Goal: Task Accomplishment & Management: Use online tool/utility

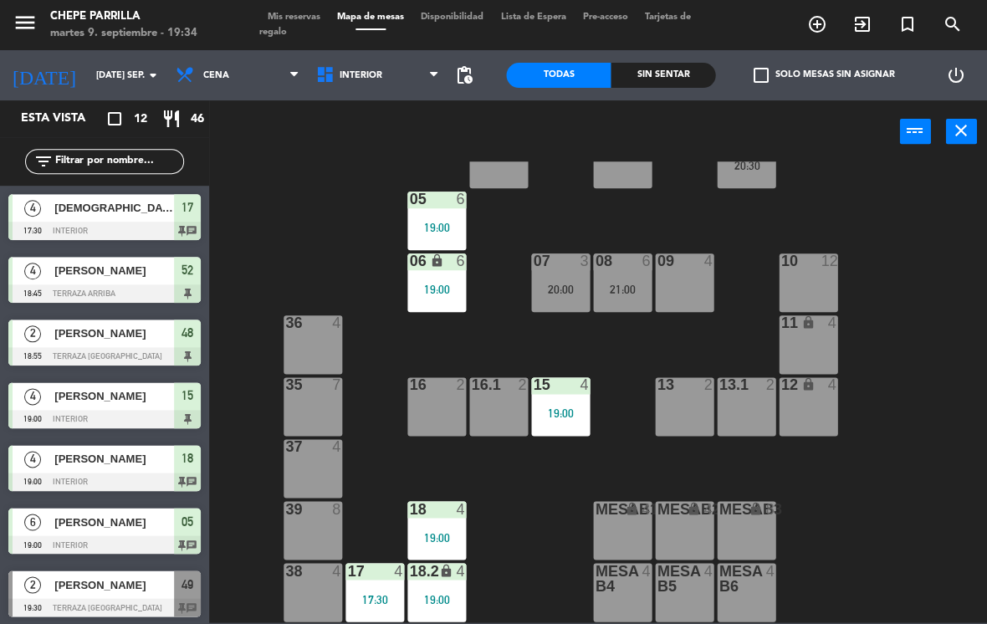
click at [364, 68] on span "Interior" at bounding box center [378, 75] width 141 height 37
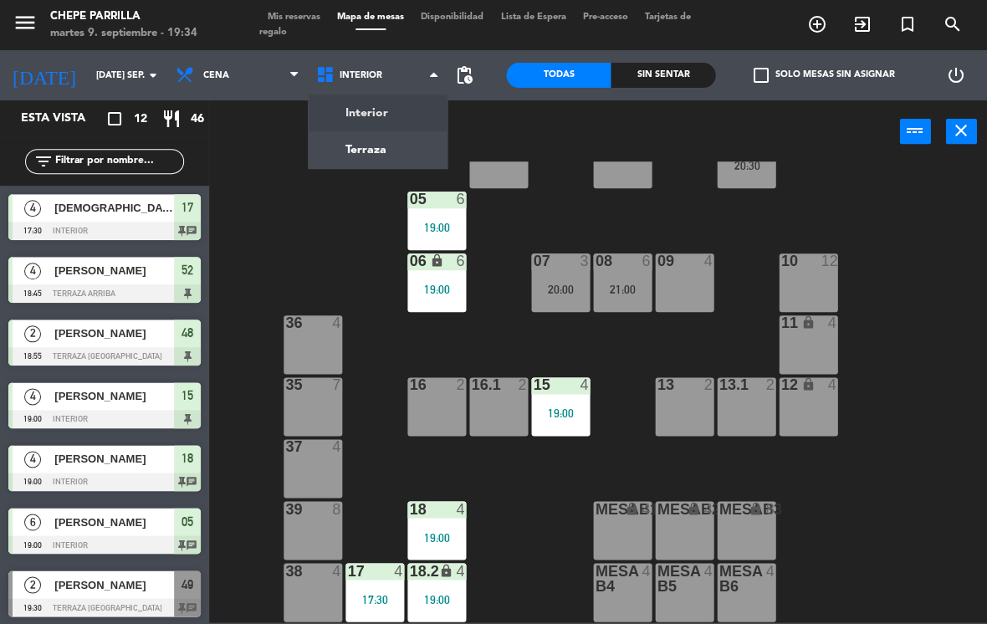
click at [386, 142] on ng-component "menu Chepe [PERSON_NAME] martes 9. septiembre - 19:34 Mis reservas Mapa de mesa…" at bounding box center [493, 311] width 987 height 622
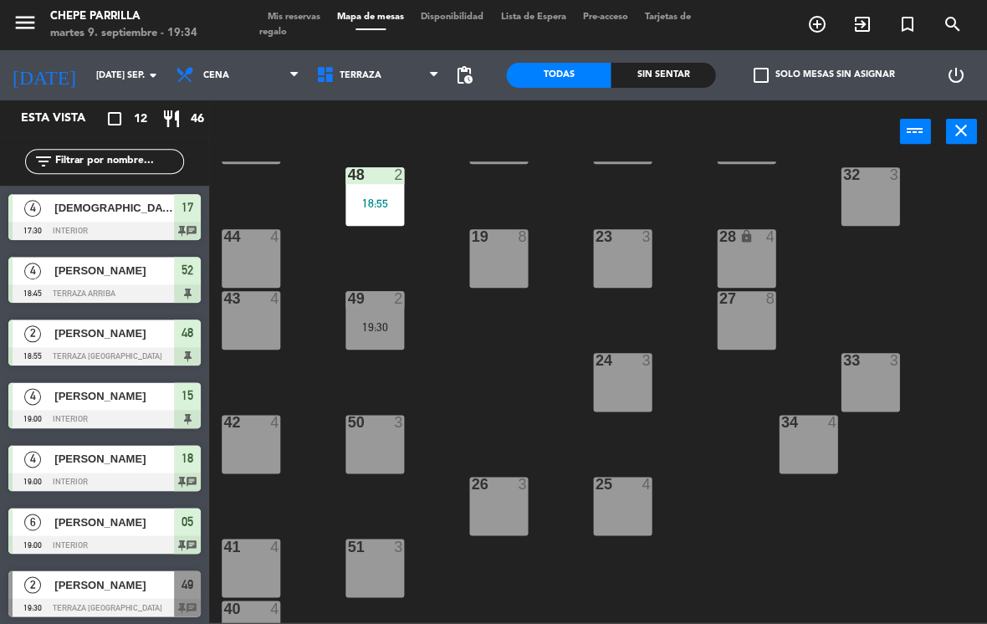
scroll to position [173, 0]
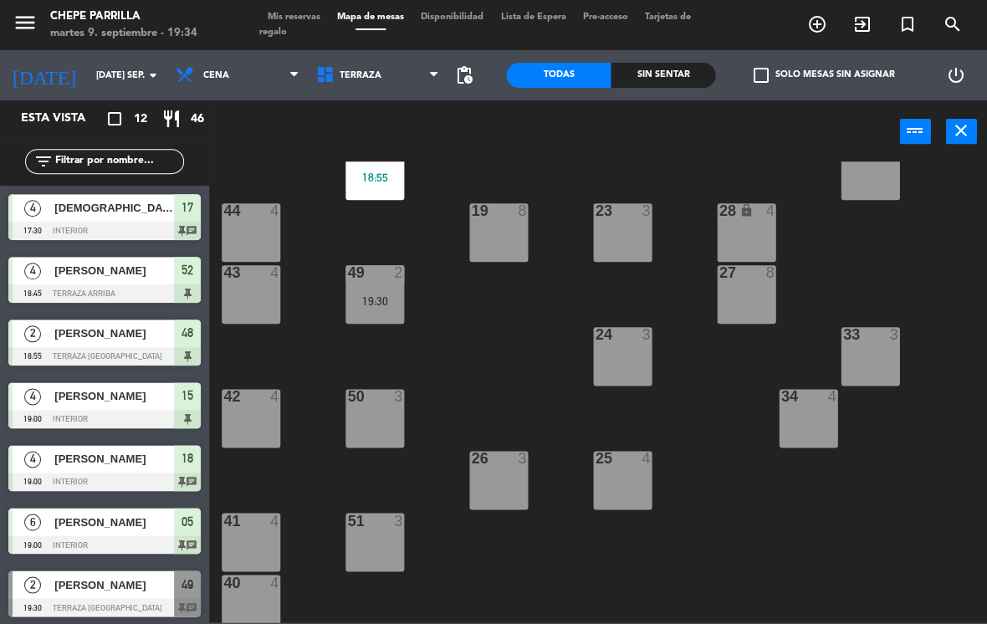
click at [372, 426] on div "50 3" at bounding box center [374, 418] width 59 height 59
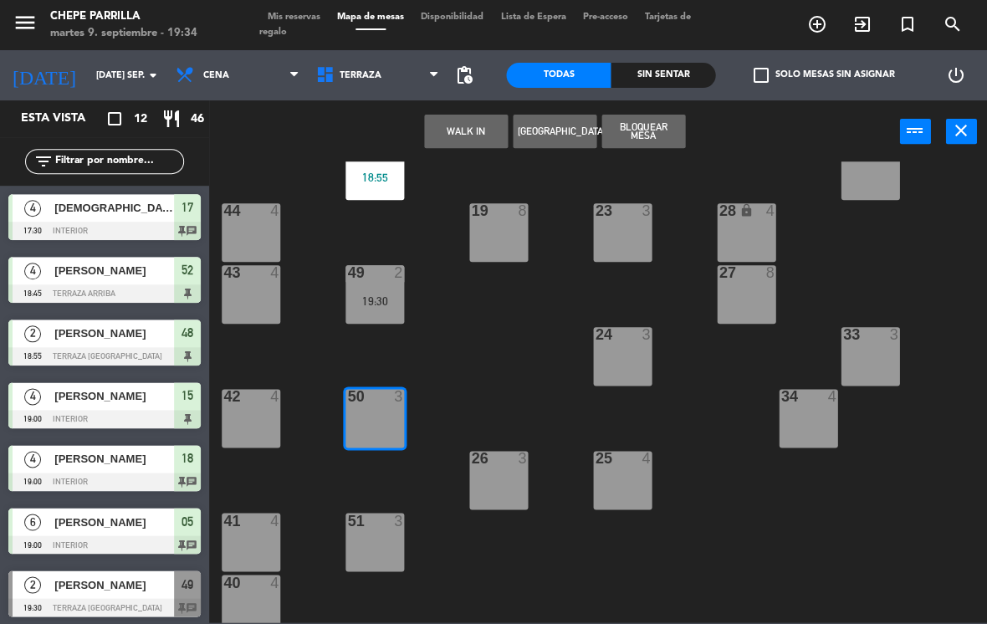
click at [462, 129] on button "WALK IN" at bounding box center [466, 131] width 84 height 33
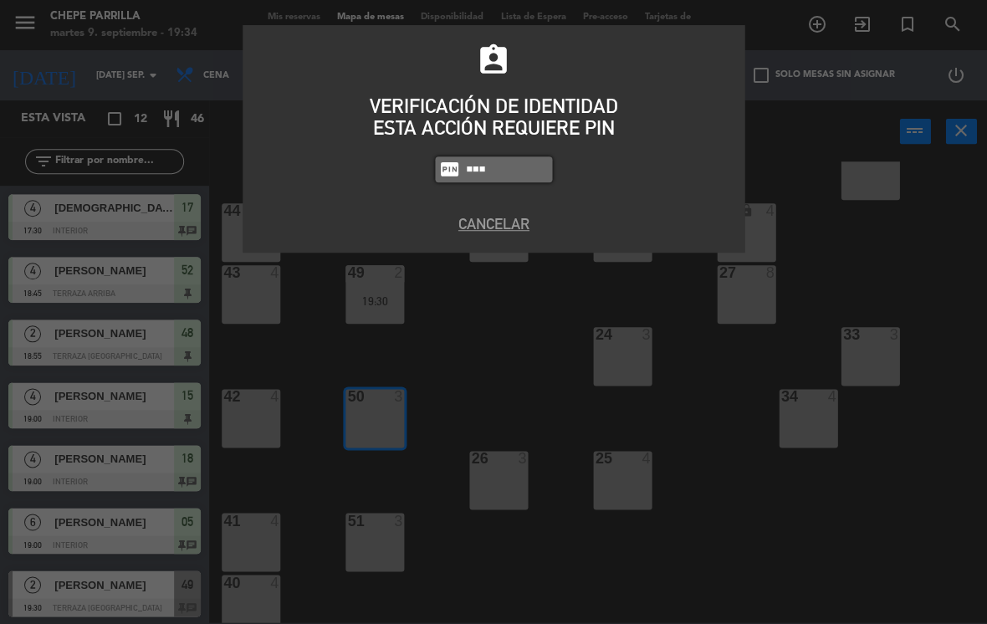
type input "1843"
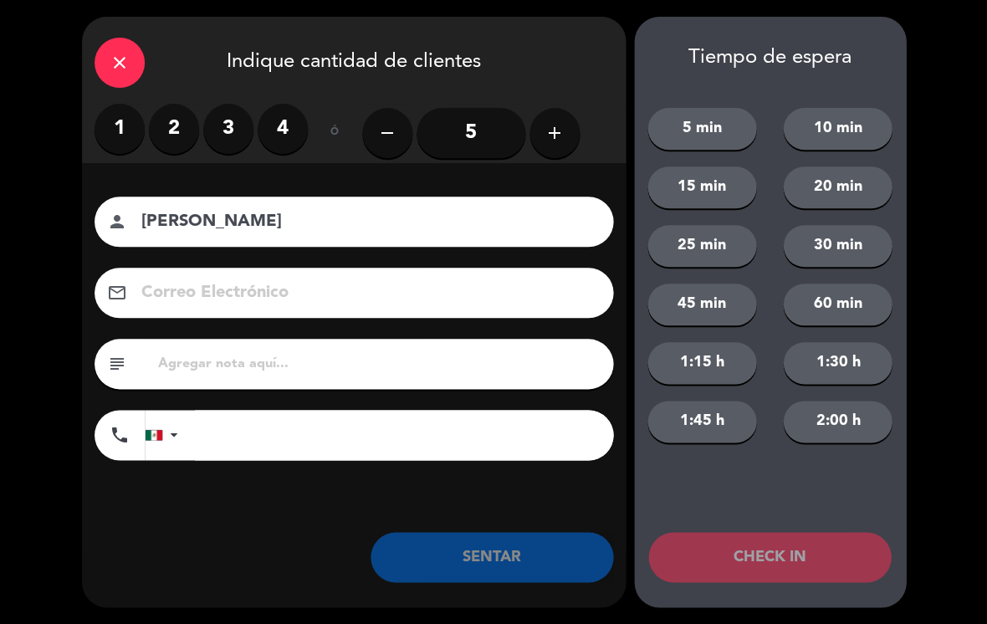
type input "[PERSON_NAME]"
click at [230, 124] on label "3" at bounding box center [228, 129] width 50 height 50
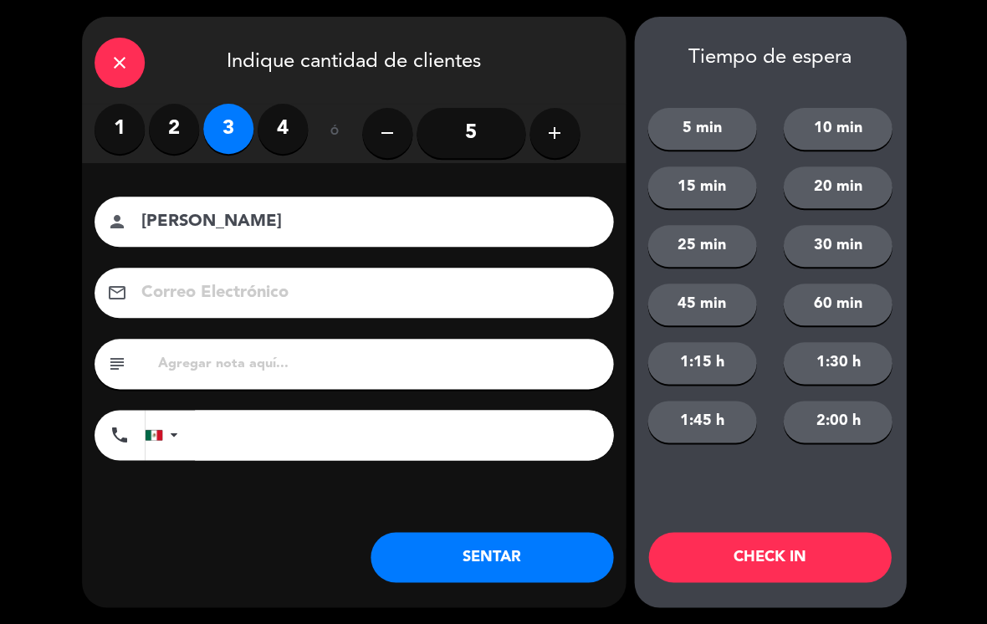
click at [508, 537] on button "SENTAR" at bounding box center [491, 557] width 243 height 50
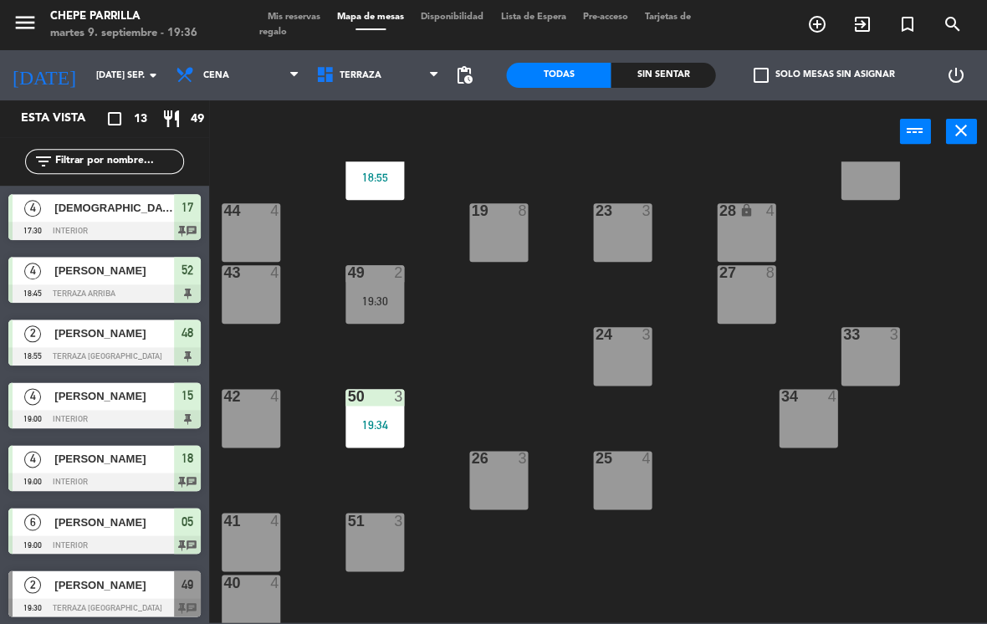
click at [674, 71] on div "Sin sentar" at bounding box center [663, 75] width 105 height 25
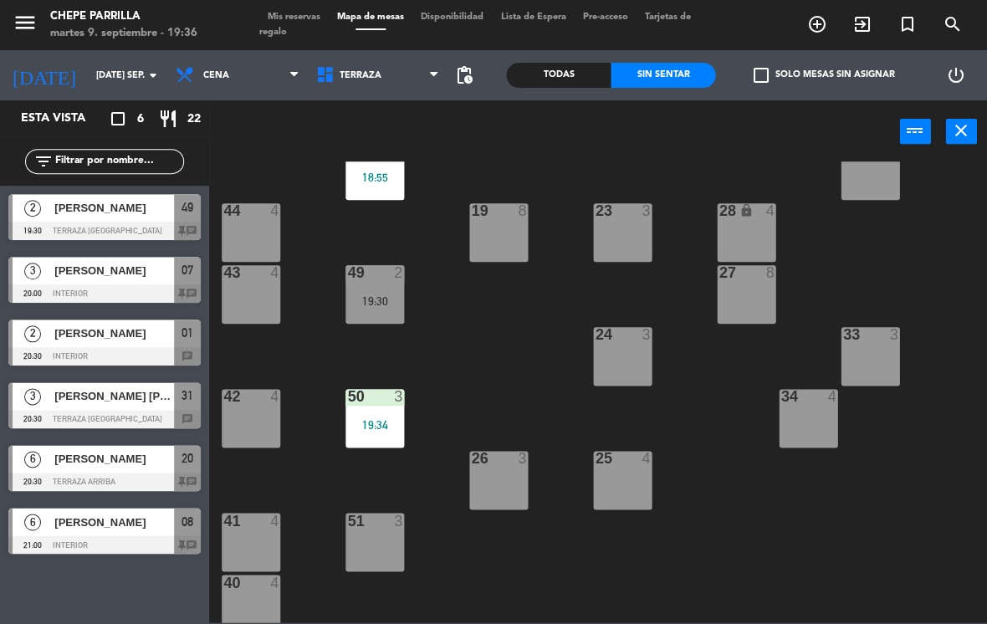
click at [132, 202] on span "[PERSON_NAME]" at bounding box center [114, 208] width 120 height 18
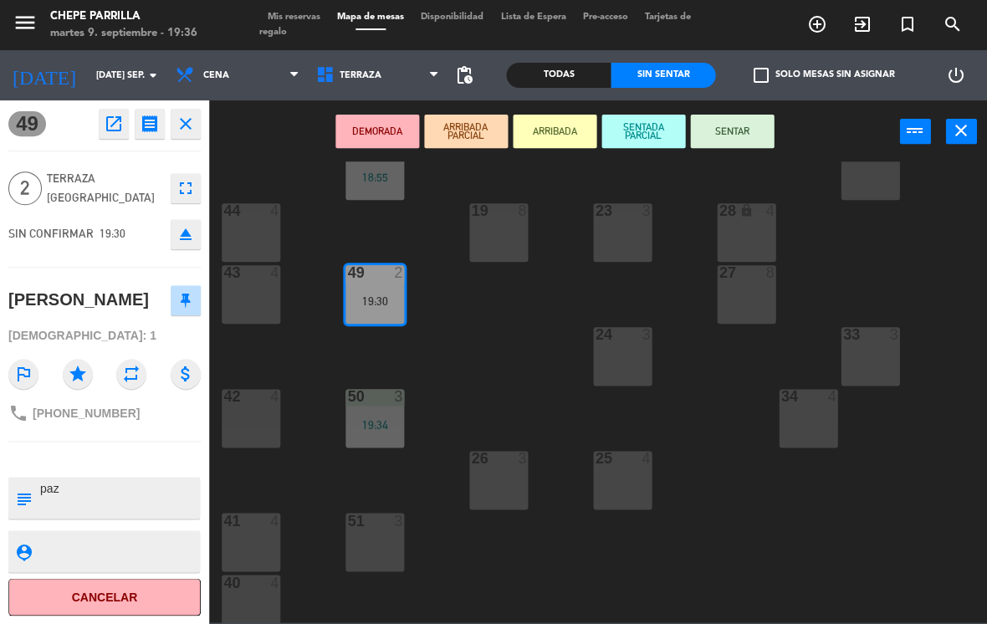
click at [699, 130] on button "SENTAR" at bounding box center [732, 131] width 84 height 33
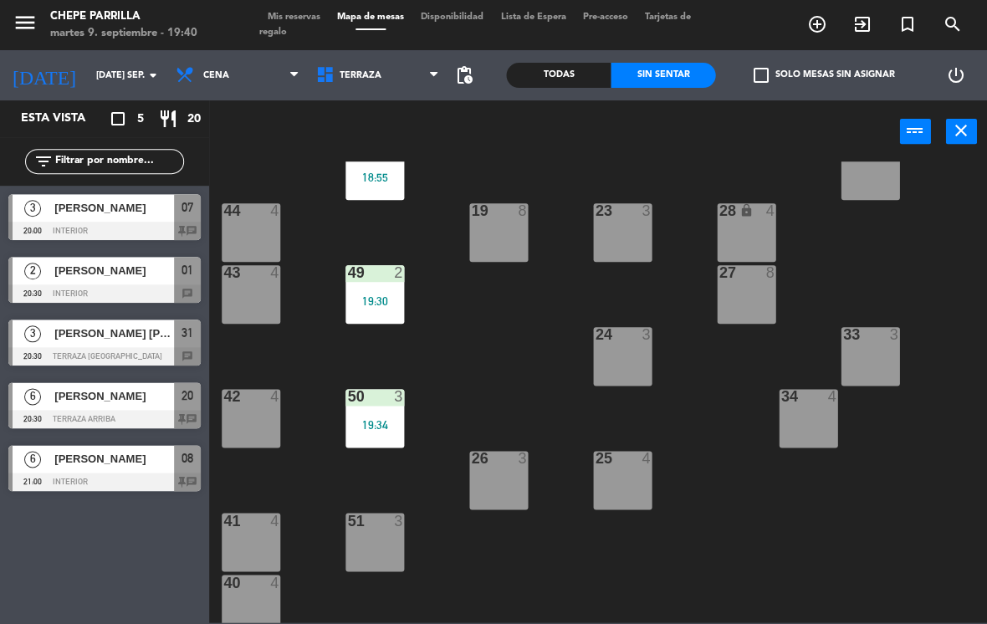
click at [372, 77] on span "Terraza" at bounding box center [361, 75] width 42 height 11
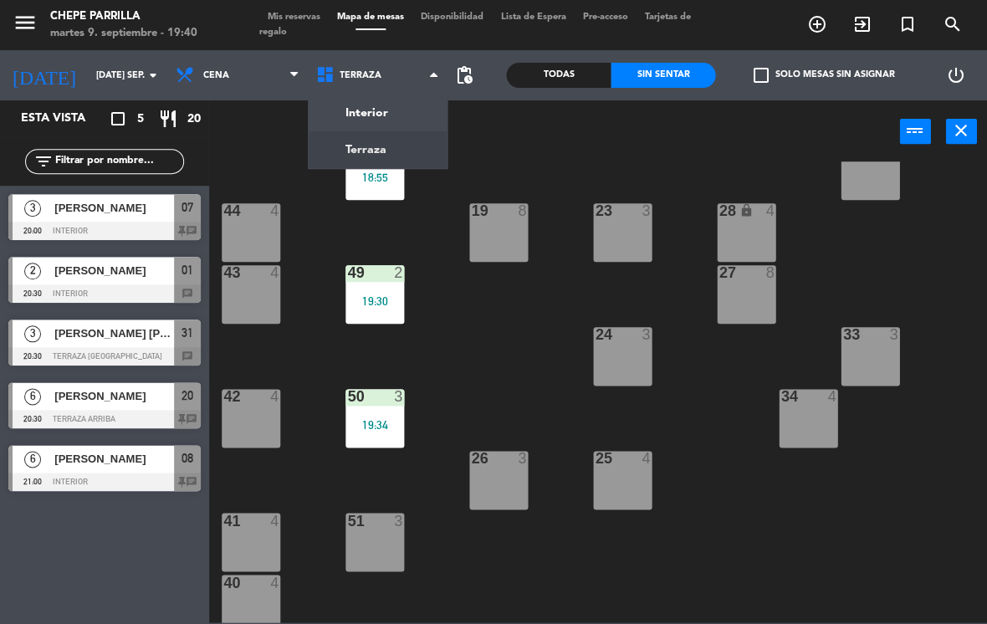
click at [410, 103] on ng-component "menu Chepe [PERSON_NAME] martes 9. septiembre - 19:40 Mis reservas Mapa de mesa…" at bounding box center [493, 311] width 987 height 622
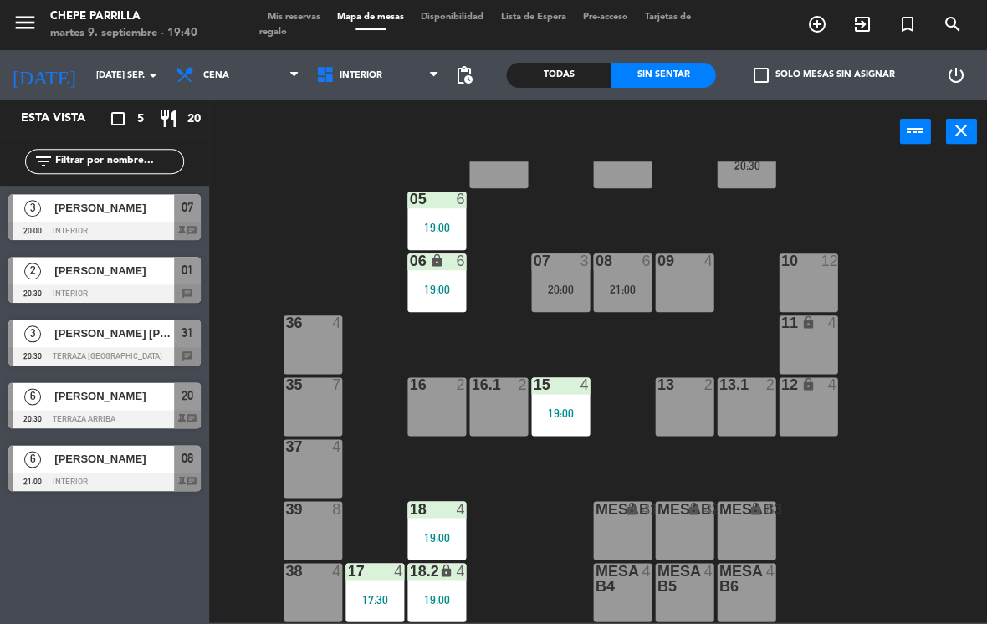
scroll to position [61, 0]
click at [450, 401] on div "16 2" at bounding box center [436, 406] width 59 height 59
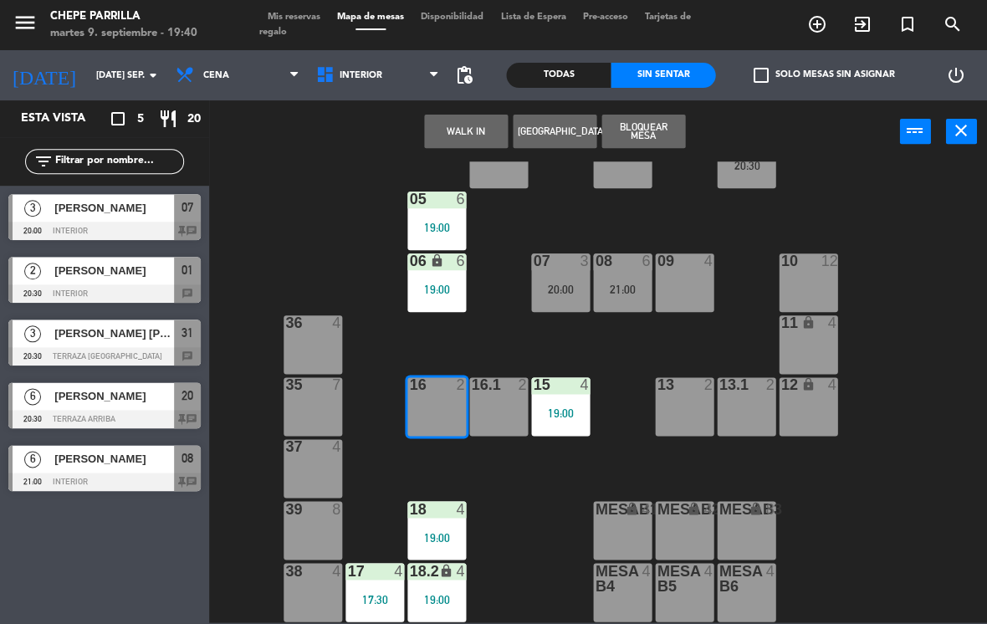
click at [935, 483] on div "02 3 4 3 01 2 20:30 05 6 19:00 06 lock 6 19:00 07 3 20:00 09 4 10 12 08 6 21:00…" at bounding box center [603, 391] width 768 height 461
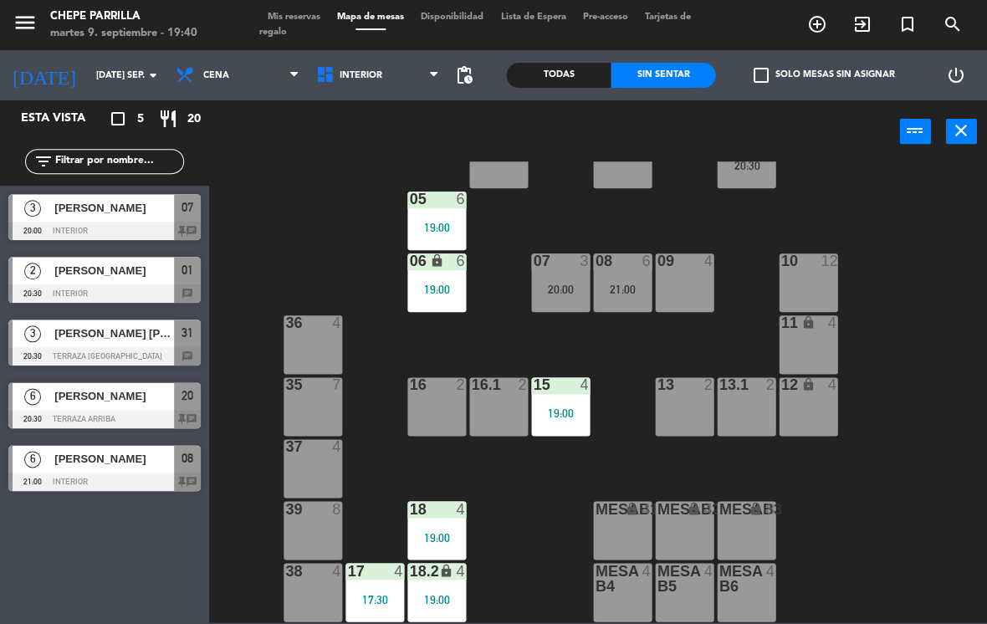
click at [621, 275] on div "08 6 21:00" at bounding box center [622, 282] width 59 height 59
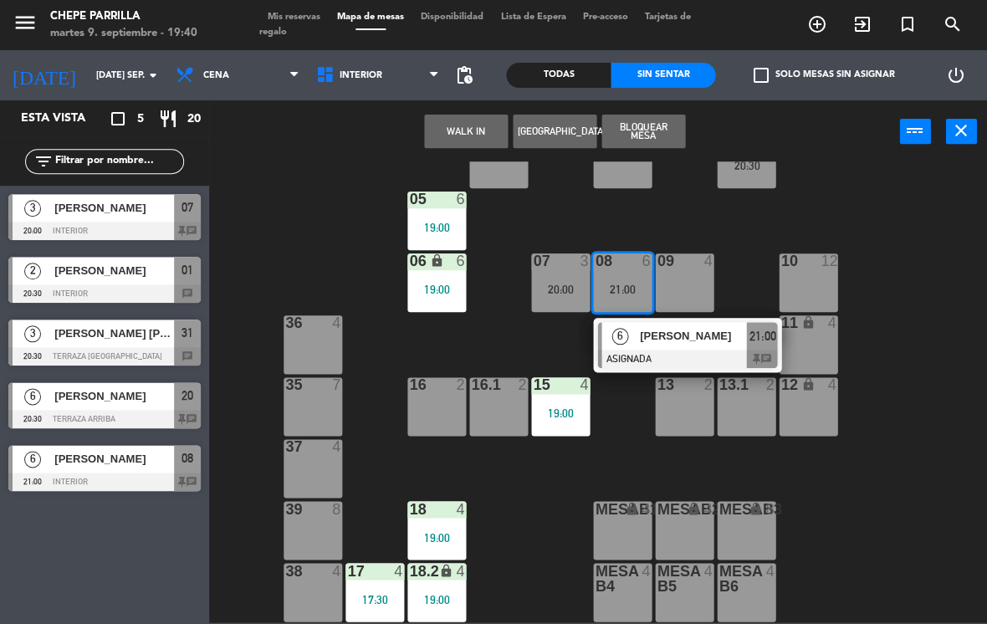
click at [679, 336] on span "[PERSON_NAME]" at bounding box center [693, 336] width 107 height 18
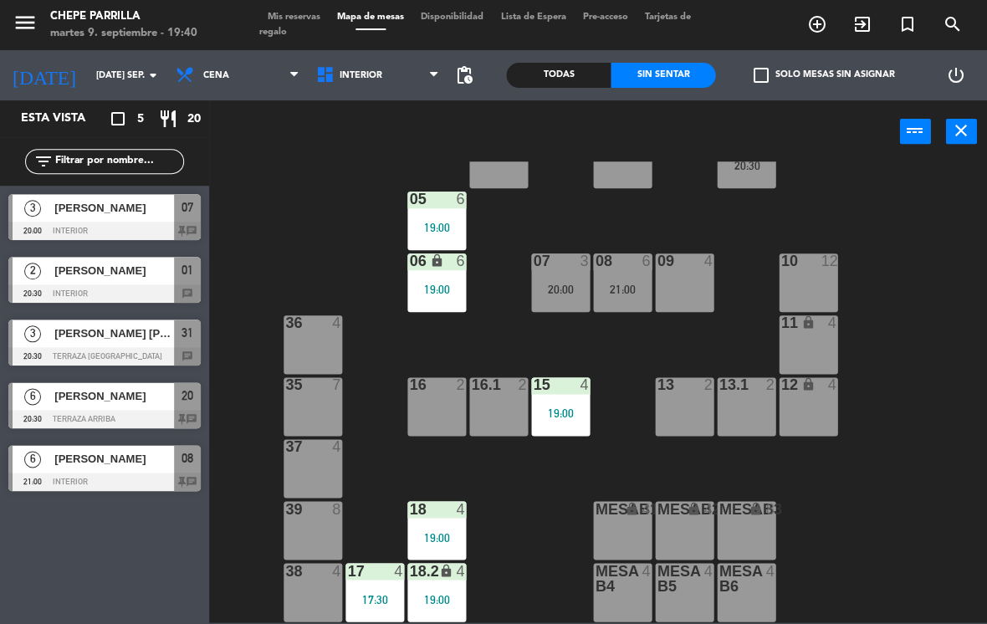
click at [665, 411] on div "13 2" at bounding box center [684, 406] width 59 height 59
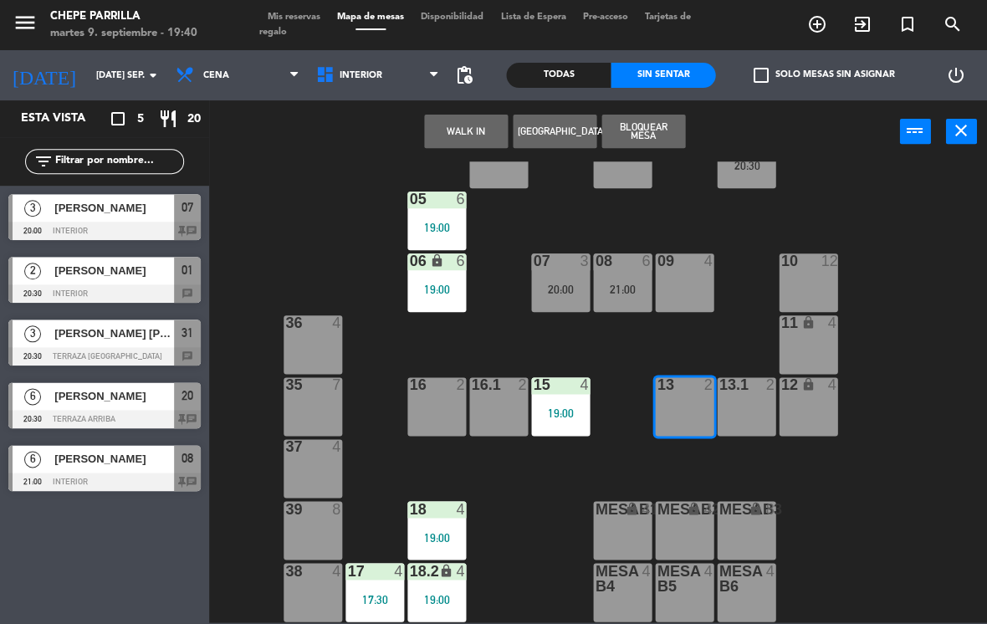
click at [462, 134] on button "WALK IN" at bounding box center [466, 131] width 84 height 33
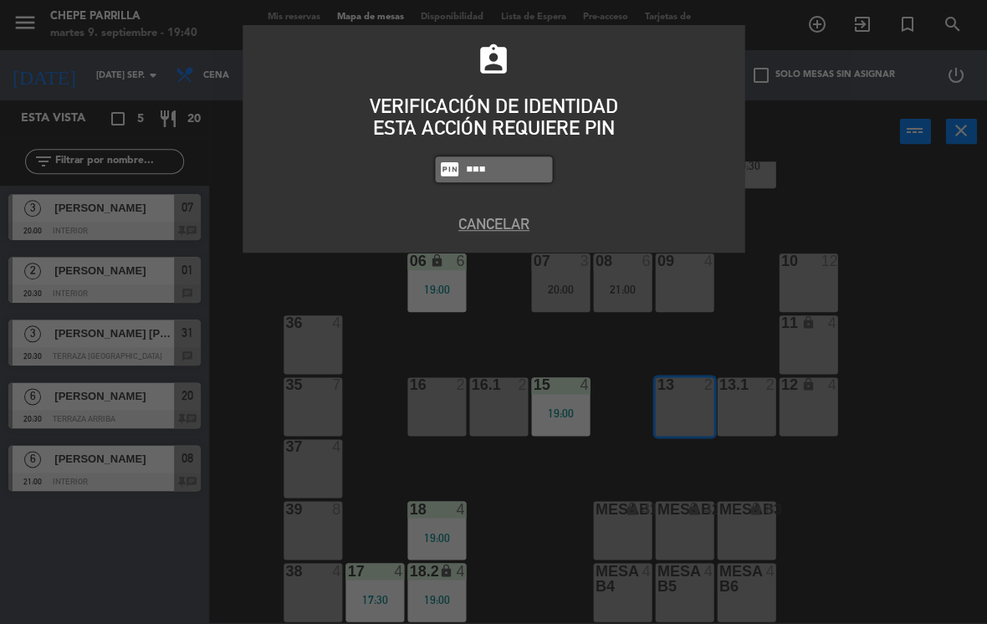
type input "1843"
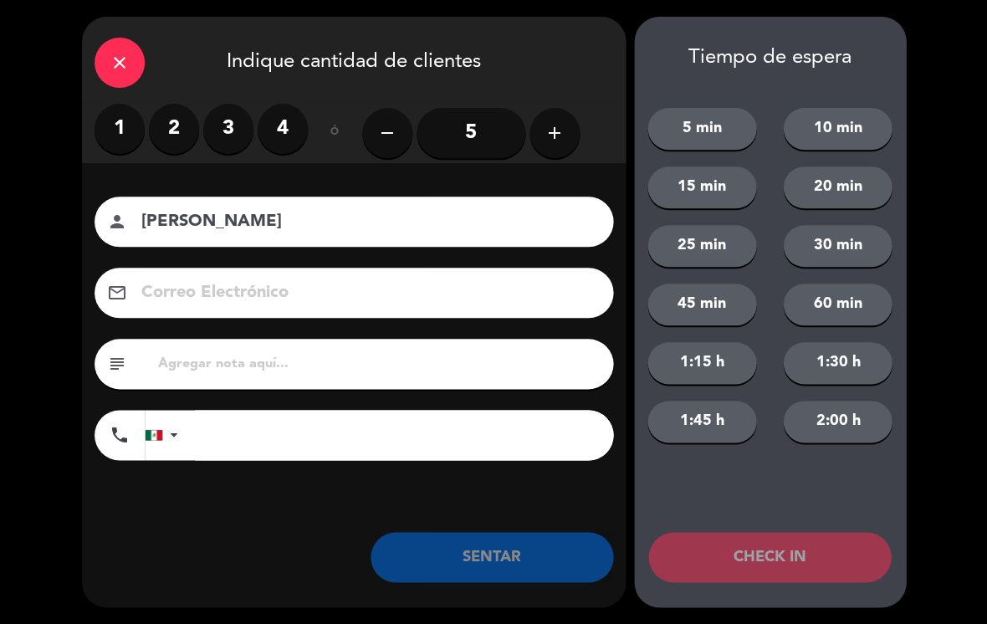
type input "[PERSON_NAME]"
click at [546, 127] on icon "add" at bounding box center [554, 133] width 20 height 20
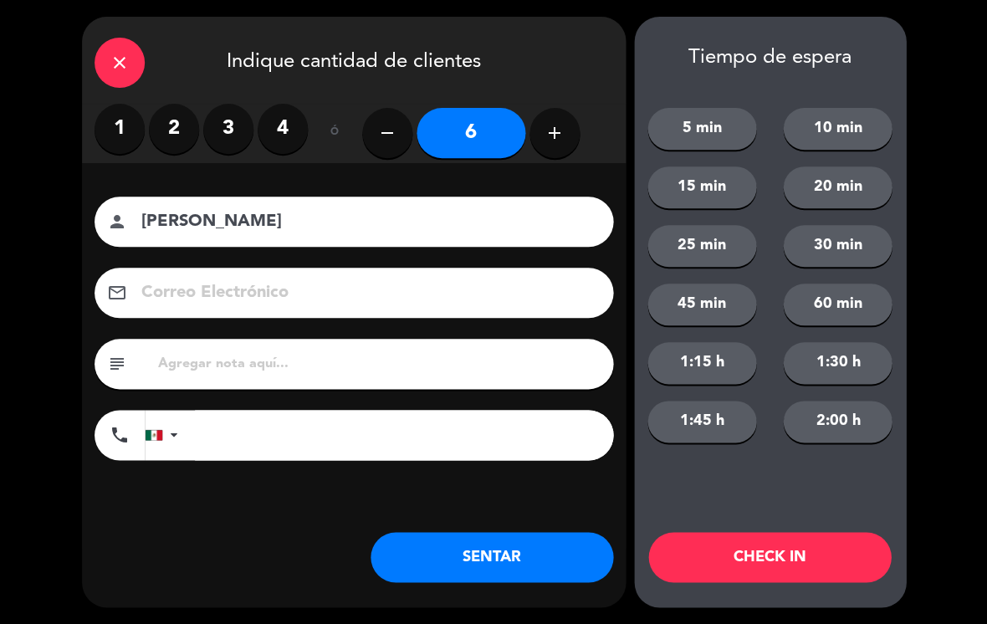
click at [510, 560] on button "SENTAR" at bounding box center [491, 557] width 243 height 50
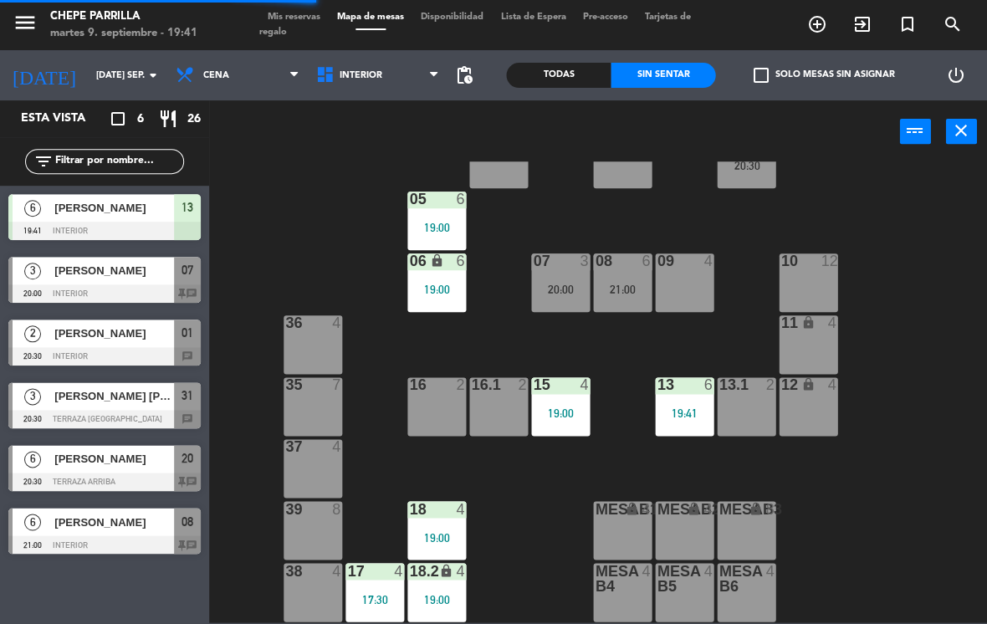
click at [684, 409] on div "19:41" at bounding box center [684, 413] width 59 height 12
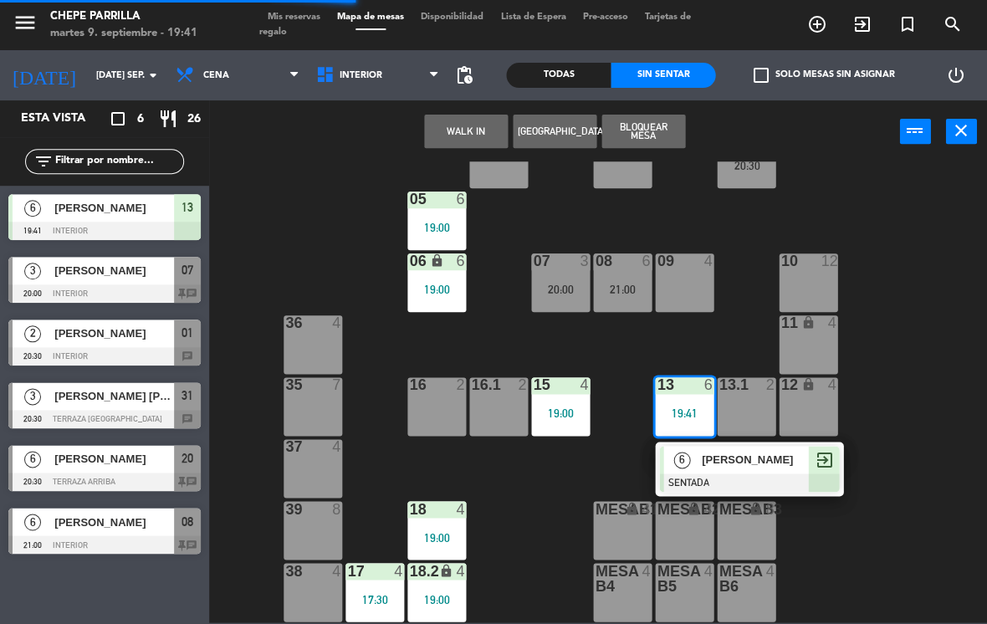
click at [751, 463] on span "[PERSON_NAME]" at bounding box center [755, 460] width 107 height 18
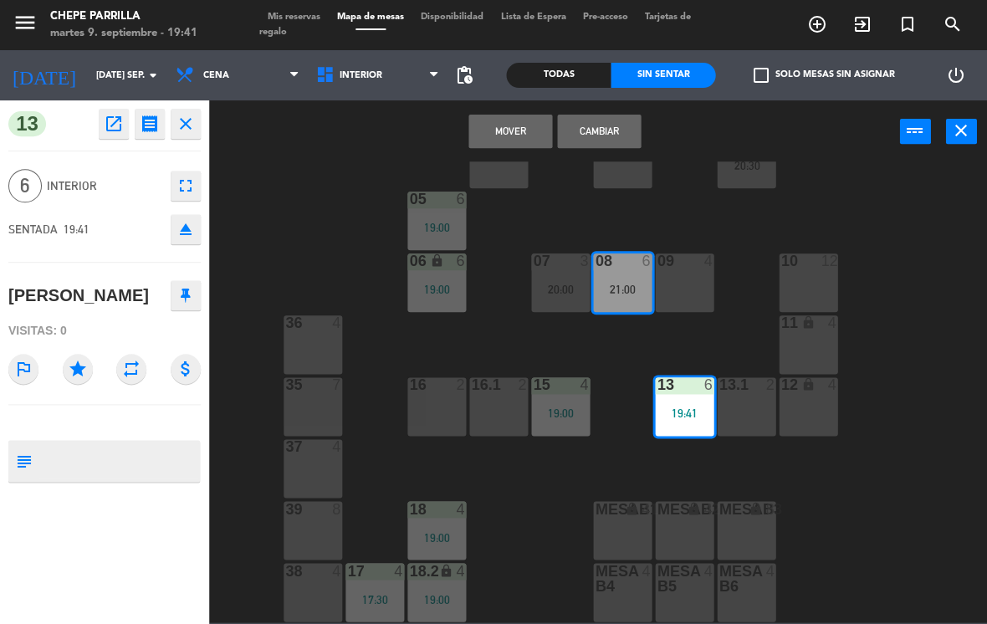
click at [607, 121] on button "Cambiar" at bounding box center [599, 131] width 84 height 33
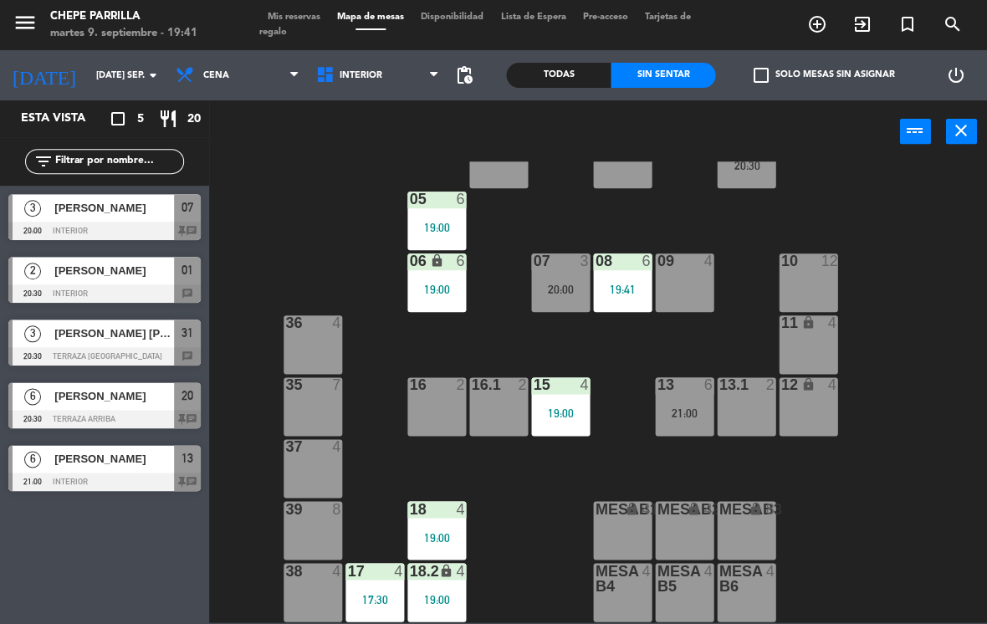
click at [679, 407] on div "21:00" at bounding box center [684, 413] width 59 height 12
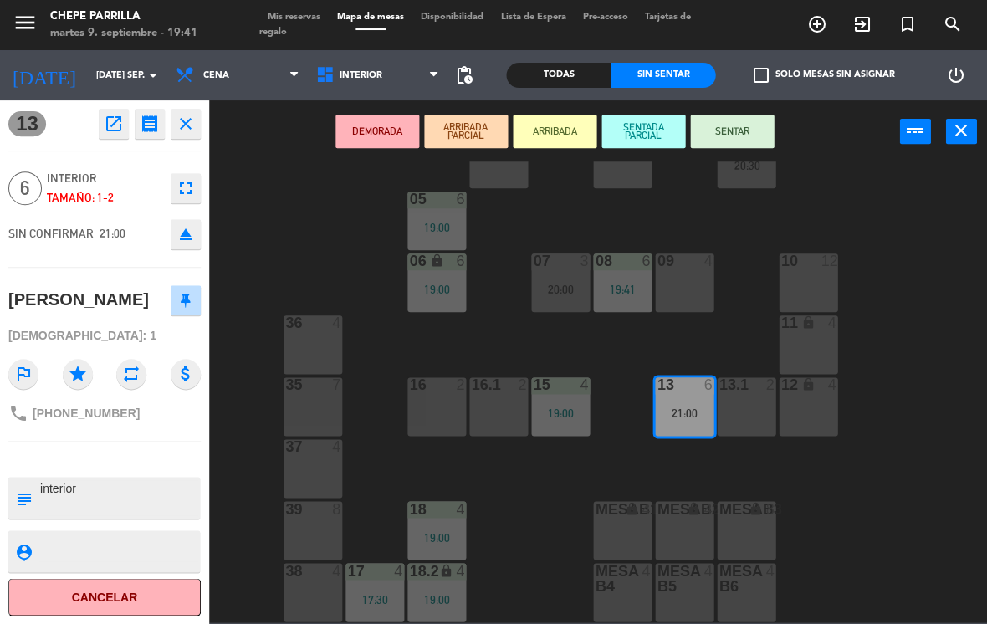
click at [743, 408] on div "13.1 2" at bounding box center [746, 406] width 59 height 59
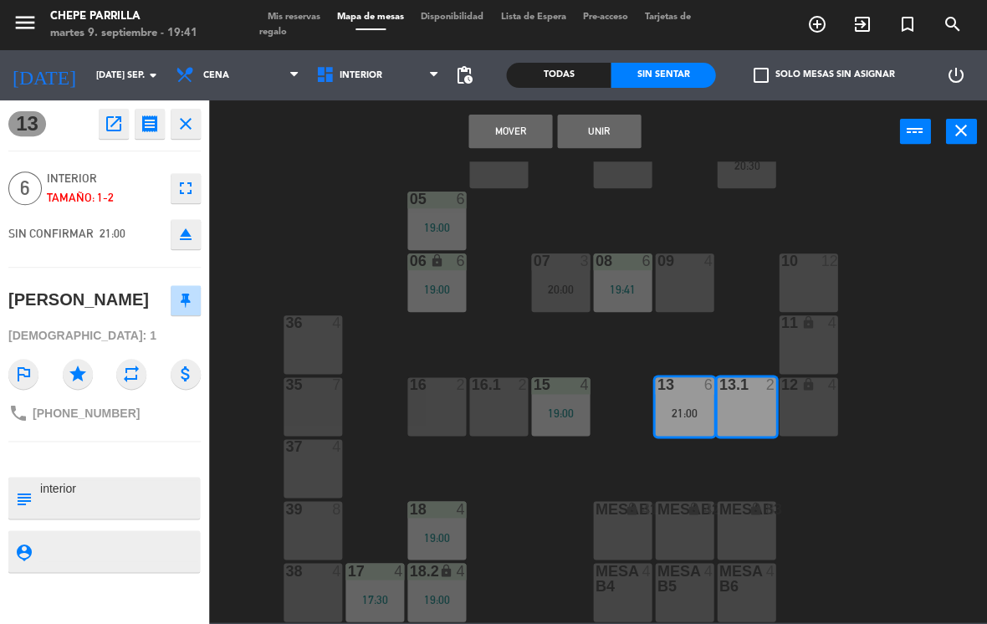
click at [625, 122] on button "Unir" at bounding box center [599, 131] width 84 height 33
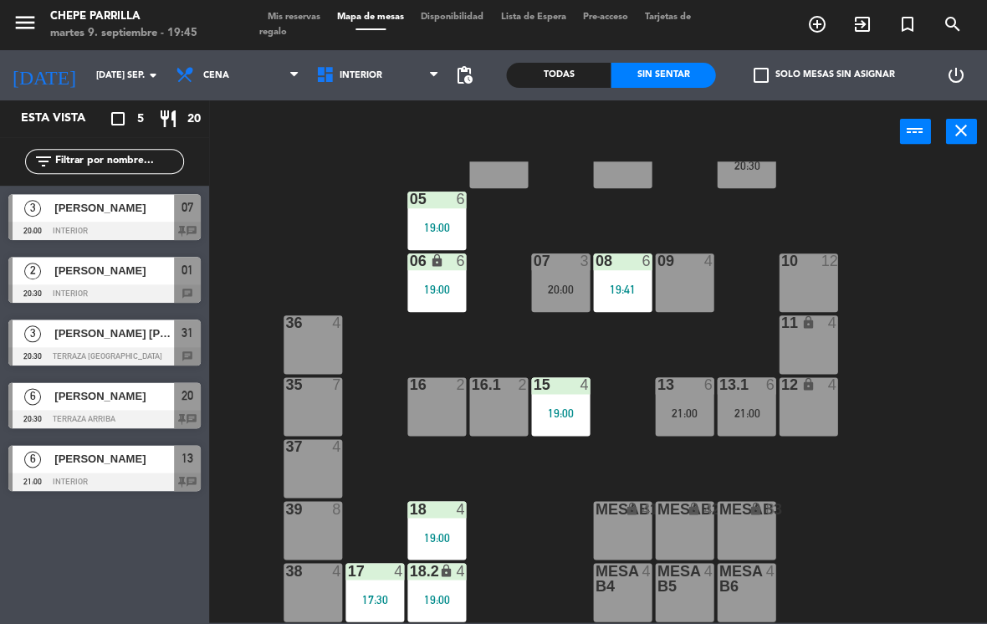
click at [365, 59] on span "Interior" at bounding box center [378, 75] width 141 height 37
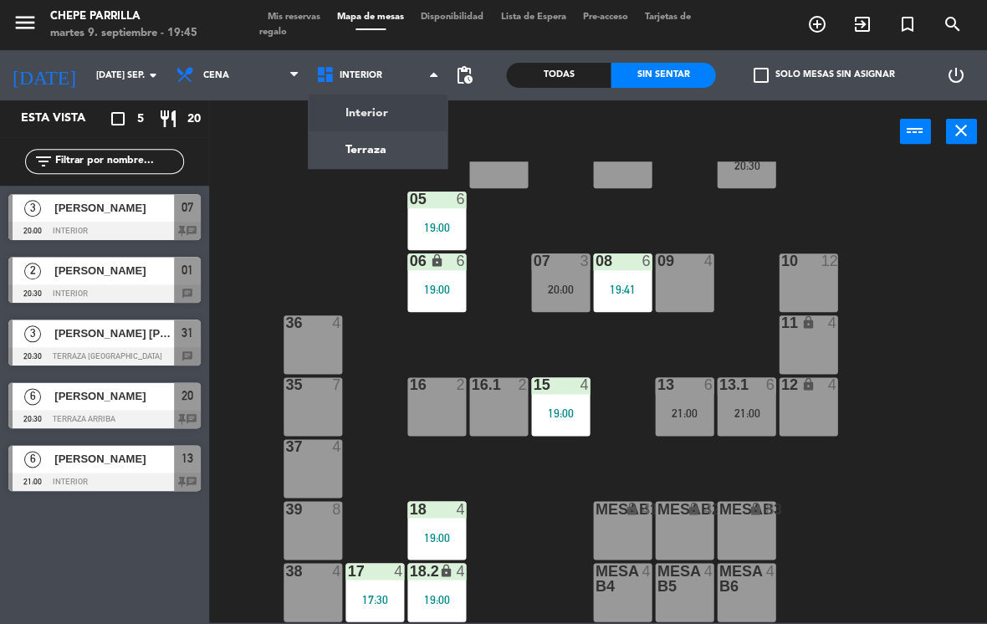
click at [381, 137] on ng-component "menu Chepe [PERSON_NAME] martes 9. septiembre - 19:45 Mis reservas Mapa de mesa…" at bounding box center [493, 311] width 987 height 622
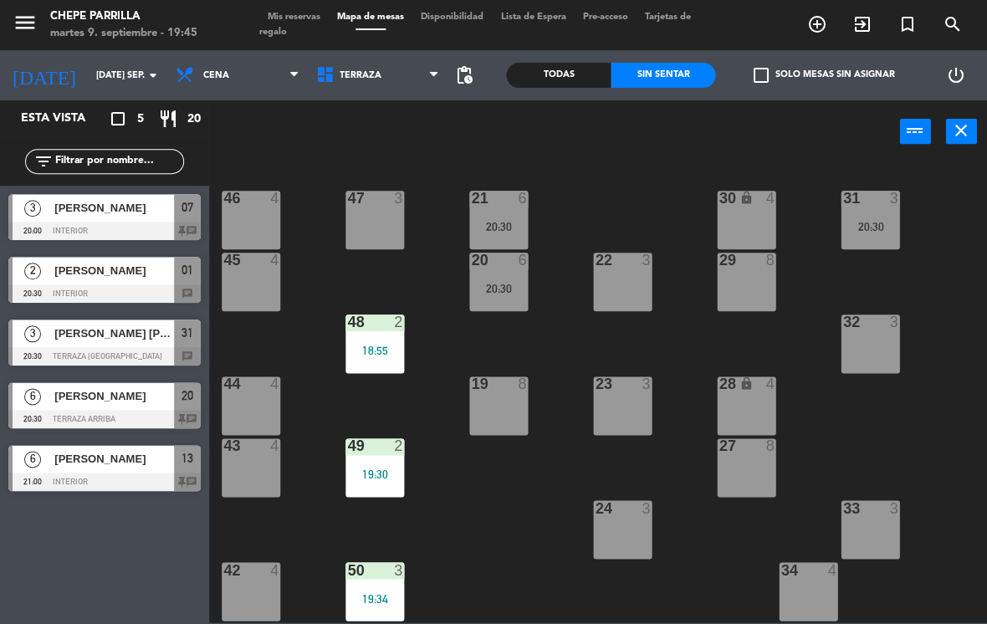
click at [514, 290] on div "20:30" at bounding box center [498, 289] width 59 height 12
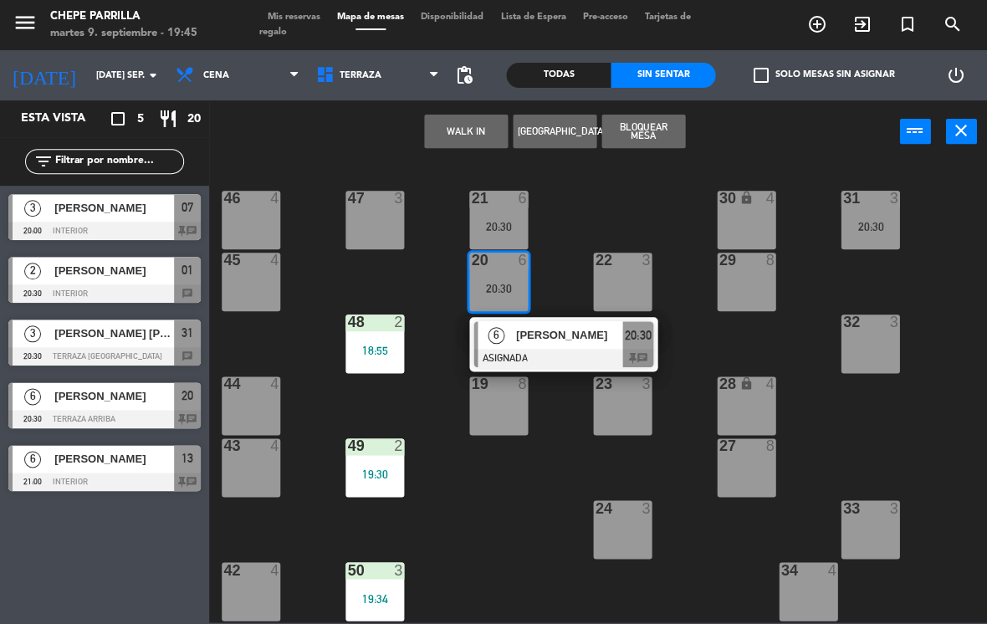
click at [558, 341] on span "[PERSON_NAME]" at bounding box center [569, 335] width 107 height 18
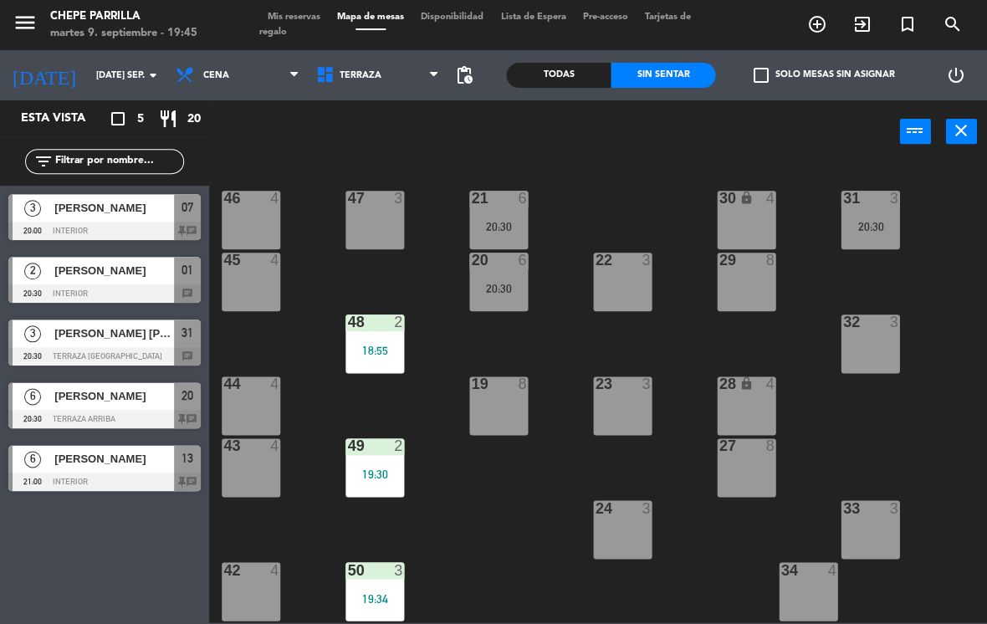
click at [379, 82] on span "Terraza" at bounding box center [378, 75] width 141 height 37
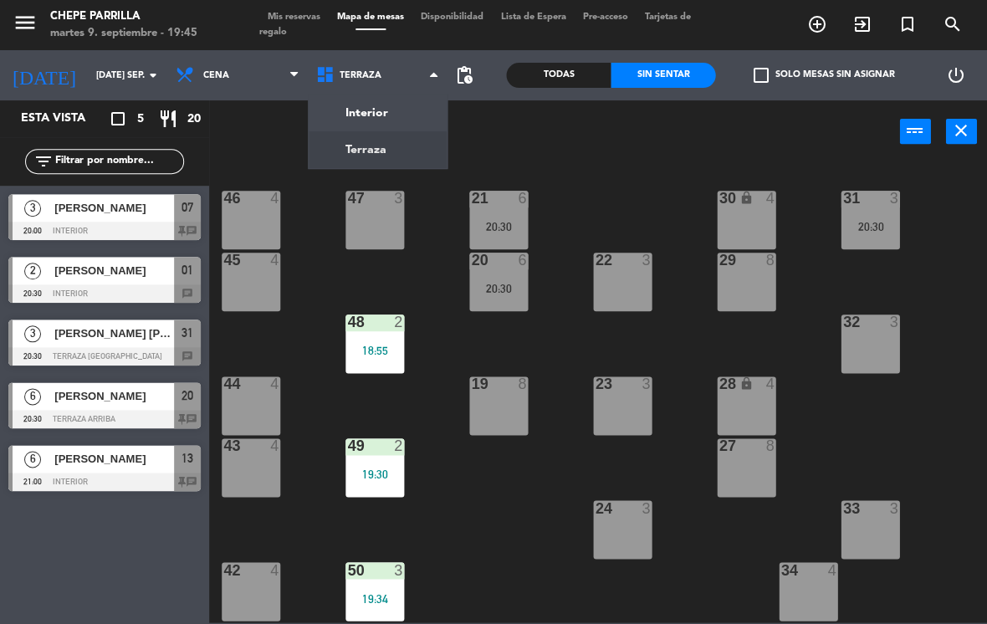
click at [506, 467] on div "21 6 20:30 30 lock 4 46 4 47 3 31 3 20:30 20 6 20:30 22 3 29 8 45 4 32 3 48 2 1…" at bounding box center [603, 391] width 768 height 461
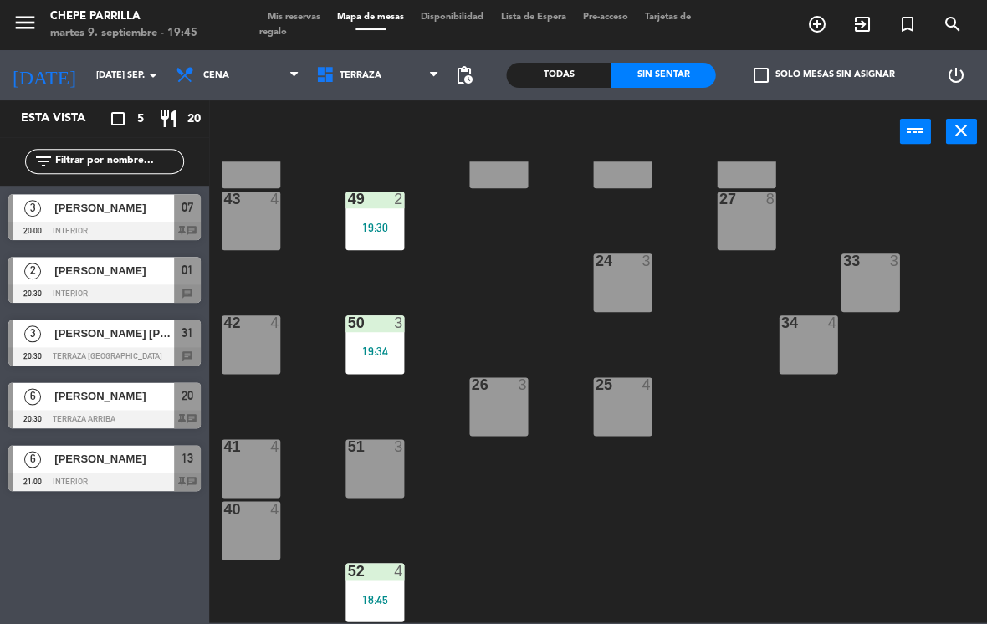
scroll to position [247, 0]
click at [391, 62] on span "Terraza" at bounding box center [378, 75] width 141 height 37
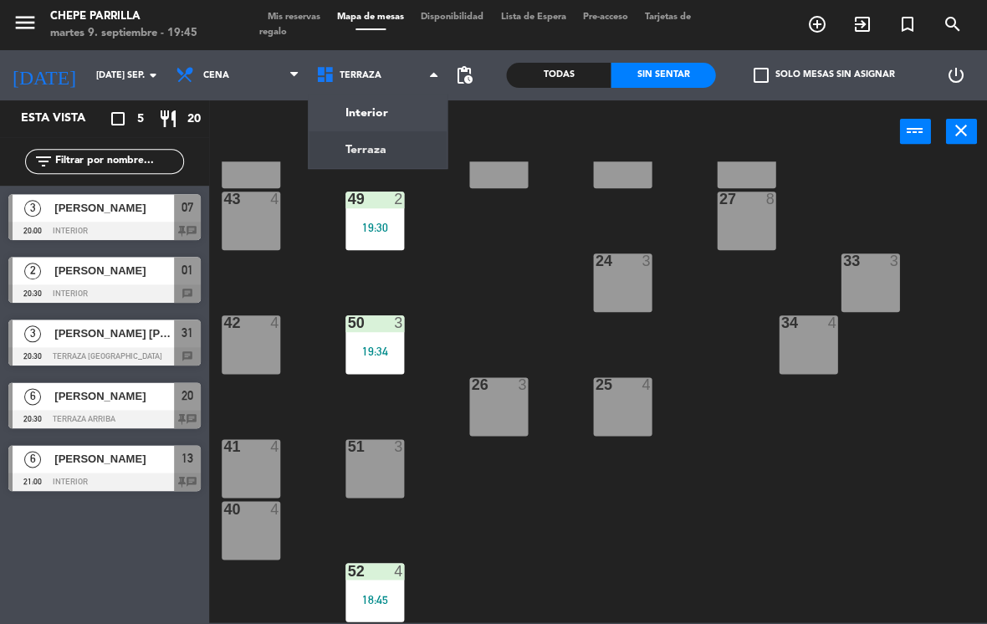
click at [381, 110] on ng-component "menu Chepe [PERSON_NAME] martes 9. septiembre - 19:45 Mis reservas Mapa de mesa…" at bounding box center [493, 311] width 987 height 622
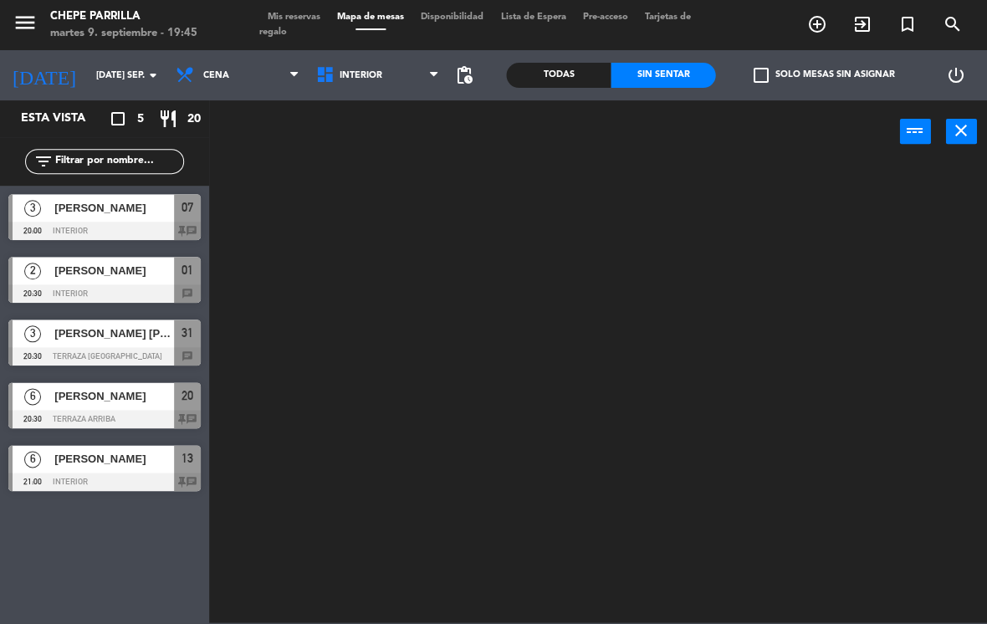
scroll to position [0, 0]
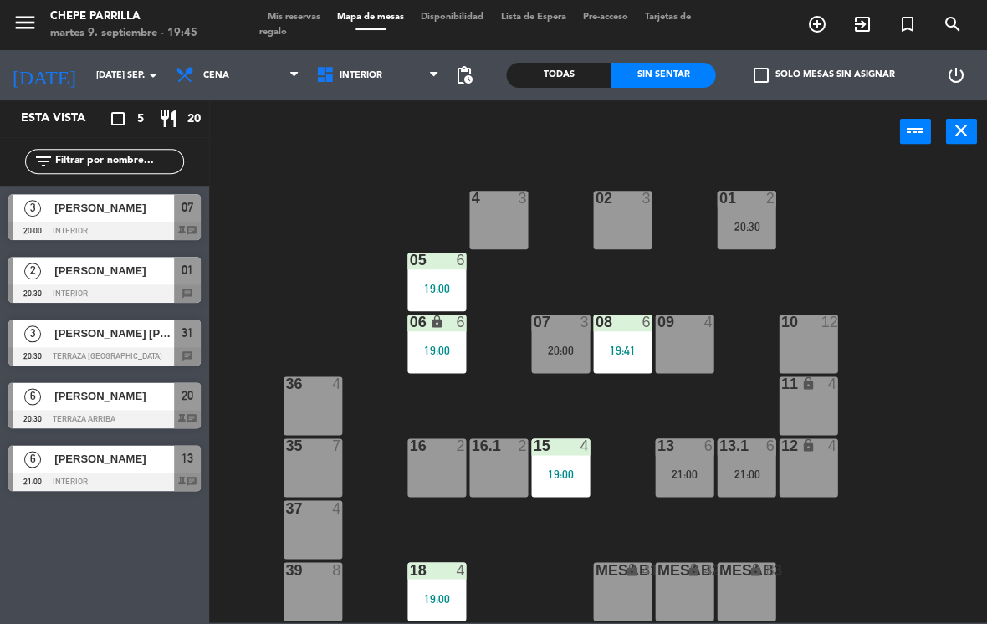
click at [508, 223] on div "4 3" at bounding box center [498, 220] width 59 height 59
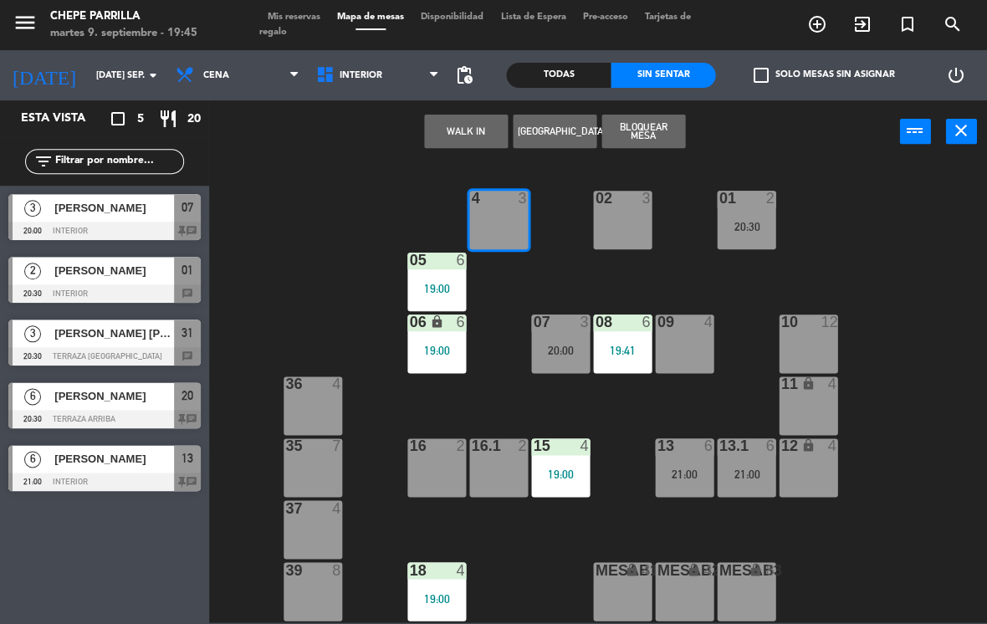
click at [473, 125] on button "WALK IN" at bounding box center [466, 131] width 84 height 33
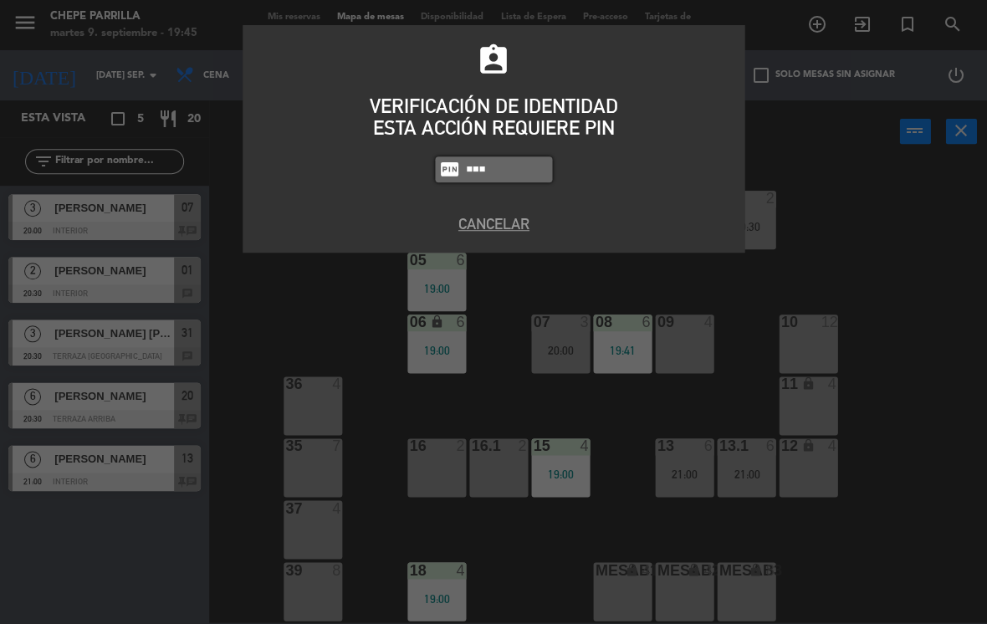
type input "1843"
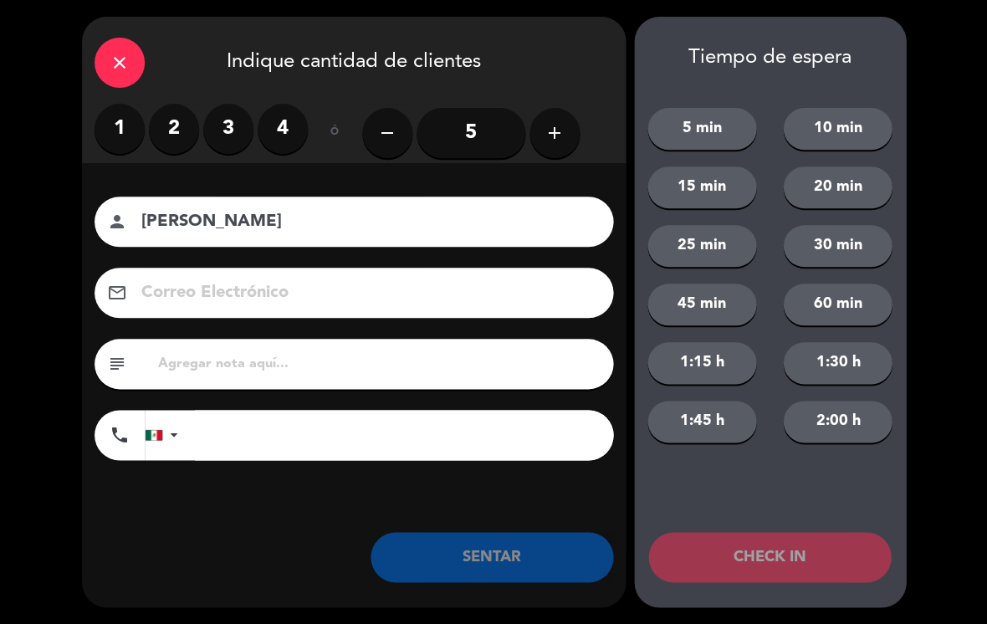
type input "[PERSON_NAME]"
click at [221, 128] on label "3" at bounding box center [228, 129] width 50 height 50
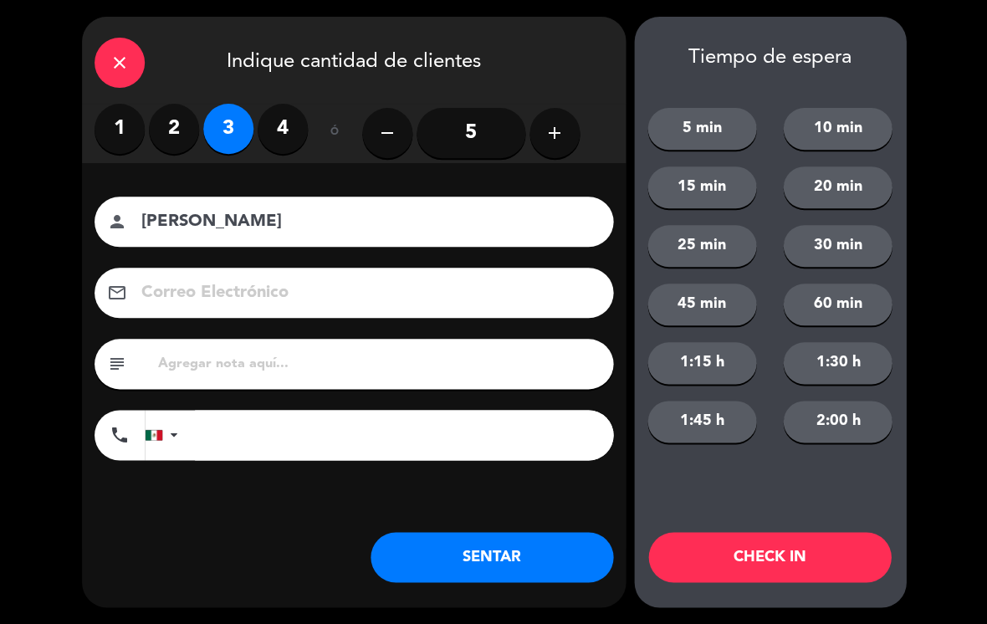
click at [470, 549] on button "SENTAR" at bounding box center [491, 557] width 243 height 50
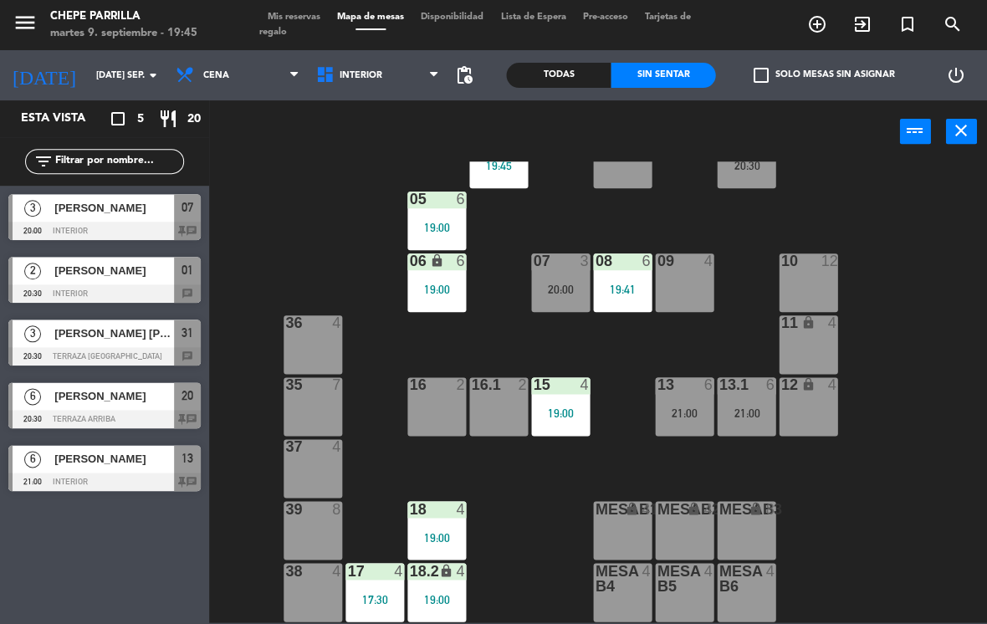
scroll to position [61, 0]
click at [667, 415] on div "21:00" at bounding box center [684, 413] width 59 height 12
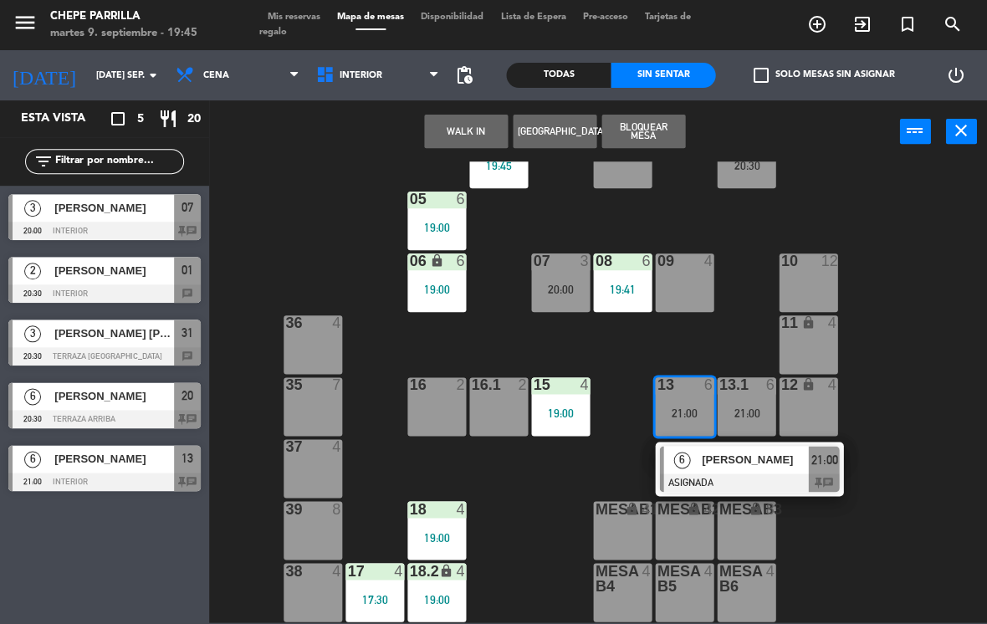
click at [737, 473] on div at bounding box center [749, 482] width 180 height 18
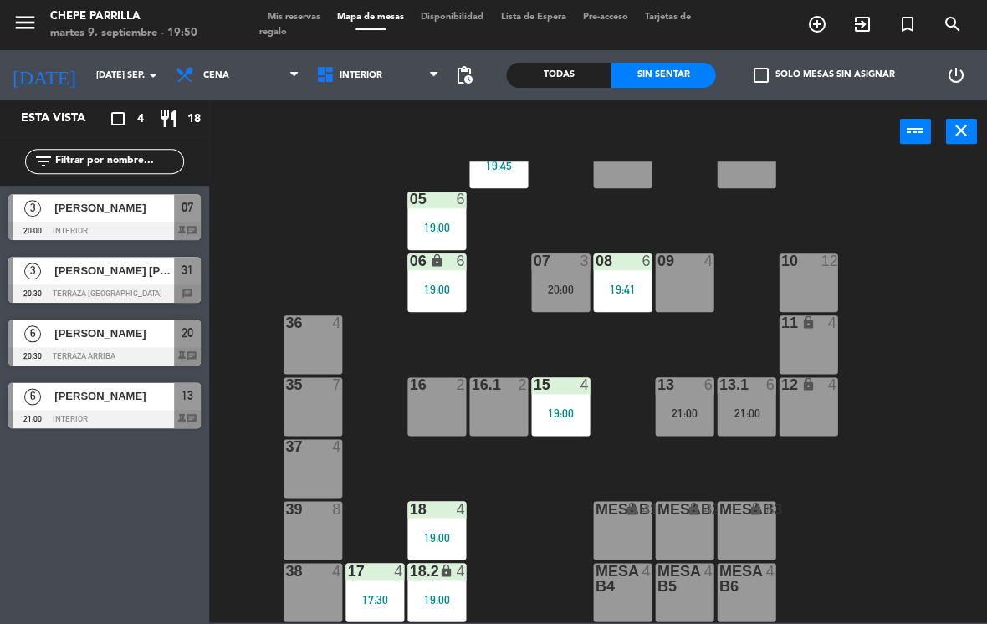
click at [131, 288] on div at bounding box center [104, 293] width 192 height 18
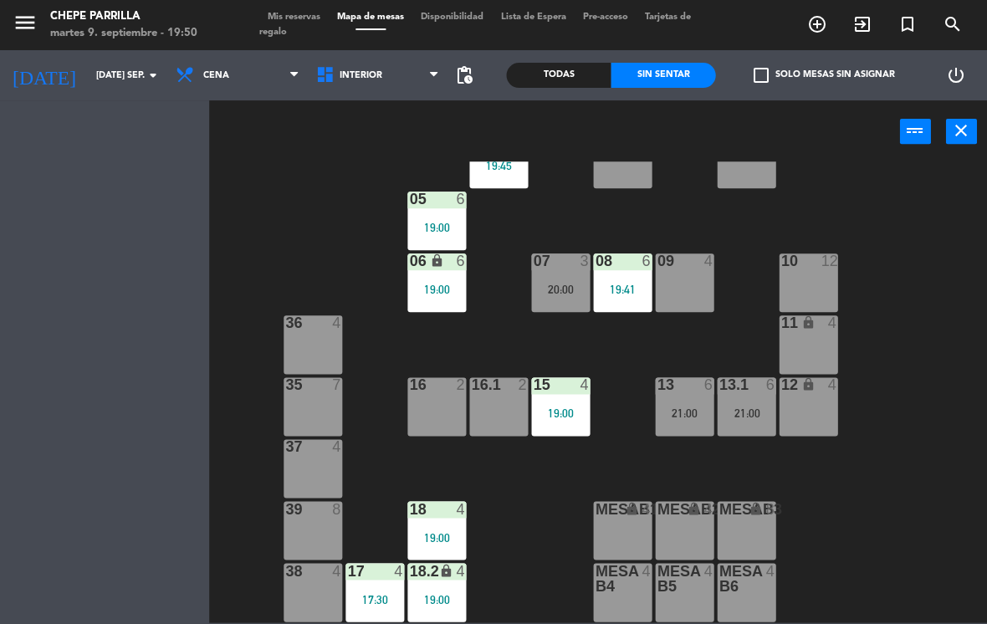
scroll to position [0, 0]
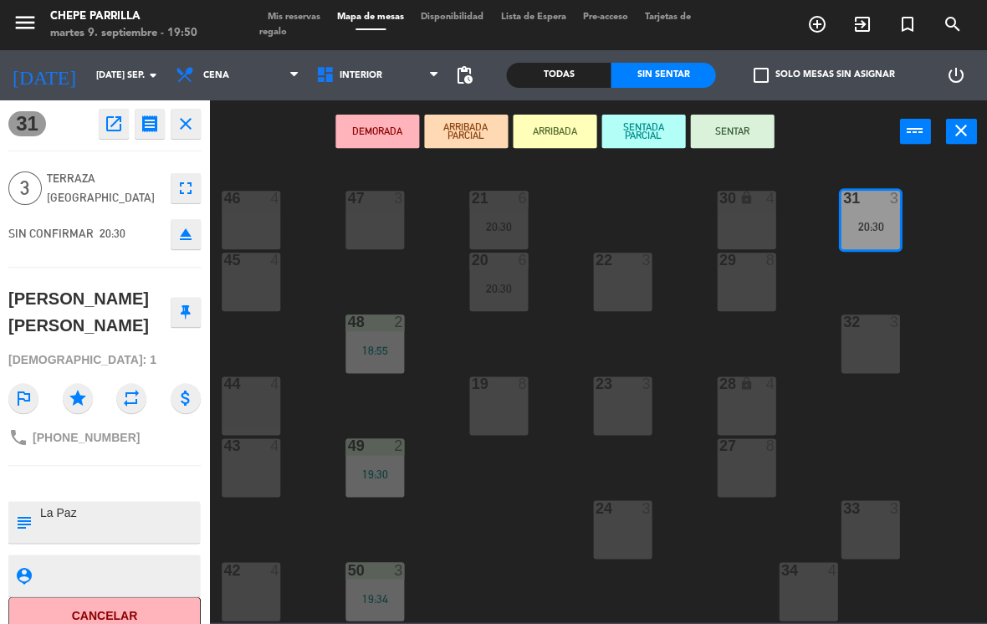
click at [377, 218] on div "47 3" at bounding box center [374, 220] width 59 height 59
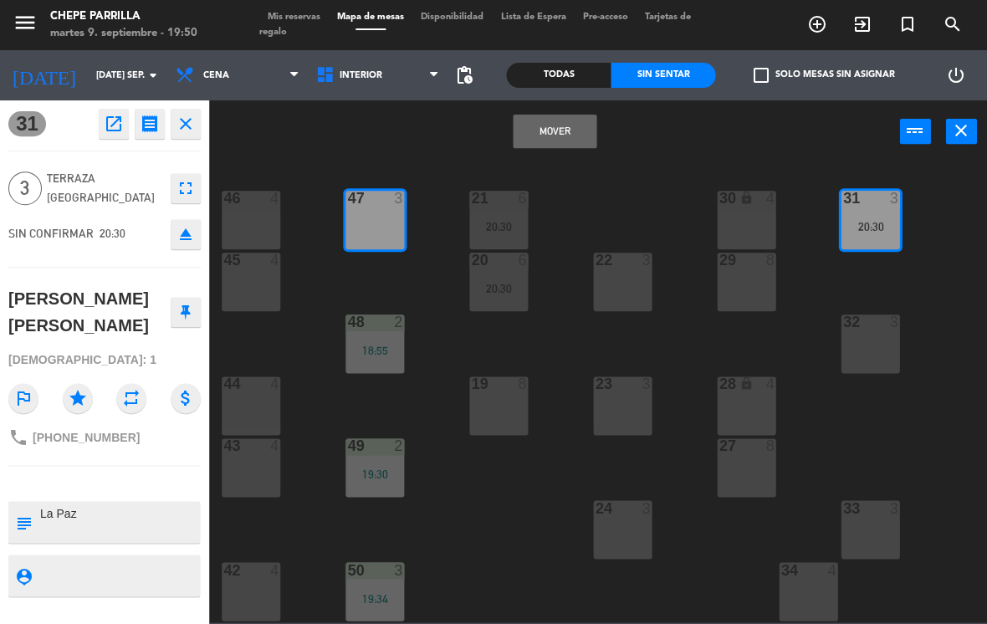
click at [557, 135] on button "Mover" at bounding box center [555, 131] width 84 height 33
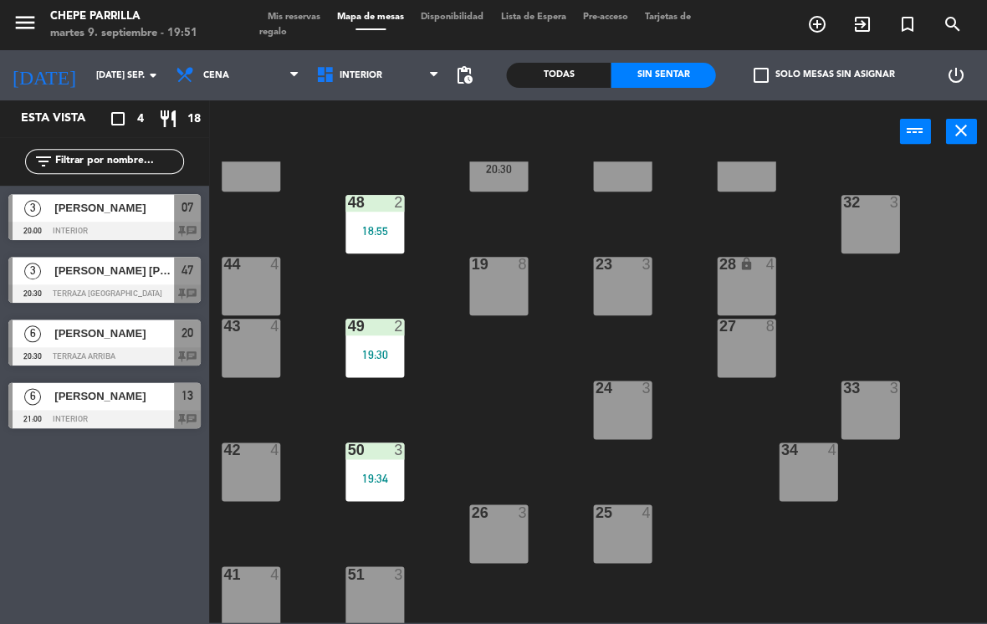
scroll to position [92, 0]
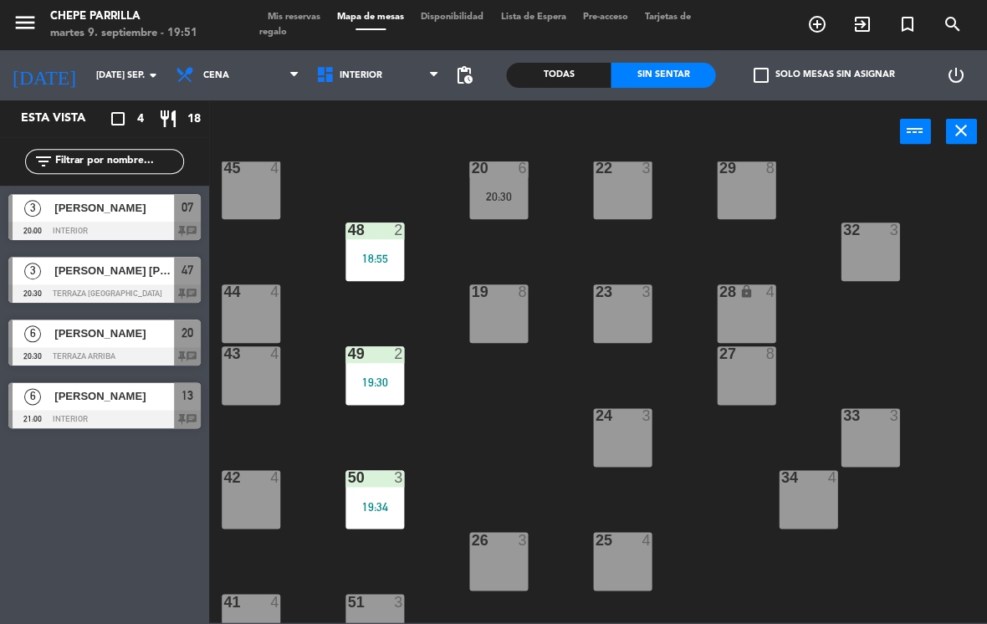
click at [392, 232] on div "2" at bounding box center [403, 229] width 28 height 15
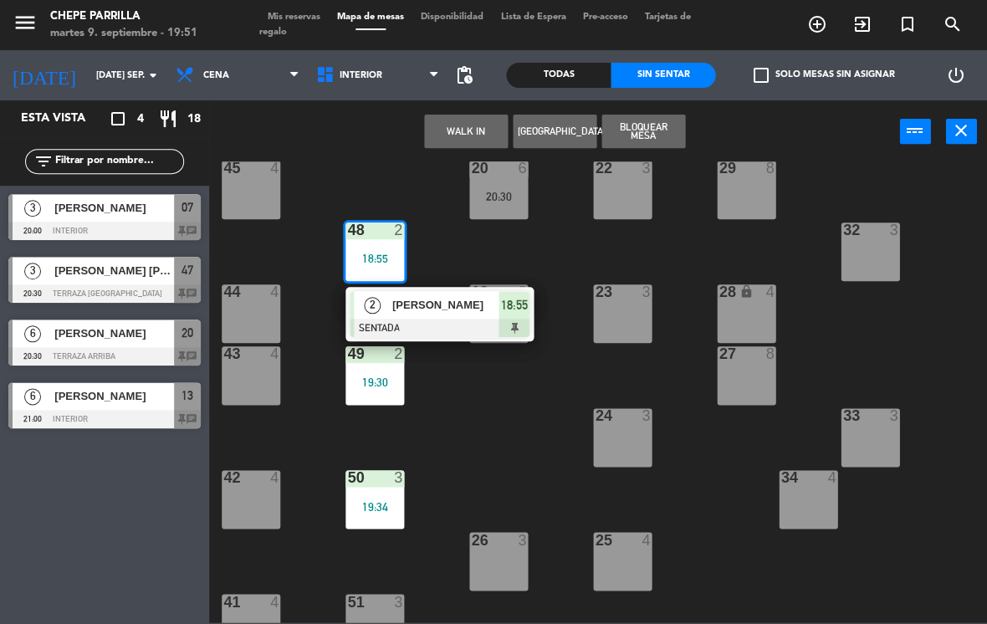
click at [253, 186] on div "45 4" at bounding box center [251, 190] width 59 height 59
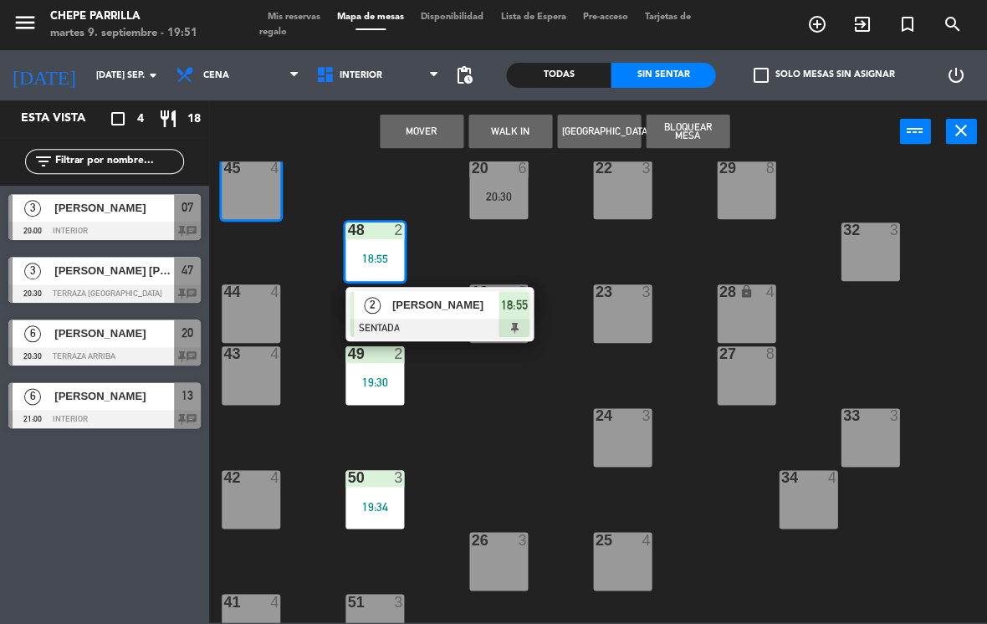
click at [437, 135] on button "Mover" at bounding box center [422, 131] width 84 height 33
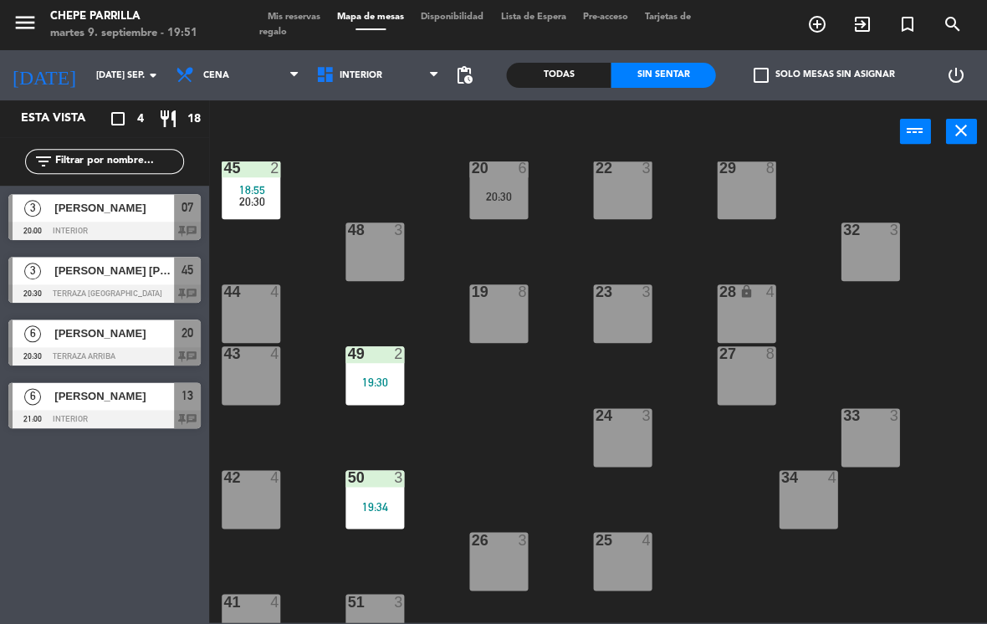
click at [268, 183] on div "45 2 18:55 20:30" at bounding box center [251, 190] width 59 height 59
click at [486, 408] on div "21 6 20:30 30 lock 4 46 4 47 3 31 3 20 6 20:30 22 3 29 8 45 2 18:55 20:30 32 3 …" at bounding box center [603, 391] width 768 height 461
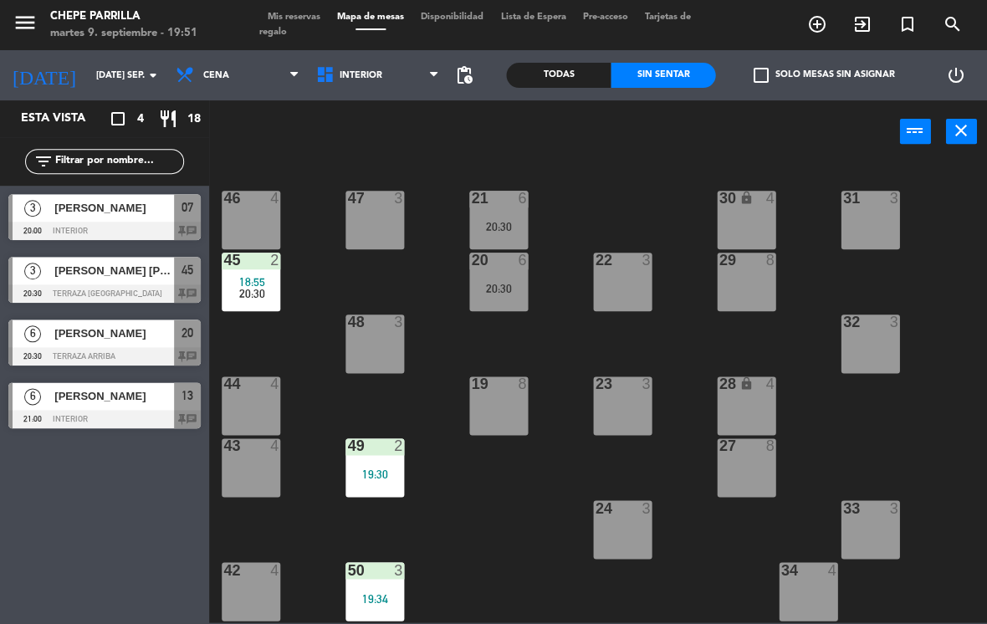
scroll to position [0, 0]
click at [265, 291] on div "20:30" at bounding box center [251, 294] width 59 height 12
click at [528, 493] on div "21 6 20:30 30 lock 4 46 4 47 3 31 3 20 6 20:30 22 3 29 8 45 2 18:55 20:30 32 3 …" at bounding box center [603, 391] width 768 height 461
click at [394, 334] on div "48 3" at bounding box center [374, 343] width 59 height 59
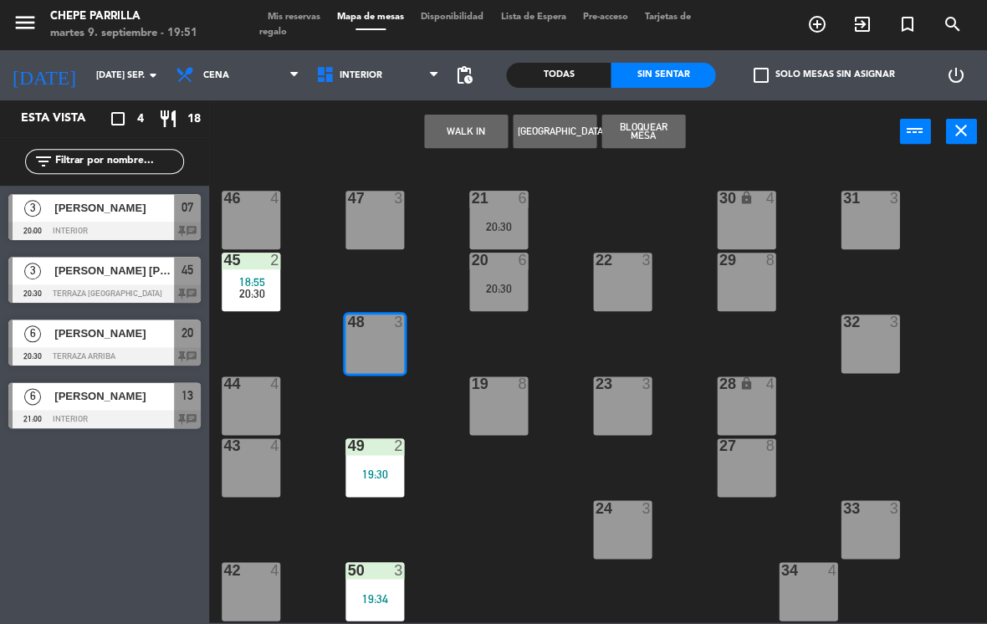
click at [277, 257] on div "2" at bounding box center [275, 260] width 10 height 15
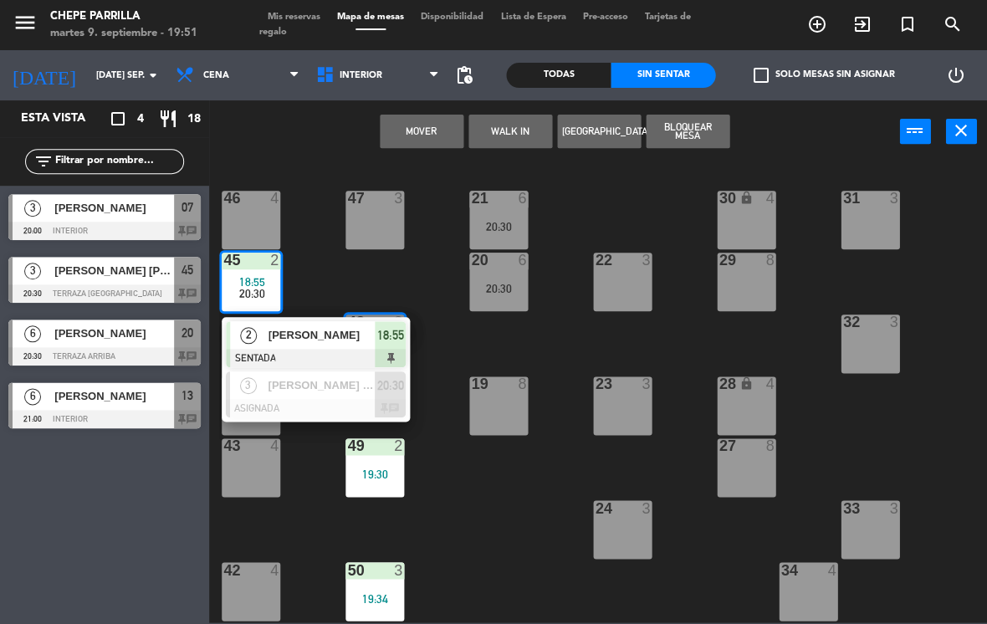
click at [366, 329] on span "[PERSON_NAME]" at bounding box center [321, 335] width 107 height 18
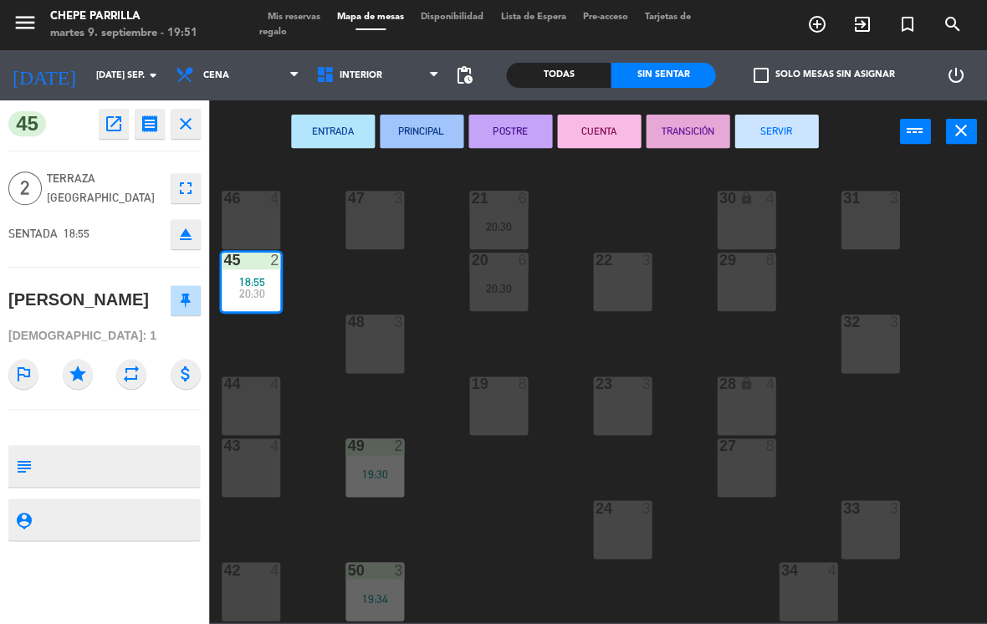
click at [380, 337] on div "48 3" at bounding box center [374, 343] width 59 height 59
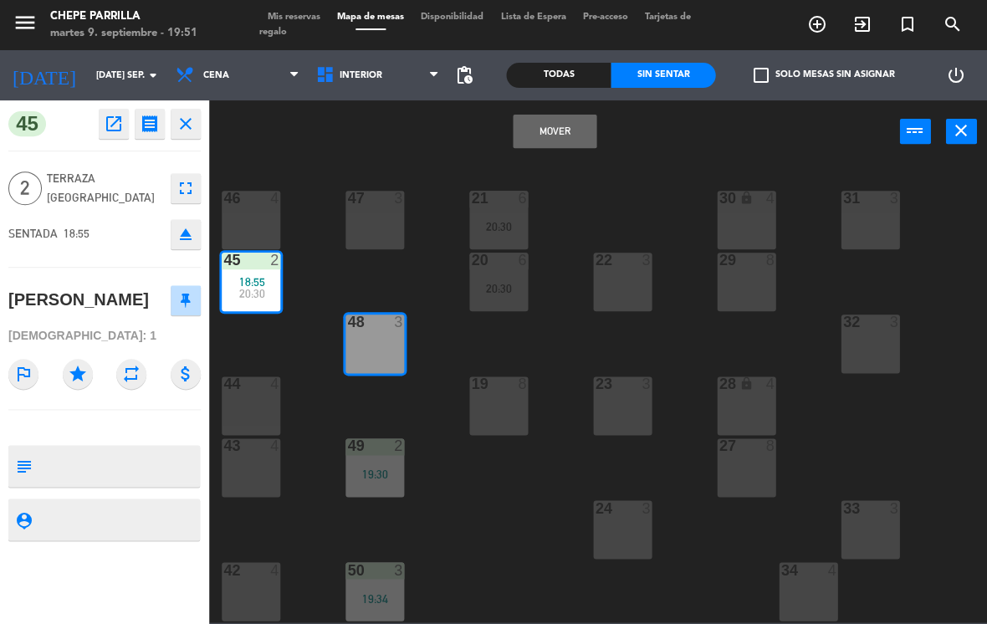
click at [580, 130] on button "Mover" at bounding box center [555, 131] width 84 height 33
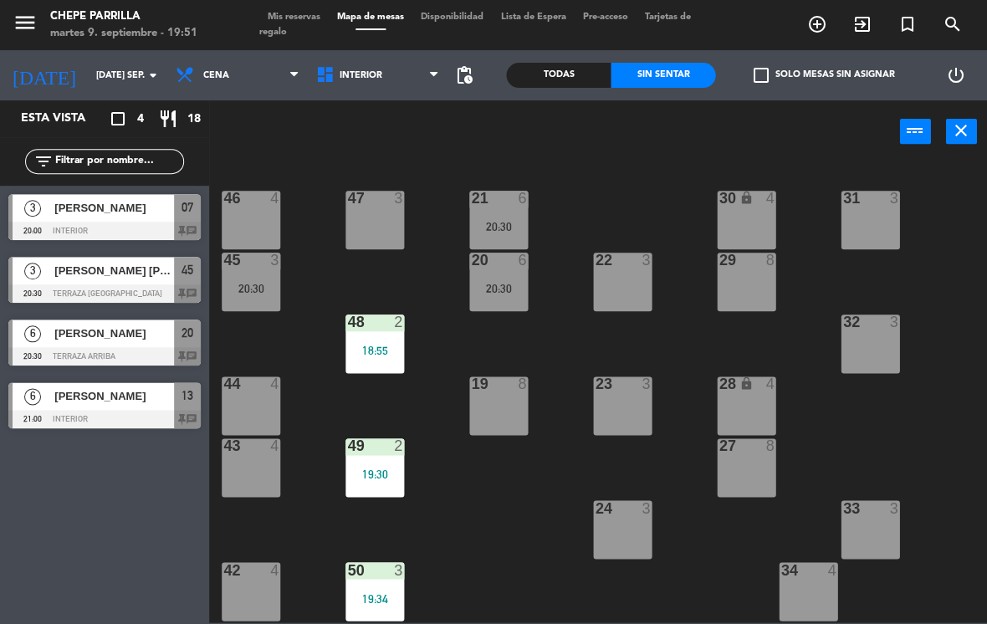
click at [271, 284] on div "20:30" at bounding box center [251, 289] width 59 height 12
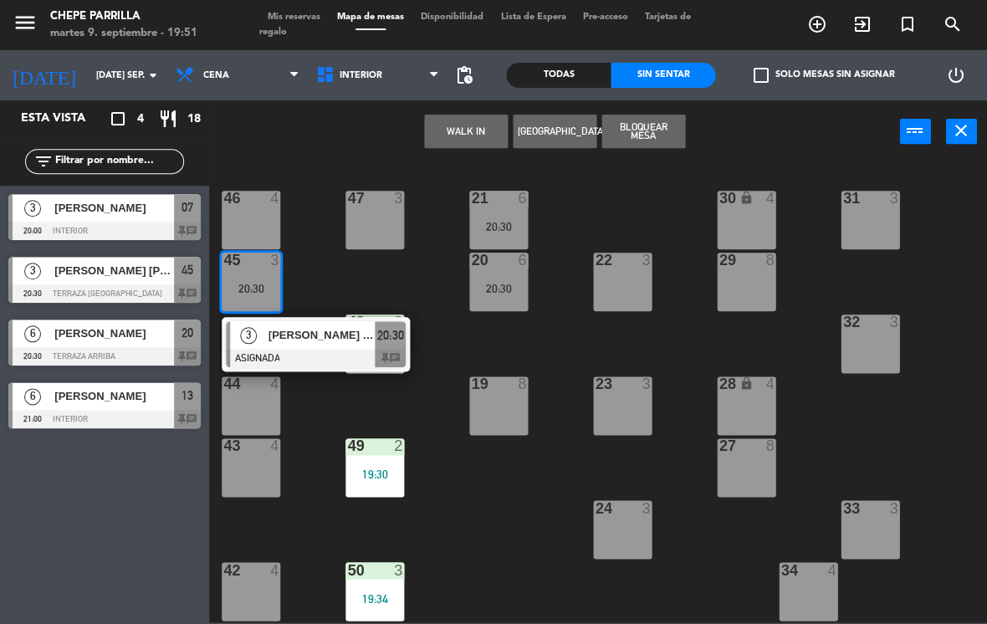
click at [343, 335] on span "[PERSON_NAME] [PERSON_NAME]" at bounding box center [321, 335] width 107 height 18
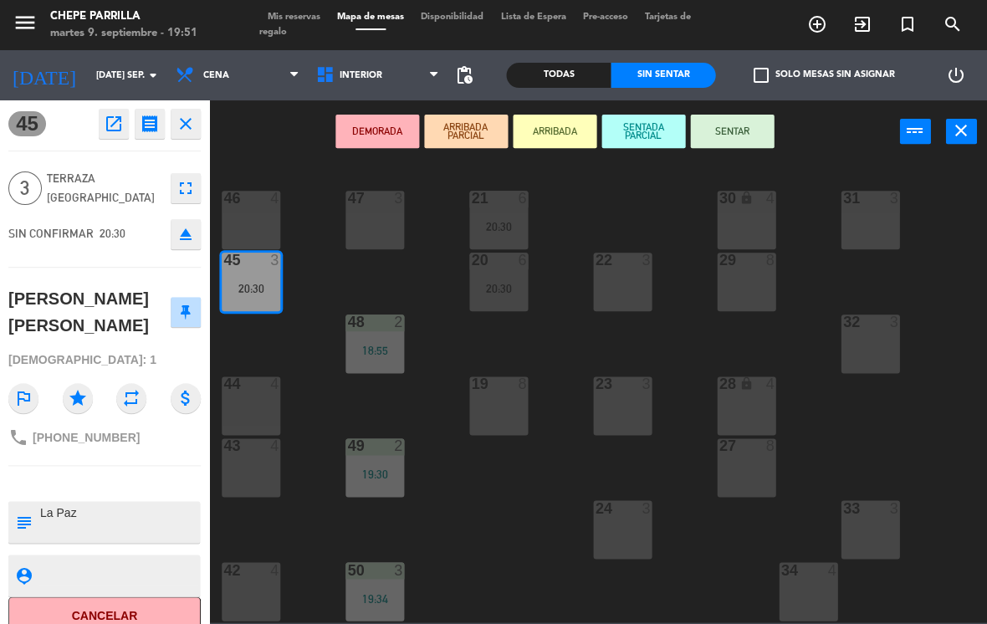
click at [718, 135] on button "SENTAR" at bounding box center [732, 131] width 84 height 33
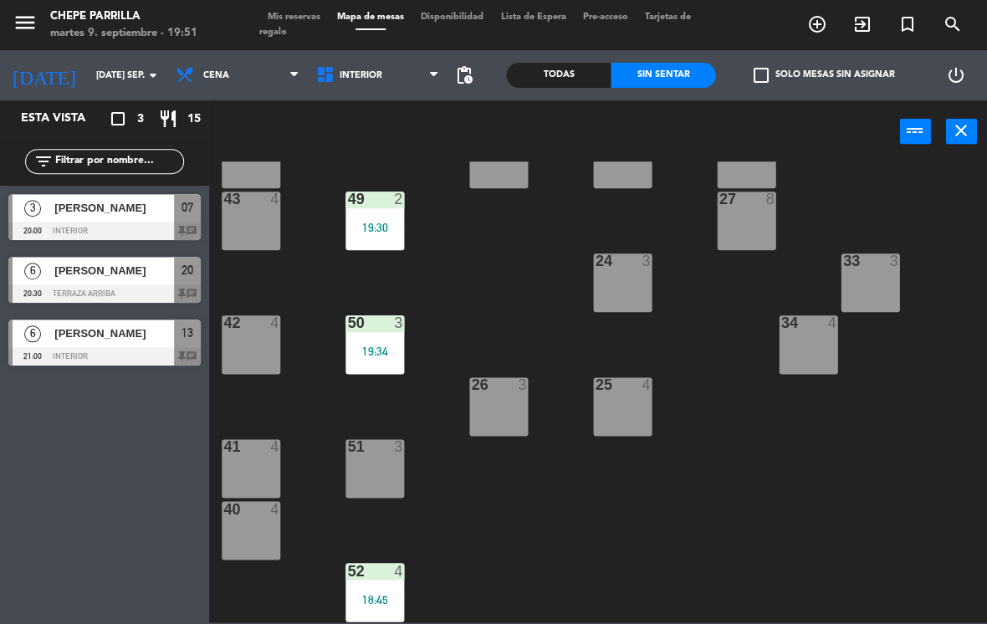
scroll to position [247, 0]
click at [390, 335] on div "50 3 19:34" at bounding box center [374, 344] width 59 height 59
click at [505, 316] on div "21 6 20:30 30 lock 4 46 4 47 3 31 3 20 6 20:30 22 3 29 8 45 3 20:30 32 3 48 2 1…" at bounding box center [603, 391] width 768 height 461
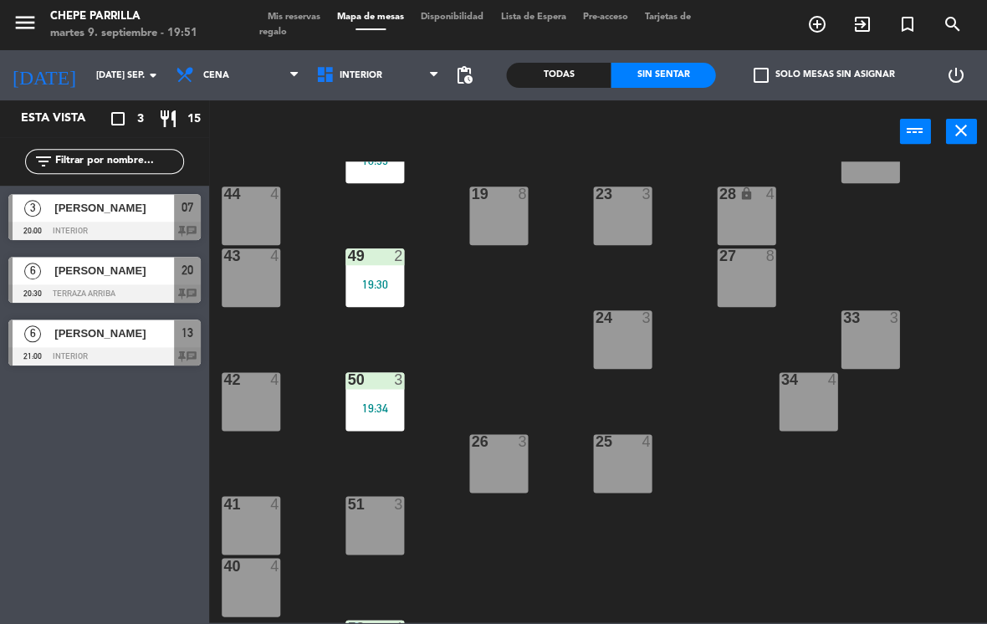
scroll to position [189, 0]
click at [393, 271] on div "49 2 19:30" at bounding box center [374, 278] width 59 height 59
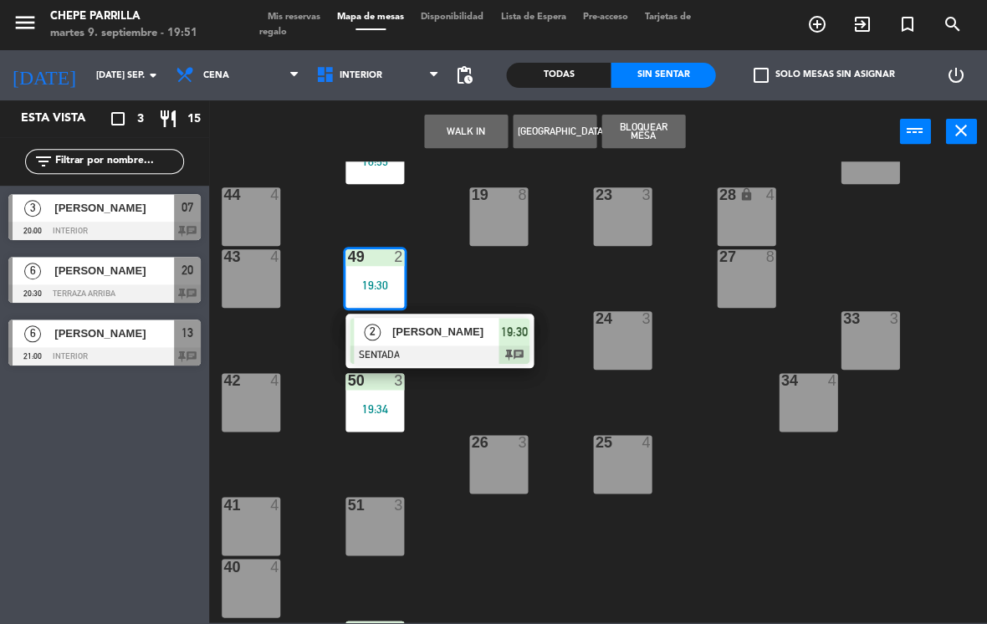
click at [386, 499] on div at bounding box center [375, 504] width 28 height 15
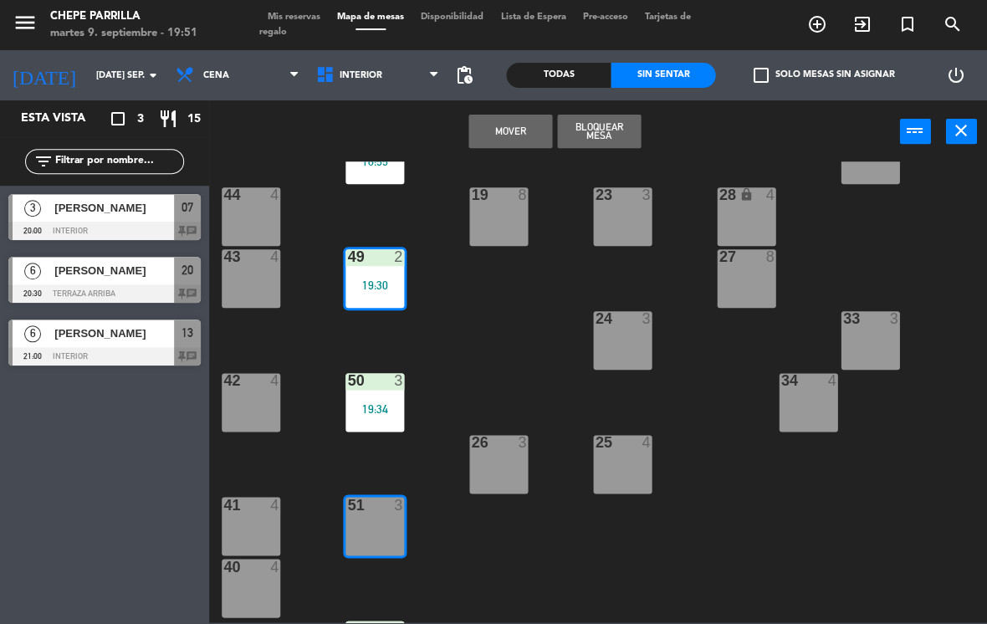
click at [524, 139] on button "Mover" at bounding box center [510, 131] width 84 height 33
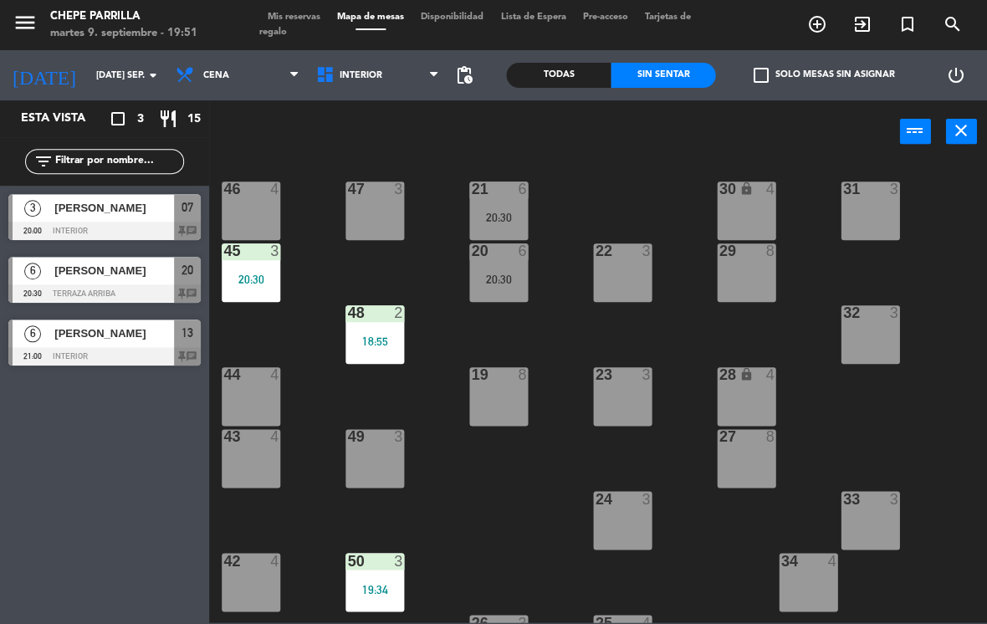
scroll to position [8, 0]
click at [75, 221] on div "[PERSON_NAME]" at bounding box center [113, 208] width 121 height 28
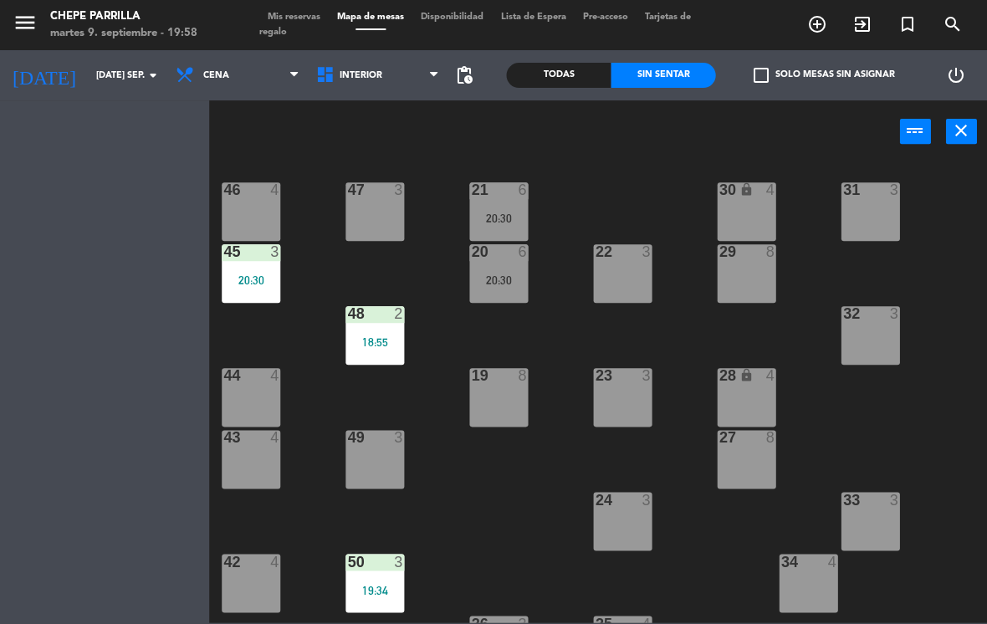
scroll to position [0, 0]
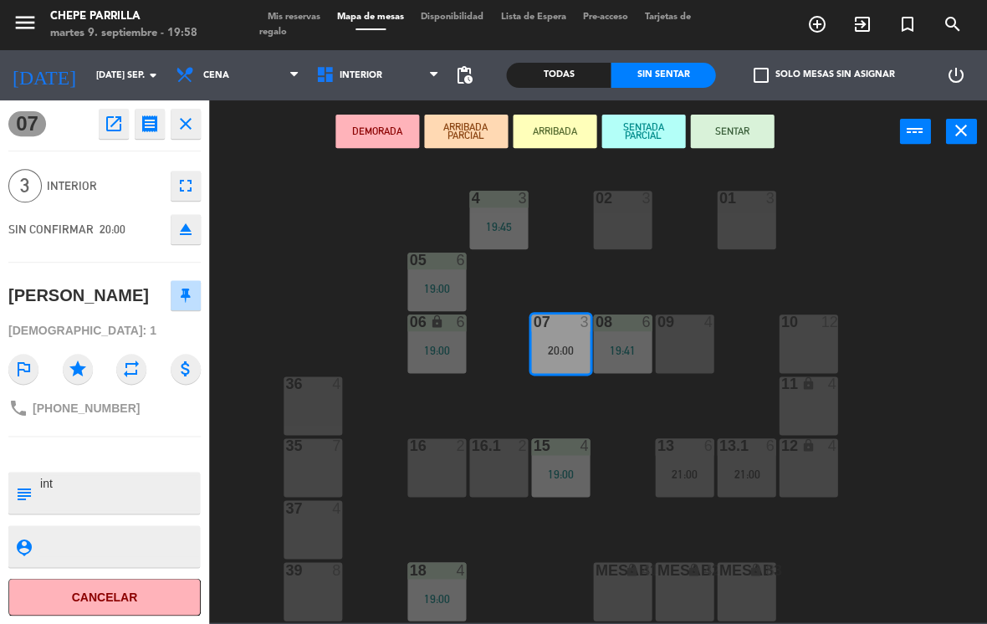
click at [745, 117] on button "SENTAR" at bounding box center [732, 131] width 84 height 33
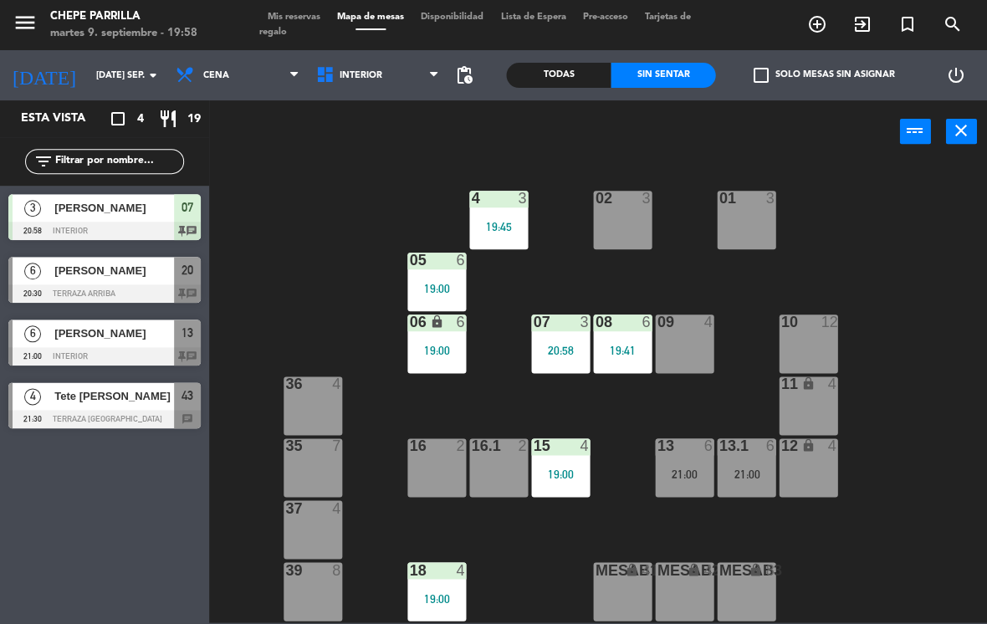
click at [914, 412] on div "02 3 4 3 19:45 01 3 05 6 19:00 06 lock 6 19:00 07 3 20:58 09 4 10 12 08 6 19:41…" at bounding box center [603, 391] width 768 height 461
click at [560, 331] on div "07 3" at bounding box center [560, 322] width 59 height 17
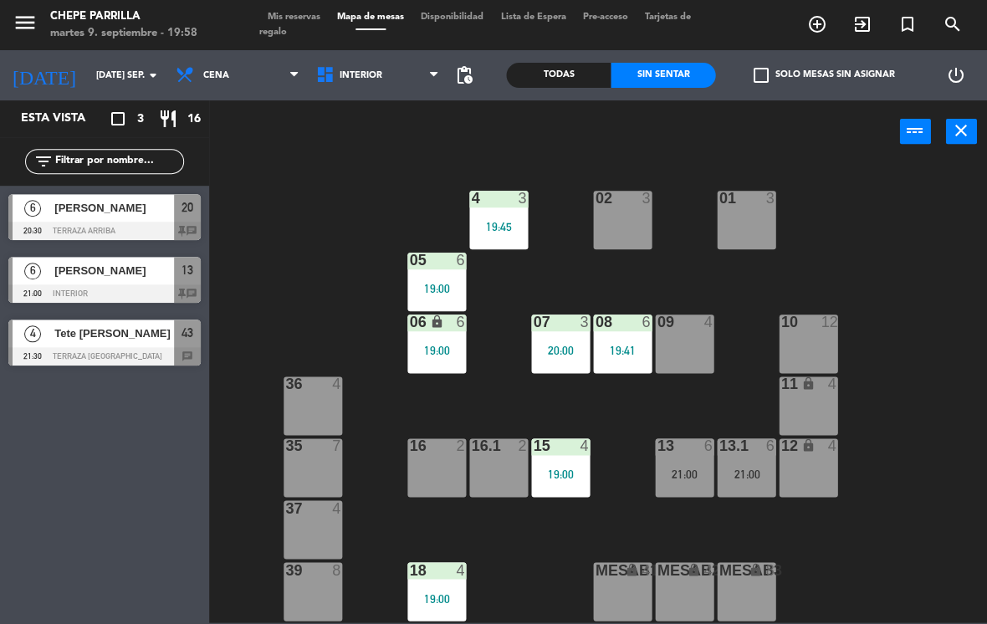
click at [134, 196] on div "[PERSON_NAME]" at bounding box center [113, 208] width 121 height 28
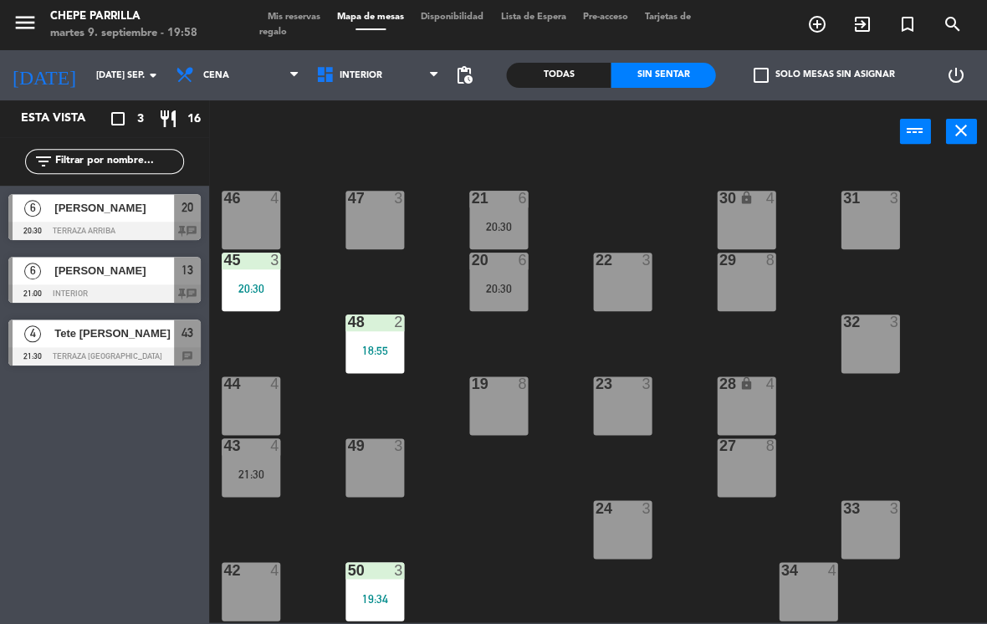
click at [358, 81] on span "Interior" at bounding box center [361, 75] width 43 height 11
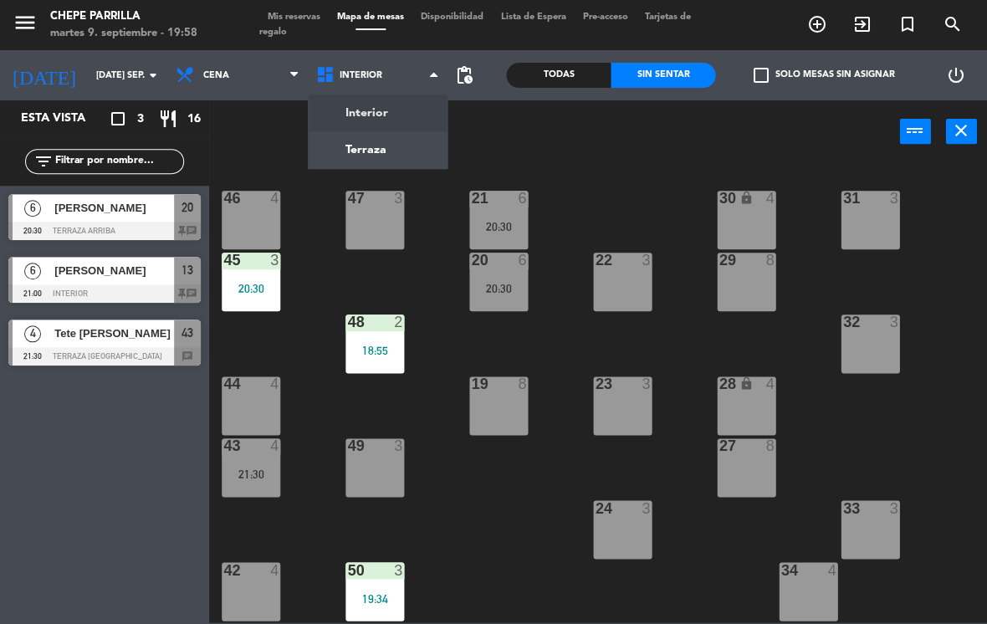
click at [393, 107] on ng-component "menu Chepe [PERSON_NAME] martes 9. septiembre - 19:58 Mis reservas Mapa de mesa…" at bounding box center [493, 311] width 987 height 622
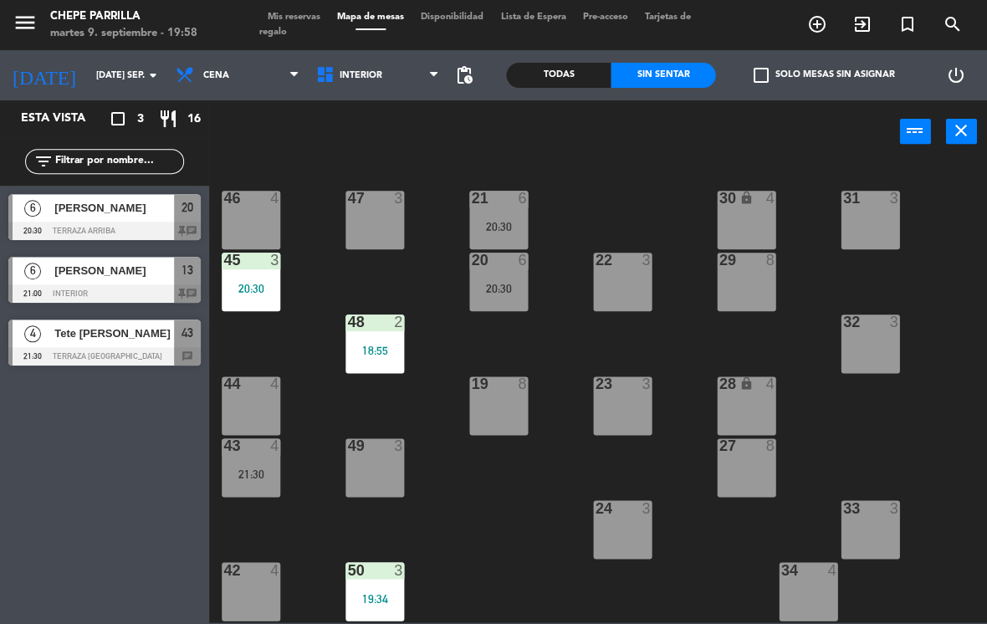
click at [349, 75] on span "Interior" at bounding box center [361, 75] width 43 height 11
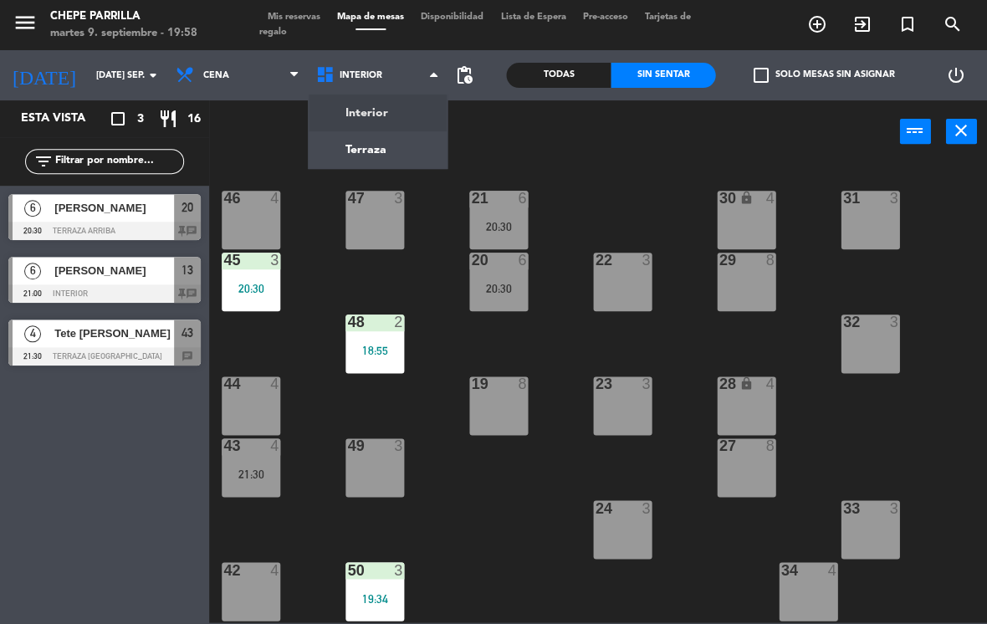
click at [376, 134] on ng-component "menu Chepe [PERSON_NAME] martes 9. septiembre - 19:58 Mis reservas Mapa de mesa…" at bounding box center [493, 311] width 987 height 622
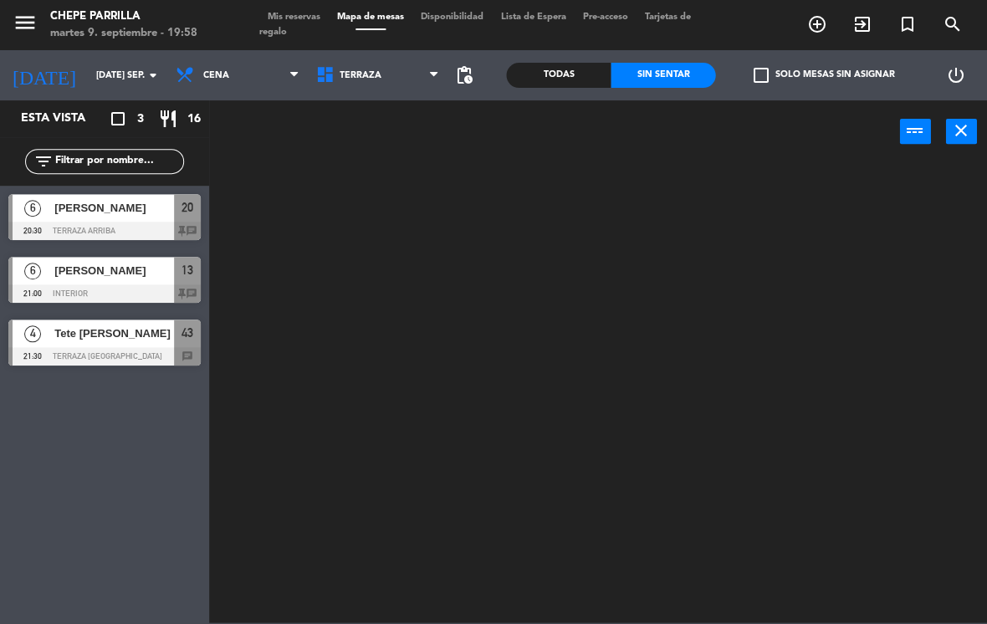
click at [381, 69] on span "Terraza" at bounding box center [378, 75] width 141 height 37
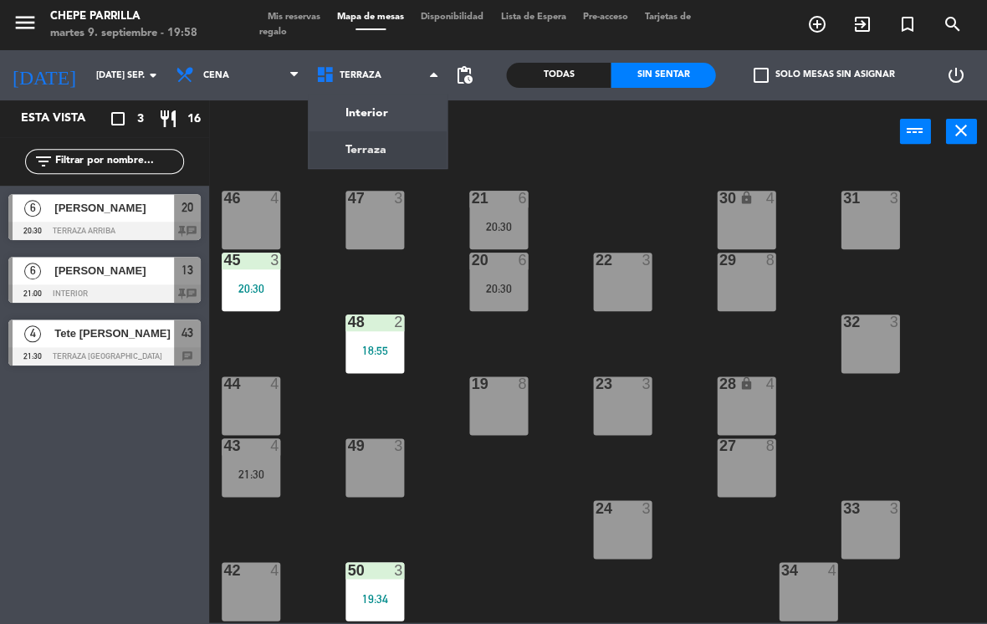
click at [371, 110] on ng-component "menu Chepe [PERSON_NAME] martes 9. septiembre - 19:58 Mis reservas Mapa de mesa…" at bounding box center [493, 311] width 987 height 622
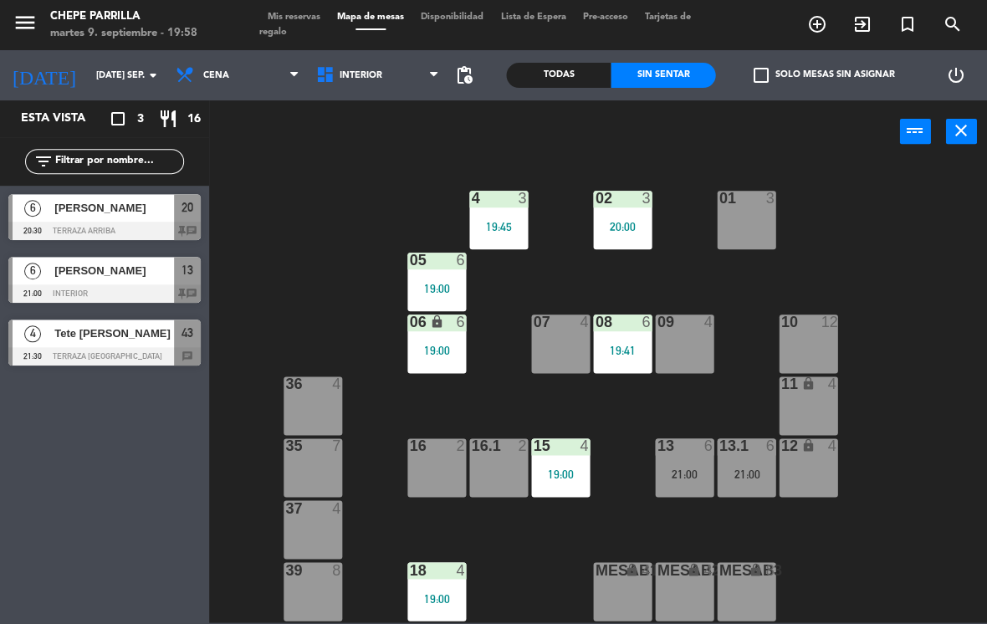
click at [141, 337] on span "Tete [PERSON_NAME]" at bounding box center [114, 333] width 120 height 18
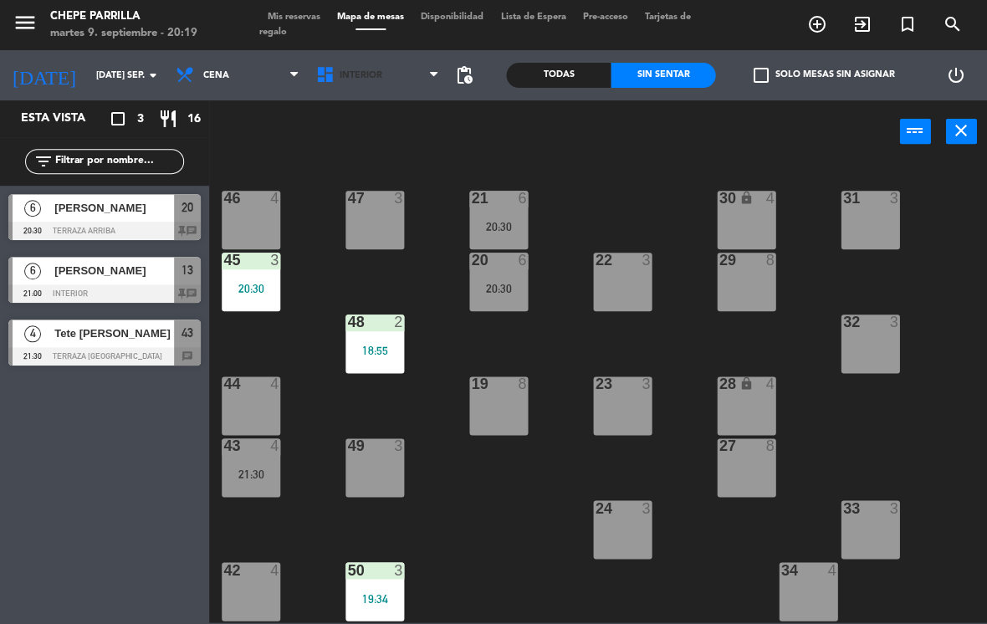
click at [372, 91] on span "Interior" at bounding box center [378, 75] width 141 height 37
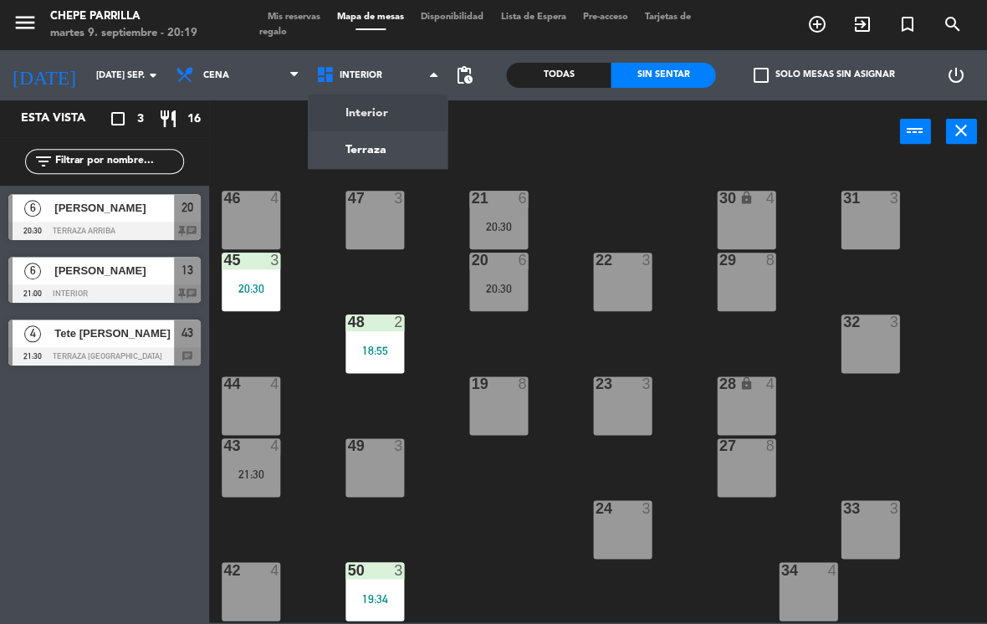
click at [481, 506] on div "21 6 20:30 30 lock 4 46 4 47 3 31 3 20 6 20:30 22 3 29 8 45 3 20:30 32 3 48 2 1…" at bounding box center [603, 391] width 768 height 461
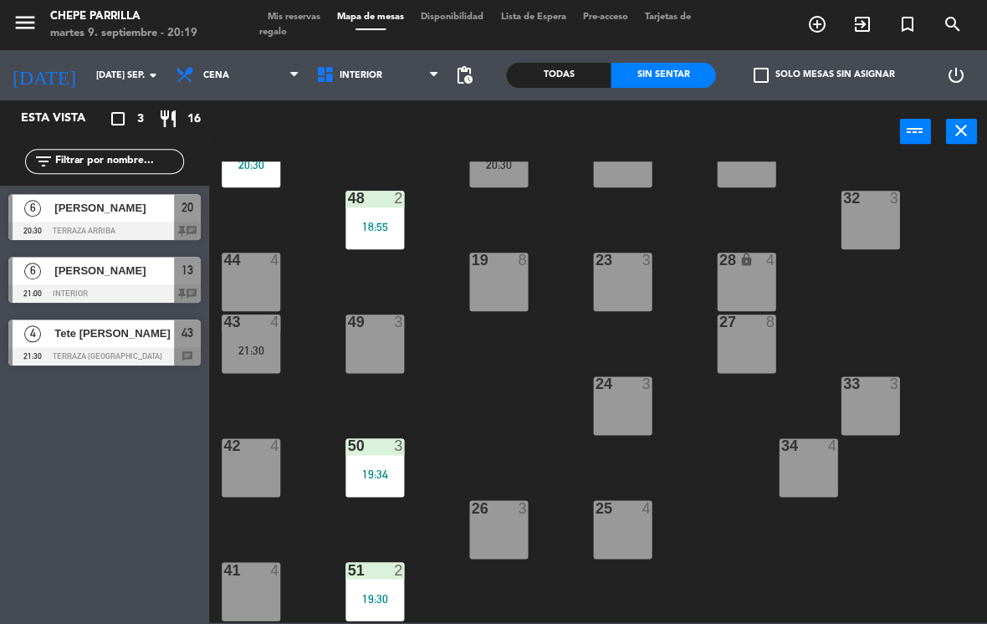
scroll to position [133, 0]
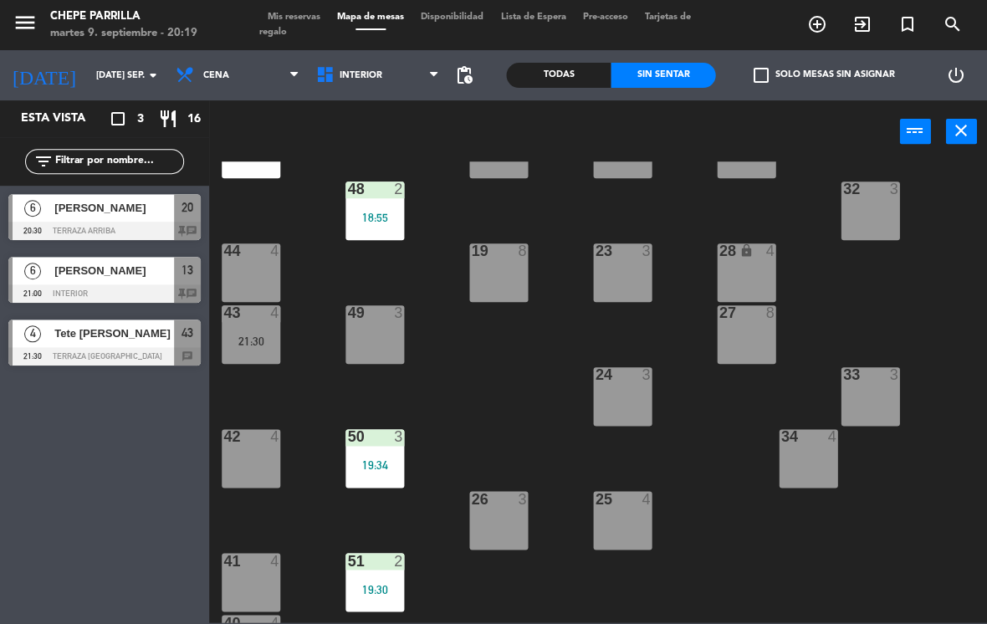
click at [380, 314] on div at bounding box center [375, 312] width 28 height 15
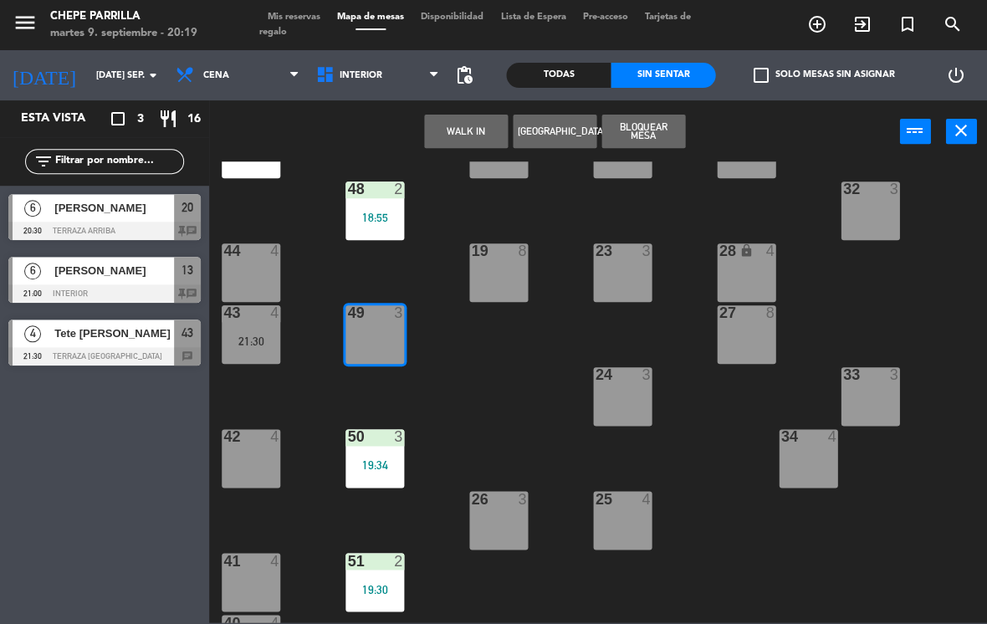
click at [487, 128] on button "WALK IN" at bounding box center [466, 131] width 84 height 33
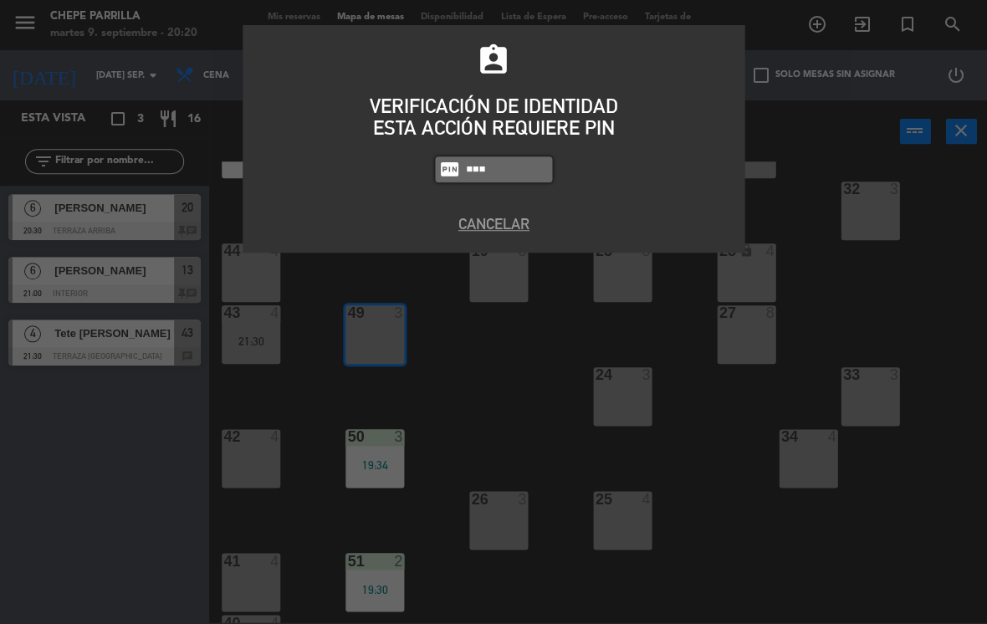
type input "1843"
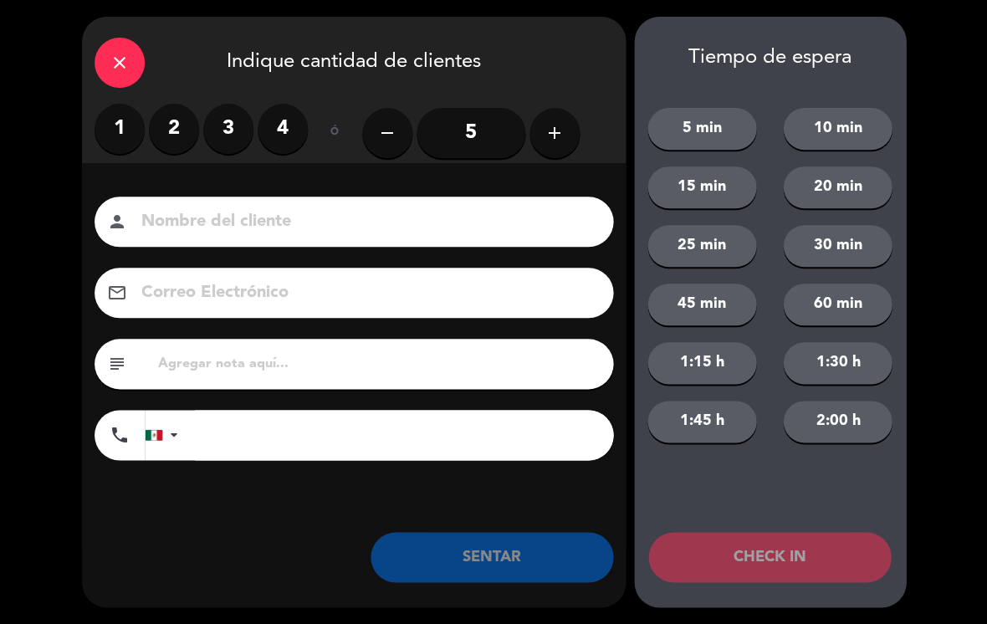
click at [215, 132] on label "3" at bounding box center [228, 129] width 50 height 50
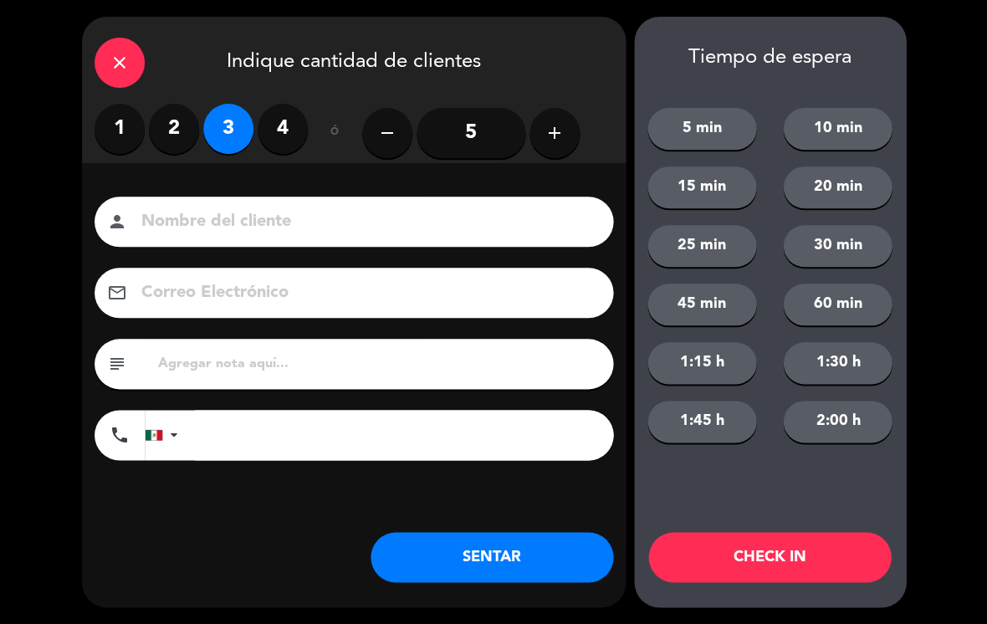
click at [212, 221] on input at bounding box center [366, 221] width 452 height 29
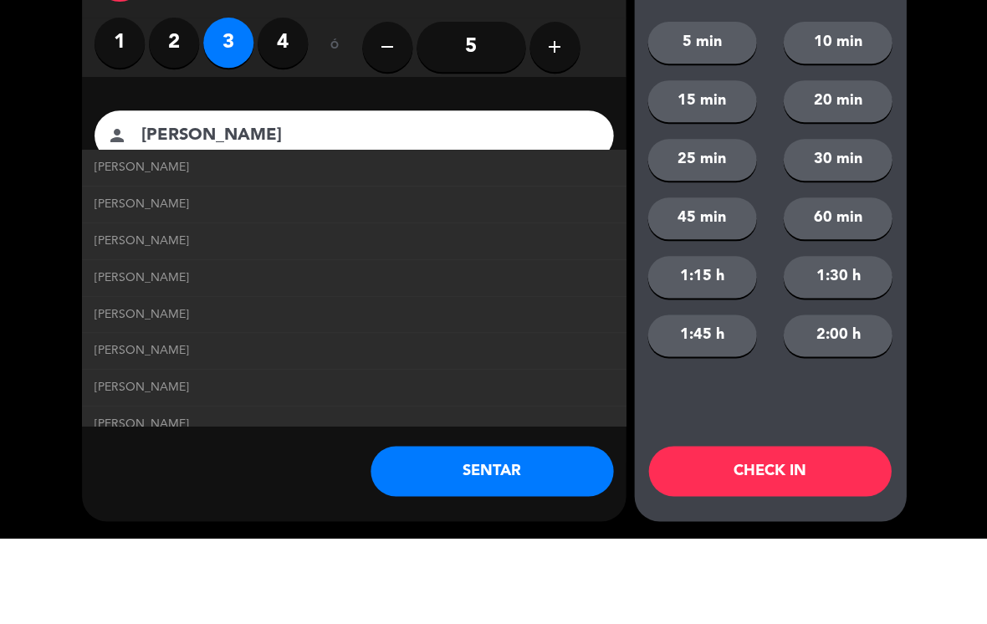
type input "[PERSON_NAME]"
click at [136, 244] on span "[PERSON_NAME]" at bounding box center [142, 253] width 95 height 19
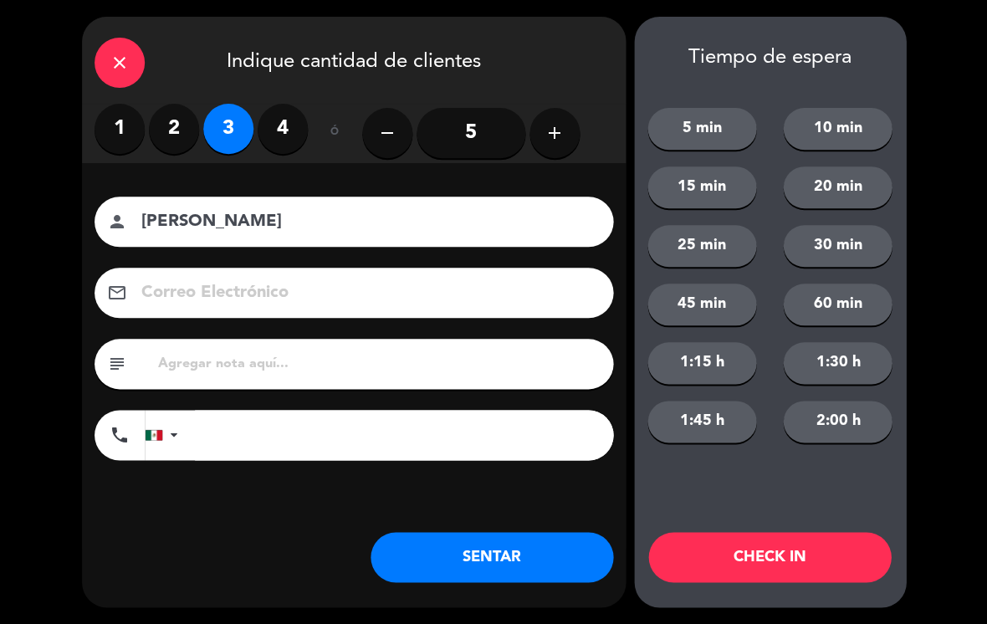
click at [503, 553] on button "SENTAR" at bounding box center [491, 557] width 243 height 50
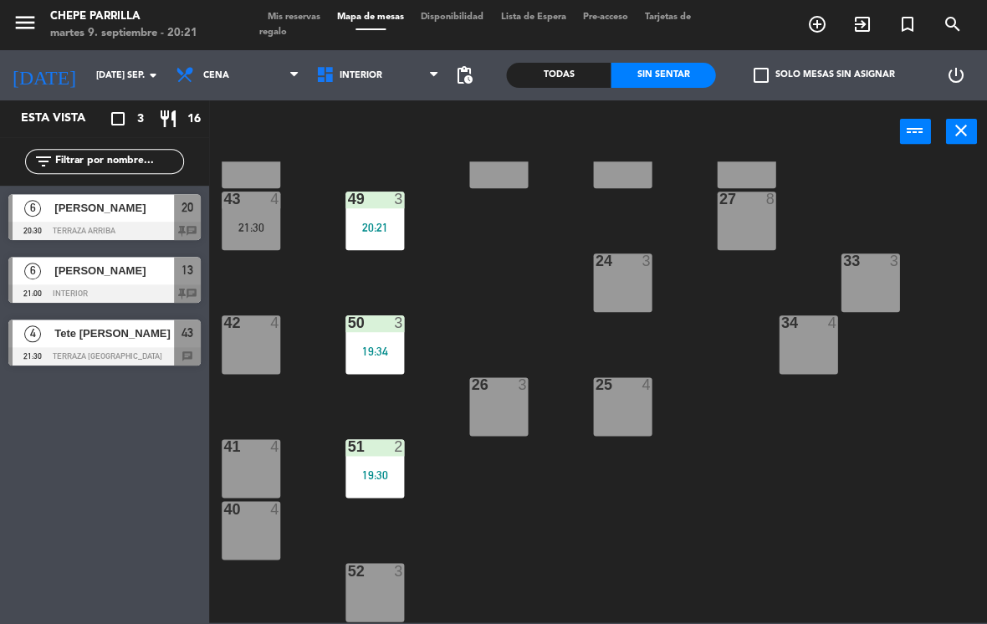
scroll to position [247, 0]
click at [265, 225] on div "21:30" at bounding box center [251, 228] width 59 height 12
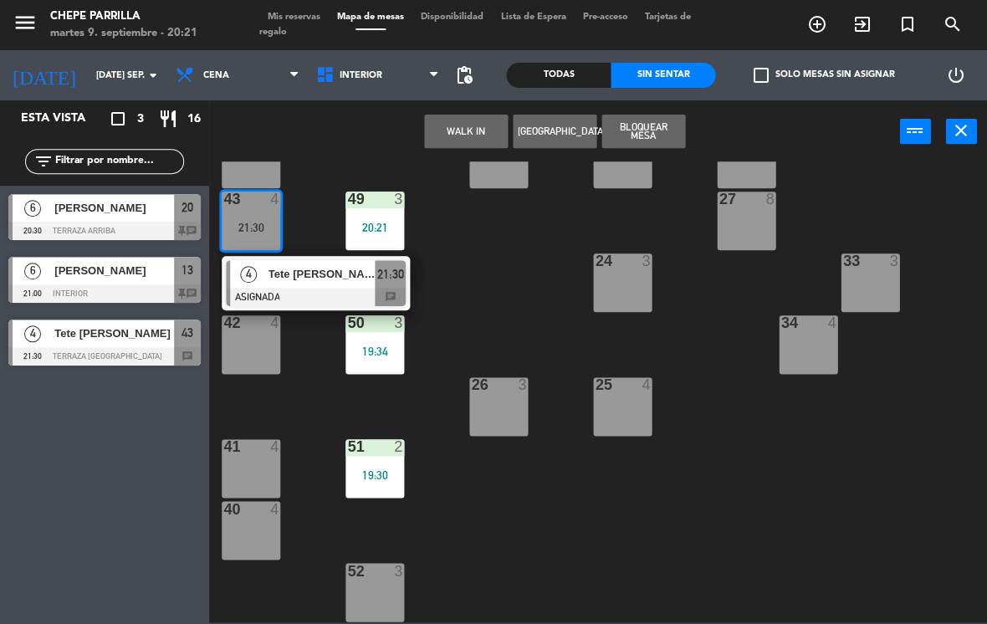
click at [374, 591] on div "52 3" at bounding box center [374, 592] width 59 height 59
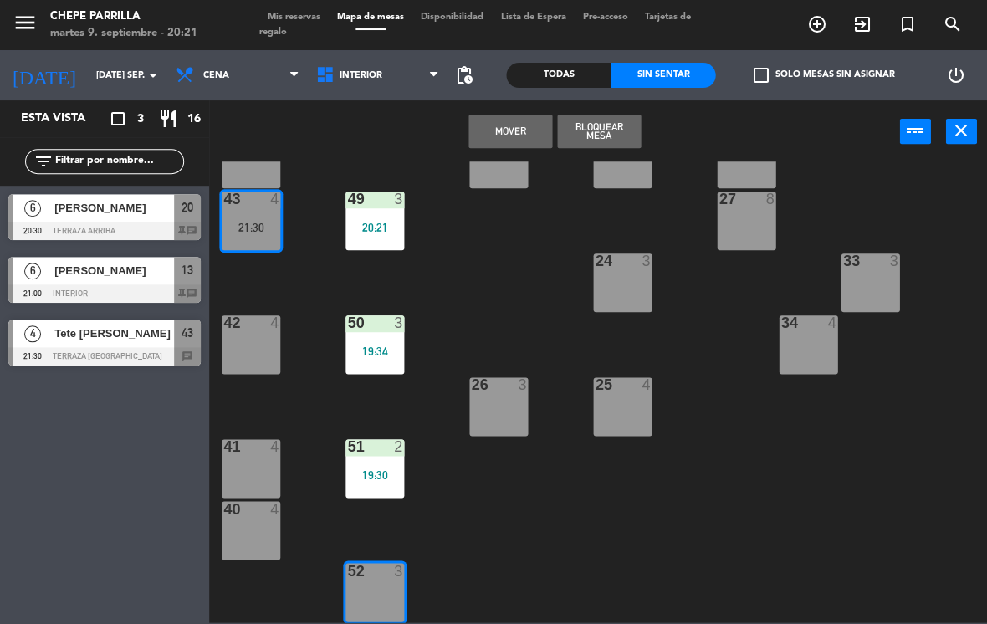
click at [515, 129] on button "Mover" at bounding box center [510, 131] width 84 height 33
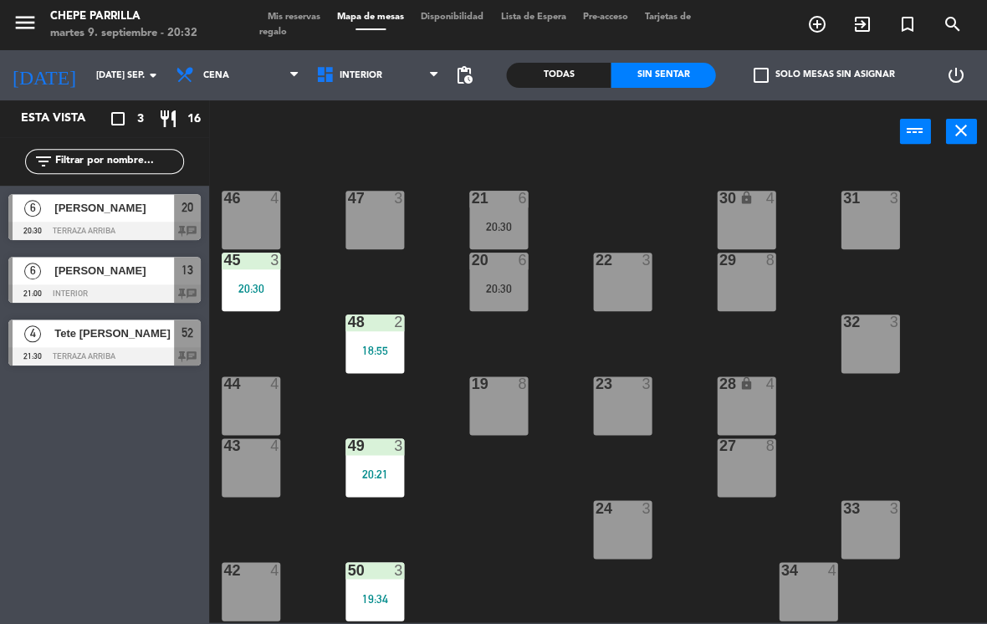
click at [368, 64] on span "Interior" at bounding box center [378, 75] width 141 height 37
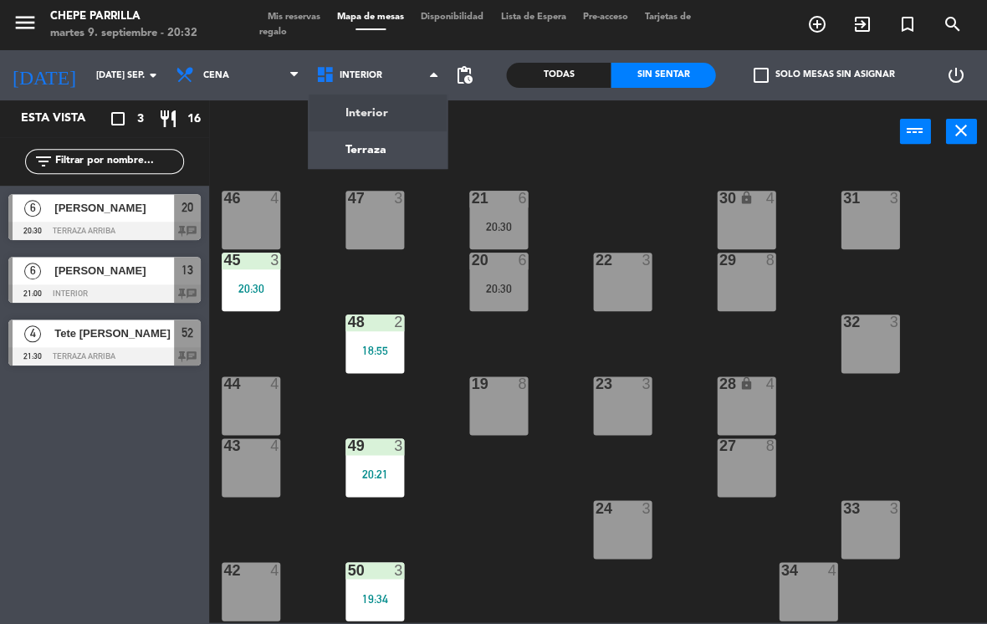
scroll to position [0, 0]
click at [401, 110] on ng-component "menu Chepe [PERSON_NAME] martes 9. septiembre - 20:32 Mis reservas Mapa de mesa…" at bounding box center [493, 311] width 987 height 622
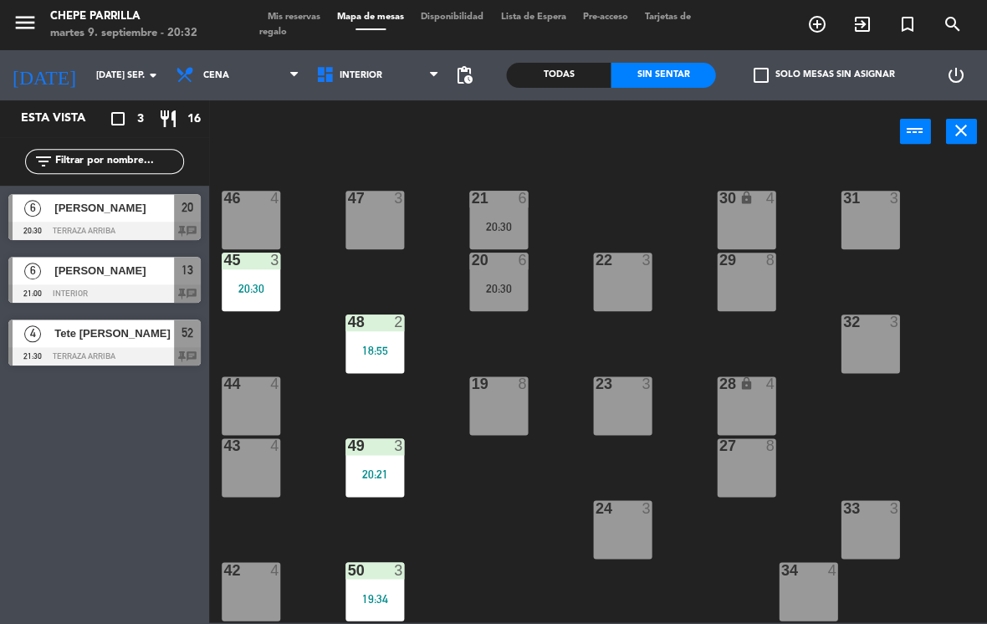
click at [371, 64] on span "Interior" at bounding box center [378, 75] width 141 height 37
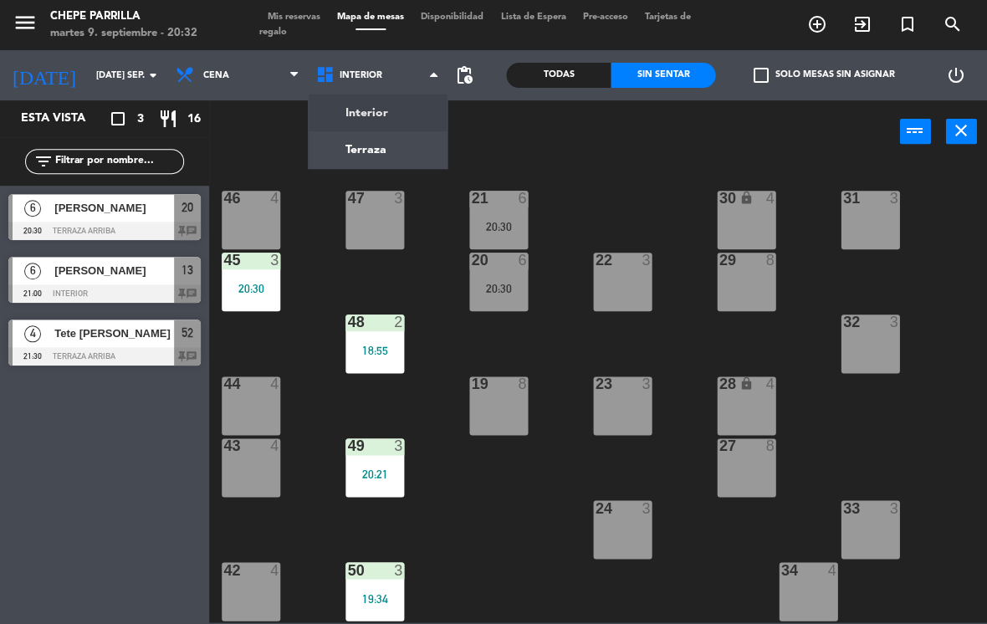
click at [394, 110] on ng-component "menu Chepe [PERSON_NAME] martes 9. septiembre - 20:32 Mis reservas Mapa de mesa…" at bounding box center [493, 311] width 987 height 622
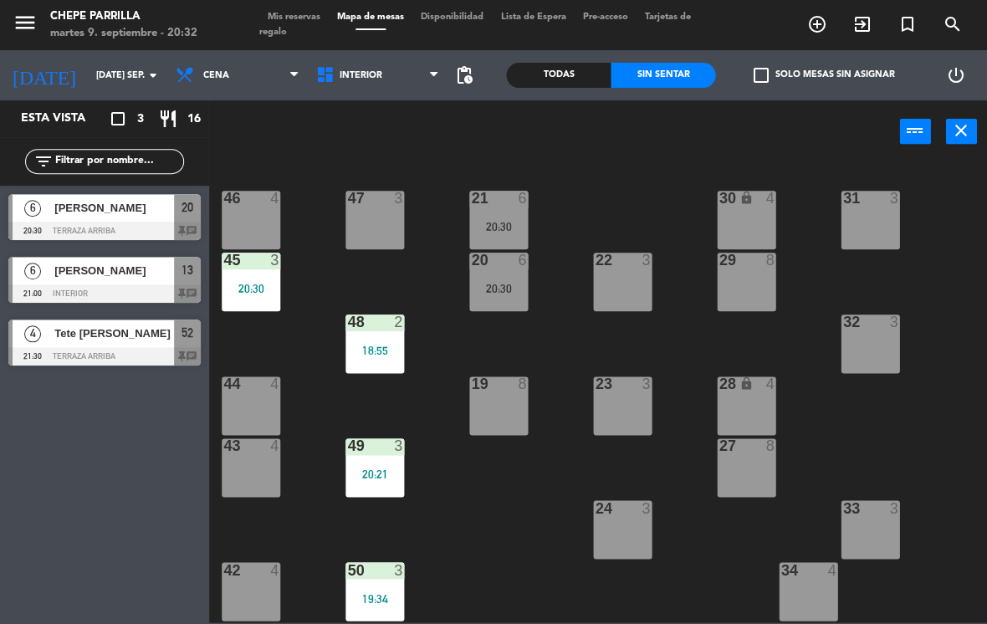
click at [381, 78] on span "Interior" at bounding box center [378, 75] width 141 height 37
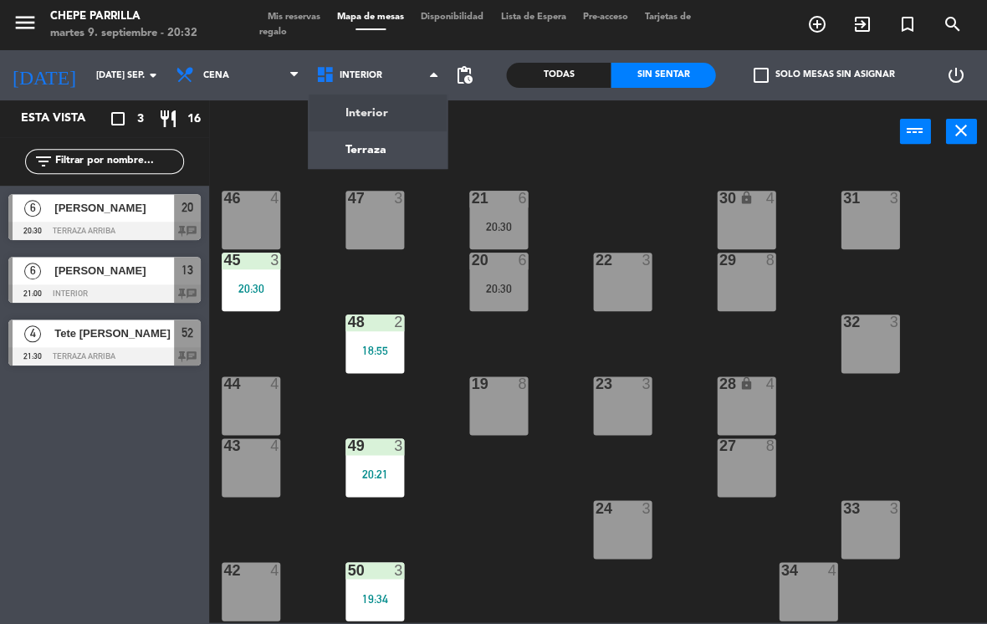
click at [396, 137] on ng-component "menu Chepe [PERSON_NAME] martes 9. septiembre - 20:32 Mis reservas Mapa de mesa…" at bounding box center [493, 311] width 987 height 622
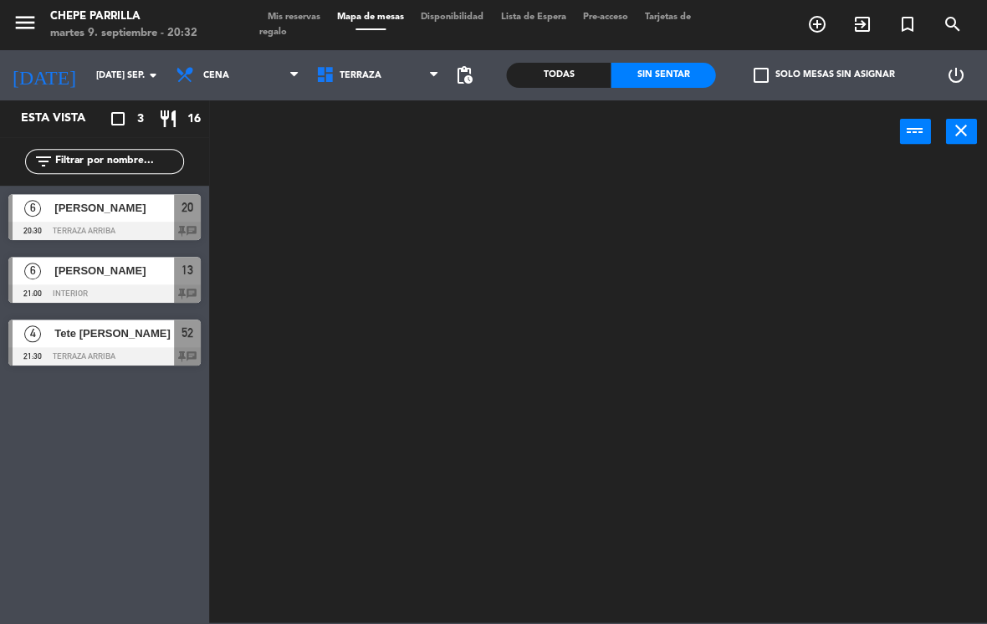
click at [375, 66] on span "Terraza" at bounding box center [378, 75] width 141 height 37
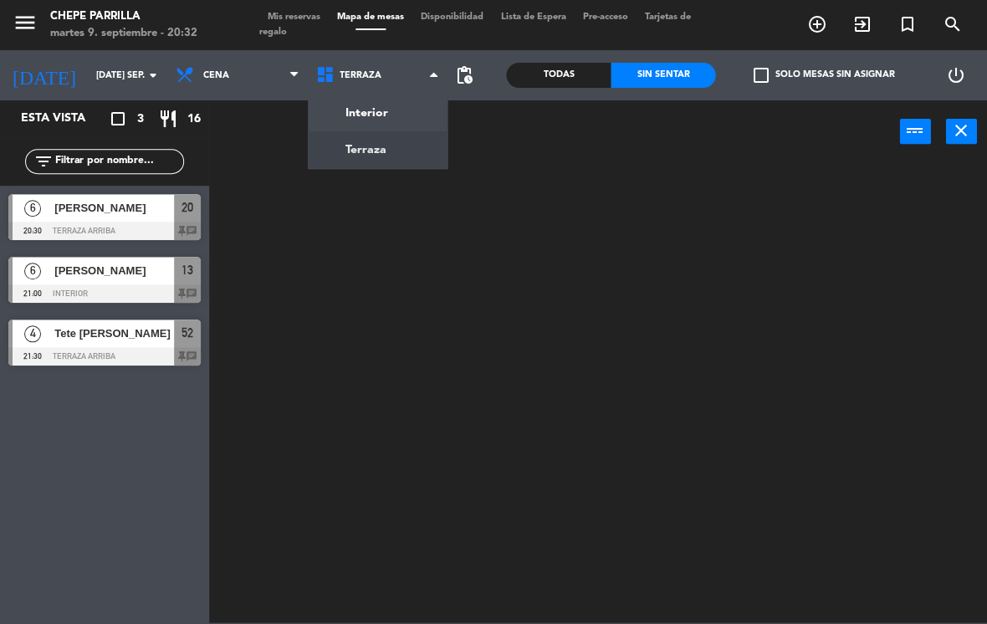
click at [418, 113] on ng-component "menu Chepe [PERSON_NAME] martes 9. septiembre - 20:32 Mis reservas Mapa de mesa…" at bounding box center [493, 311] width 987 height 622
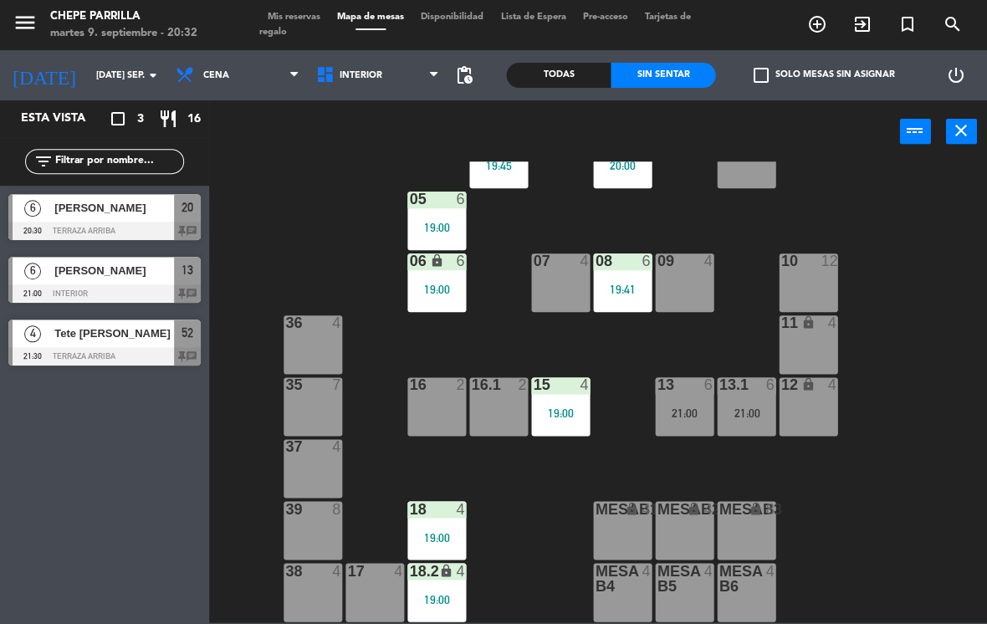
scroll to position [61, 0]
click at [376, 73] on span "Interior" at bounding box center [361, 75] width 43 height 11
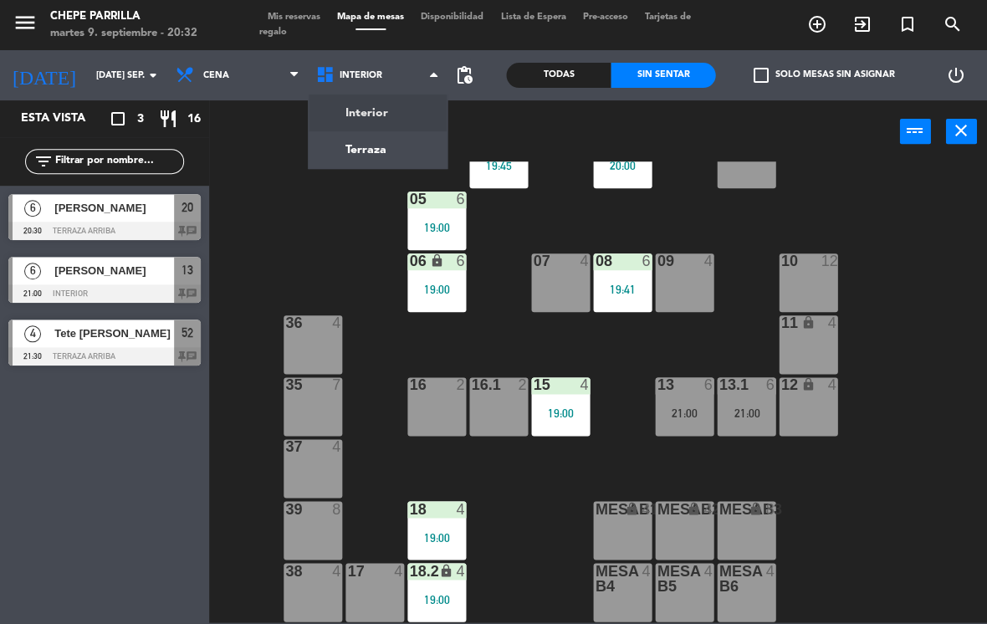
click at [396, 138] on ng-component "menu Chepe [PERSON_NAME] martes 9. septiembre - 20:32 Mis reservas Mapa de mesa…" at bounding box center [493, 311] width 987 height 622
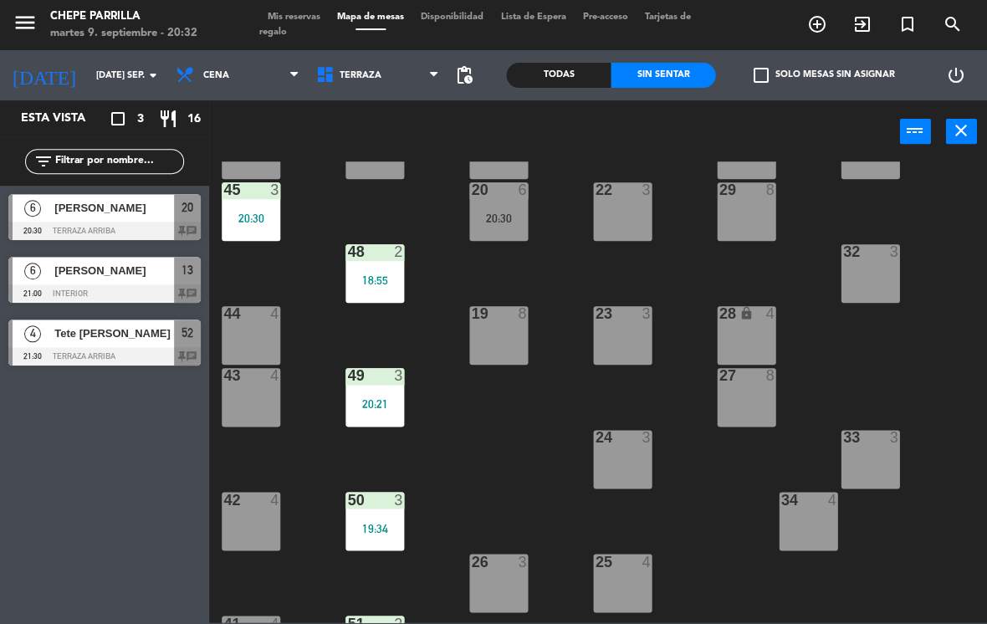
scroll to position [105, 0]
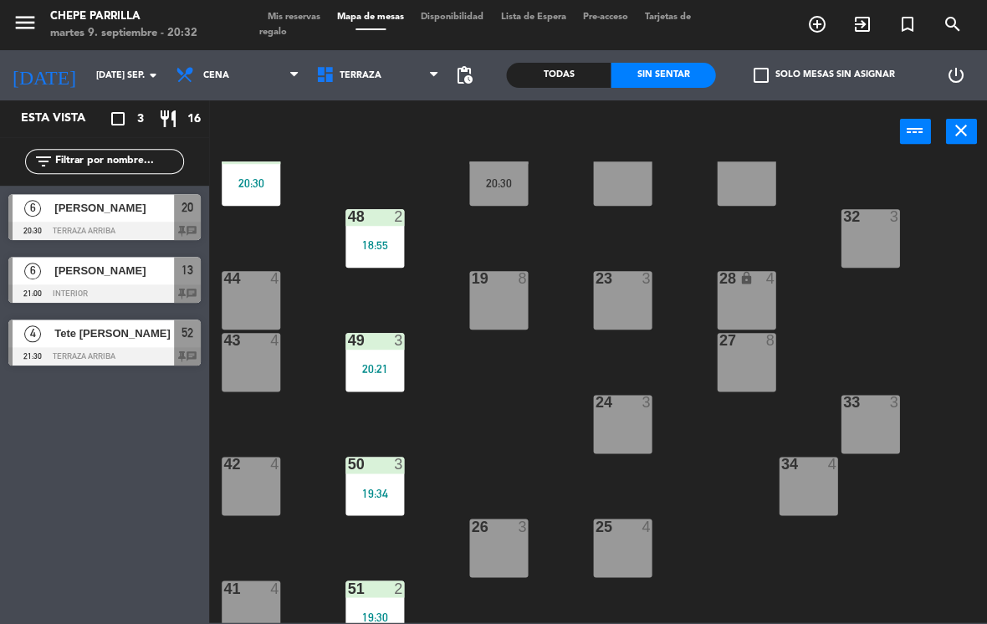
click at [504, 298] on div "19 8" at bounding box center [498, 300] width 59 height 59
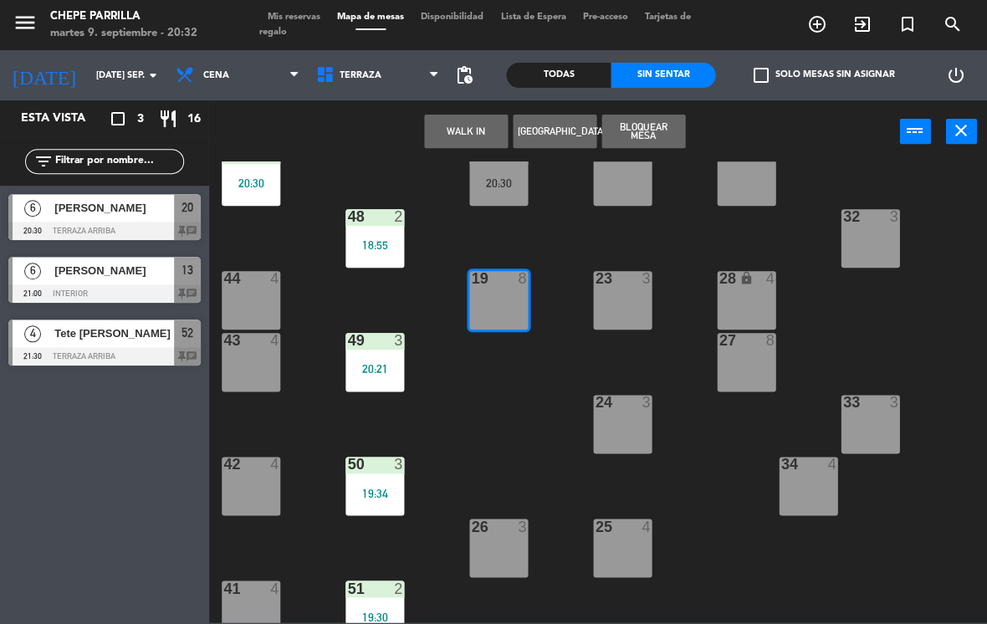
click at [472, 125] on button "WALK IN" at bounding box center [466, 131] width 84 height 33
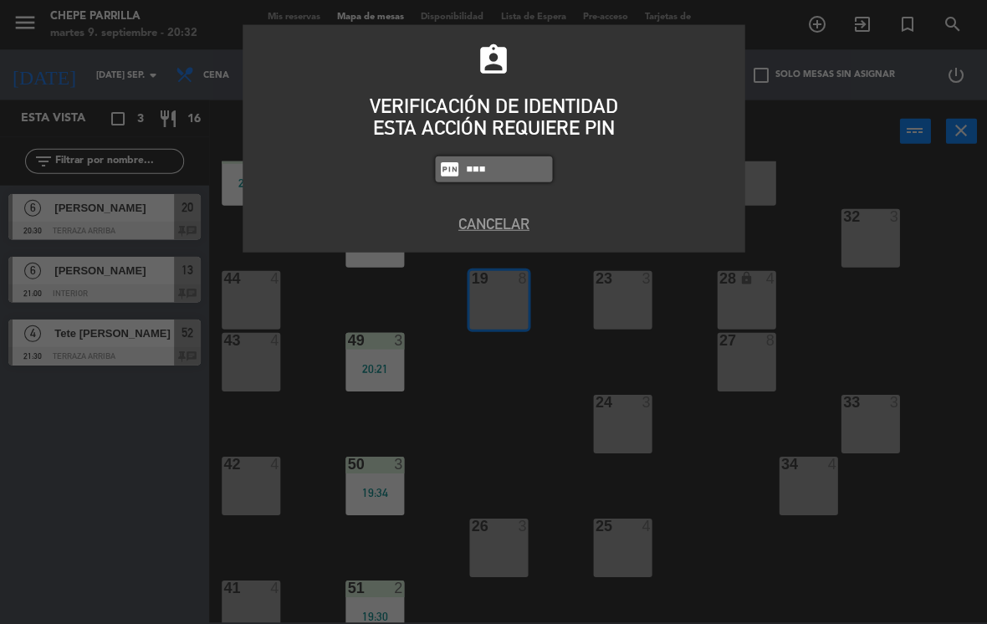
type input "1843"
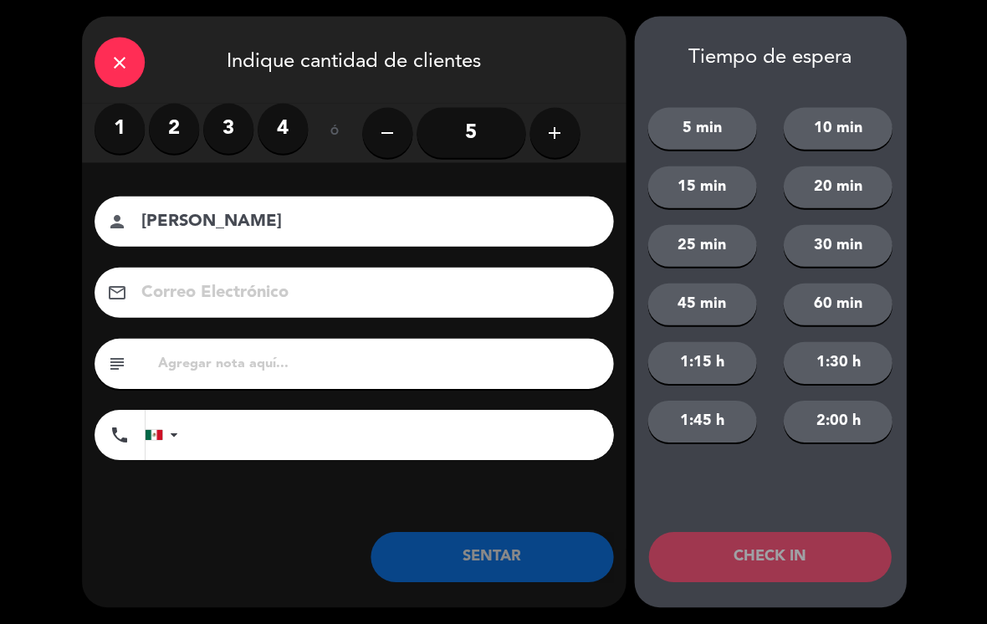
type input "[PERSON_NAME]"
click at [223, 141] on label "3" at bounding box center [228, 129] width 50 height 50
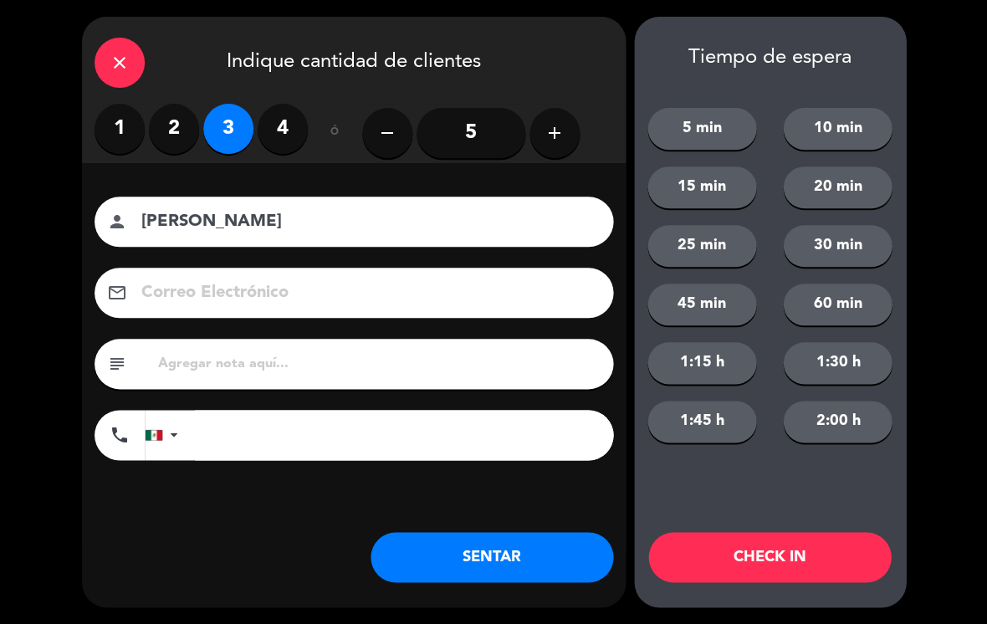
click at [497, 557] on button "SENTAR" at bounding box center [491, 557] width 243 height 50
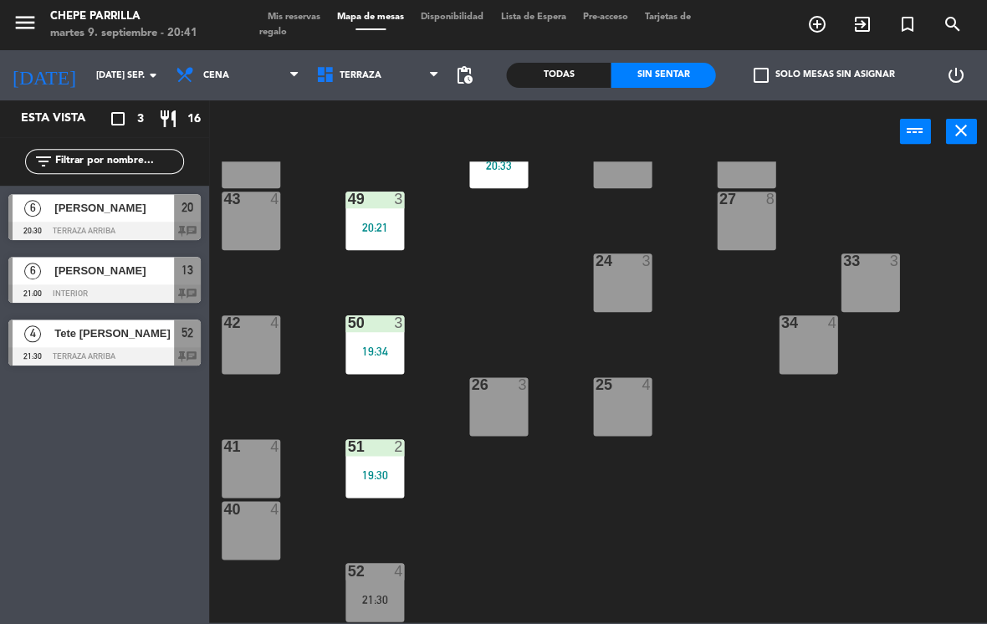
scroll to position [247, 0]
click at [138, 216] on span "[PERSON_NAME]" at bounding box center [114, 208] width 120 height 18
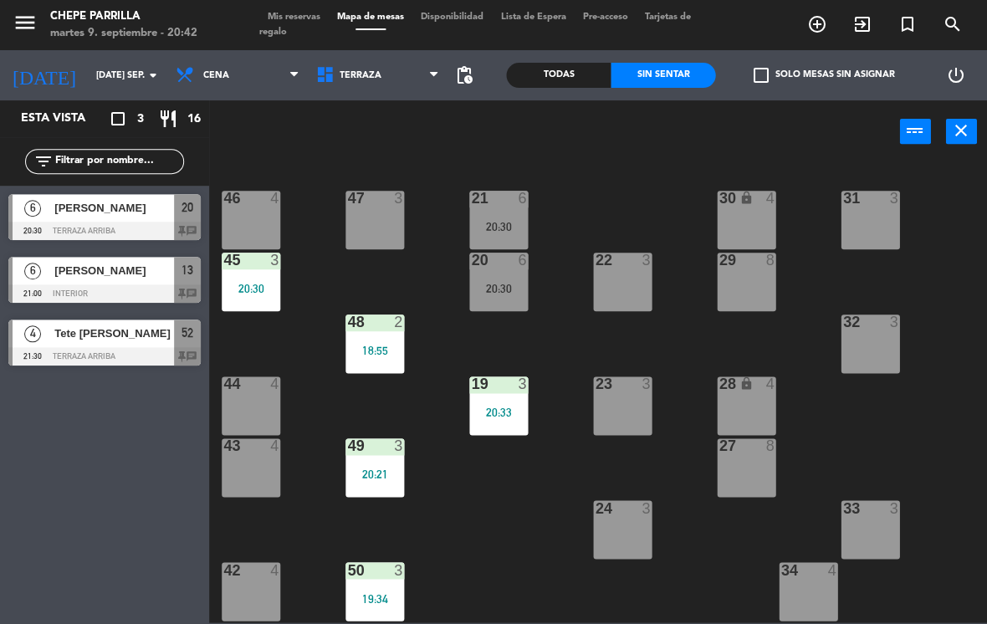
scroll to position [0, 0]
click at [509, 217] on div "21 6 20:30" at bounding box center [498, 220] width 59 height 59
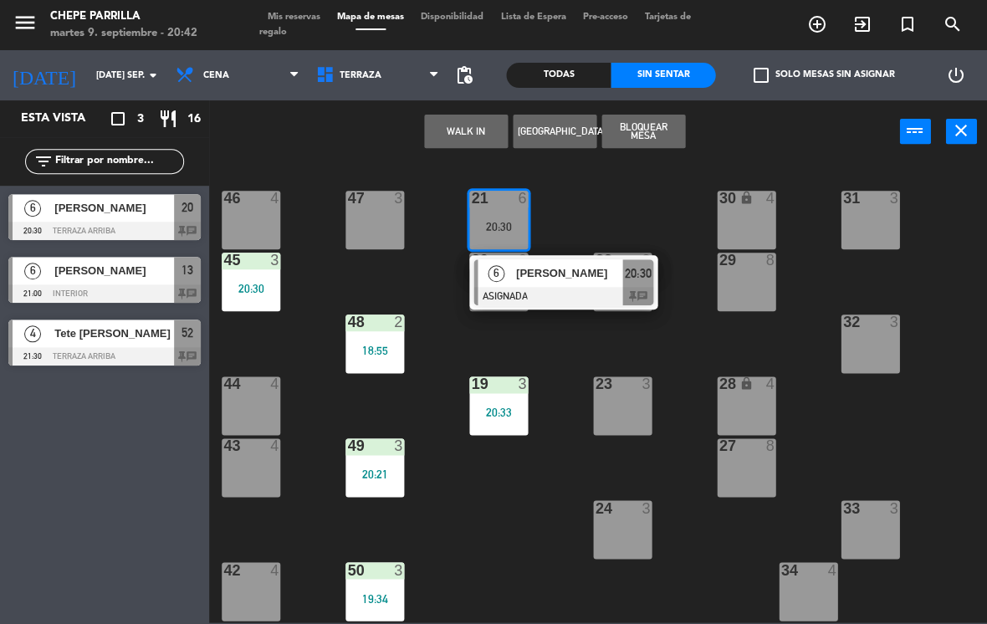
click at [549, 285] on div "[PERSON_NAME]" at bounding box center [568, 273] width 109 height 28
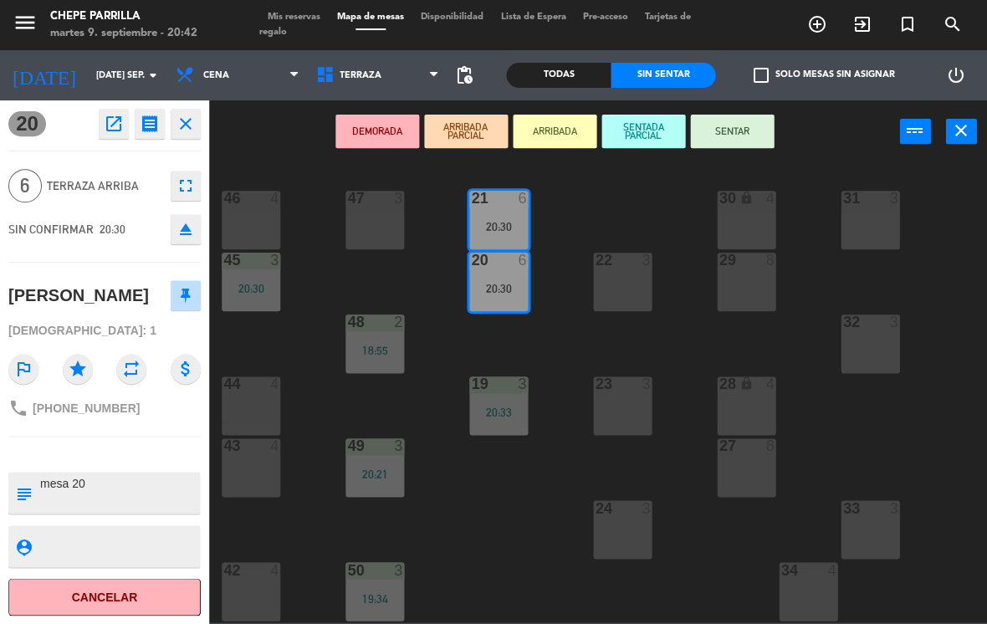
click at [742, 135] on button "SENTAR" at bounding box center [732, 131] width 84 height 33
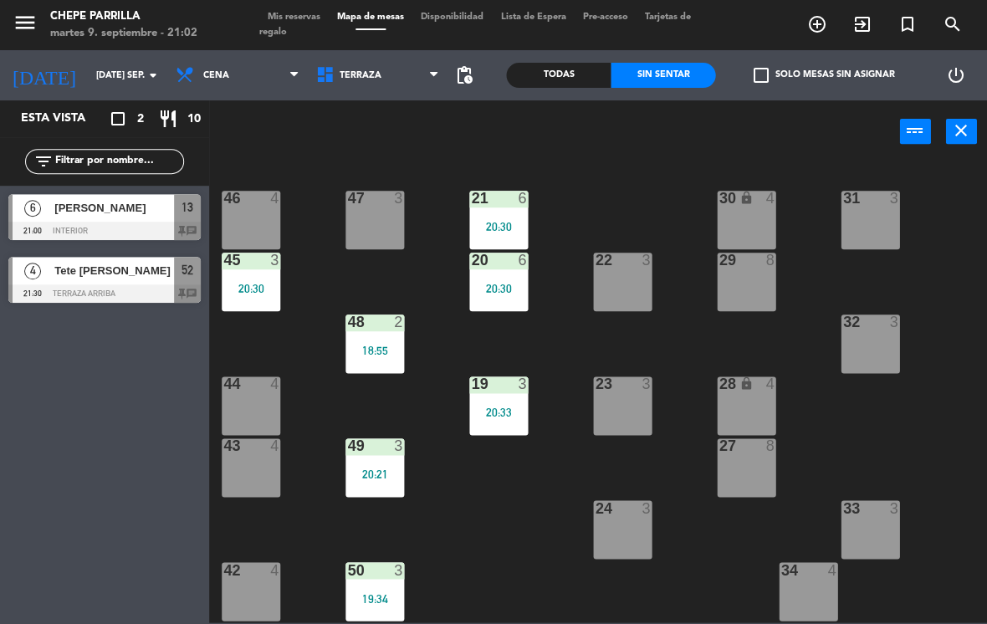
click at [152, 227] on div at bounding box center [104, 231] width 192 height 18
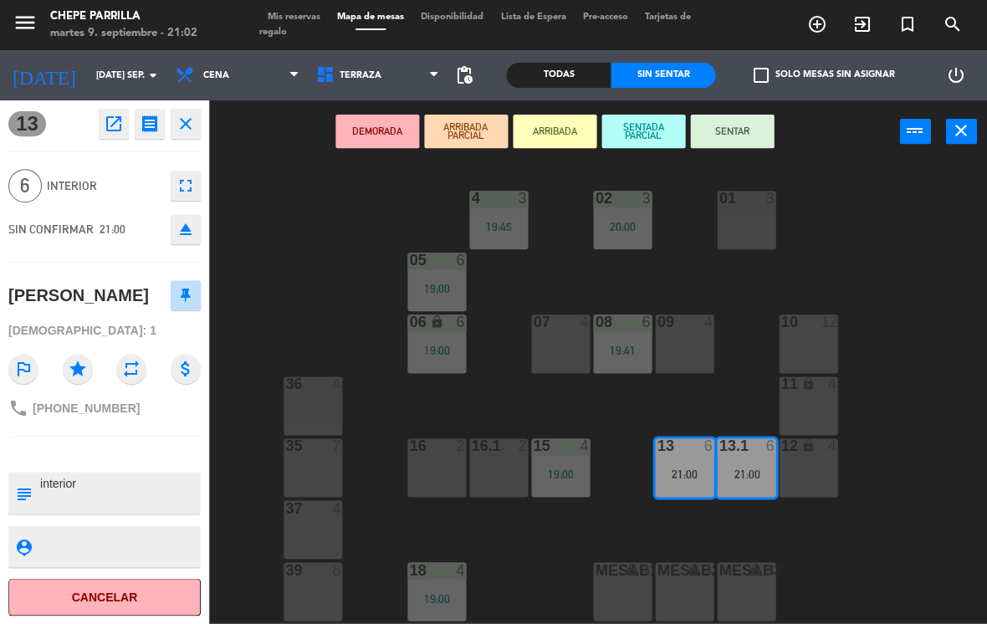
click at [743, 142] on button "SENTAR" at bounding box center [732, 131] width 84 height 33
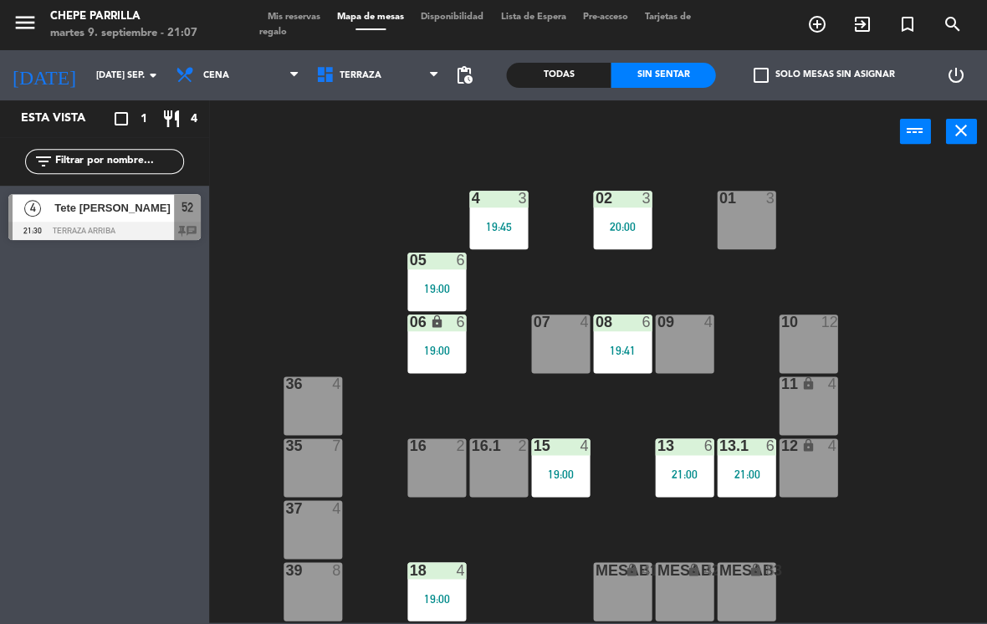
click at [147, 158] on input "text" at bounding box center [119, 161] width 130 height 18
click at [920, 190] on div "02 3 20:00 4 3 19:45 01 3 05 6 19:00 06 lock 6 19:00 07 4 09 4 10 12 08 6 19:41…" at bounding box center [603, 391] width 768 height 461
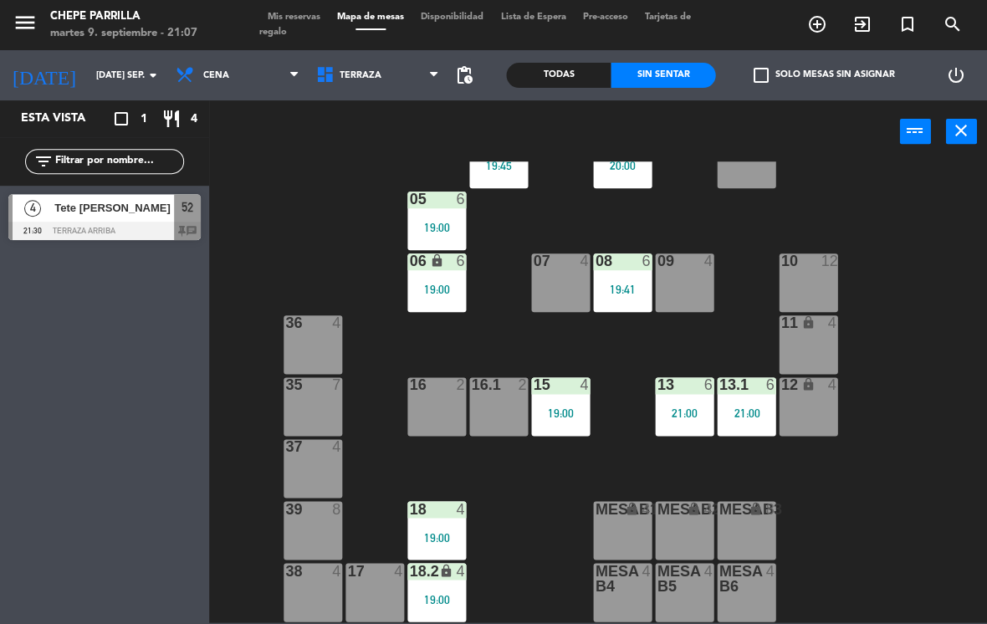
click at [679, 412] on div "21:00" at bounding box center [684, 413] width 59 height 12
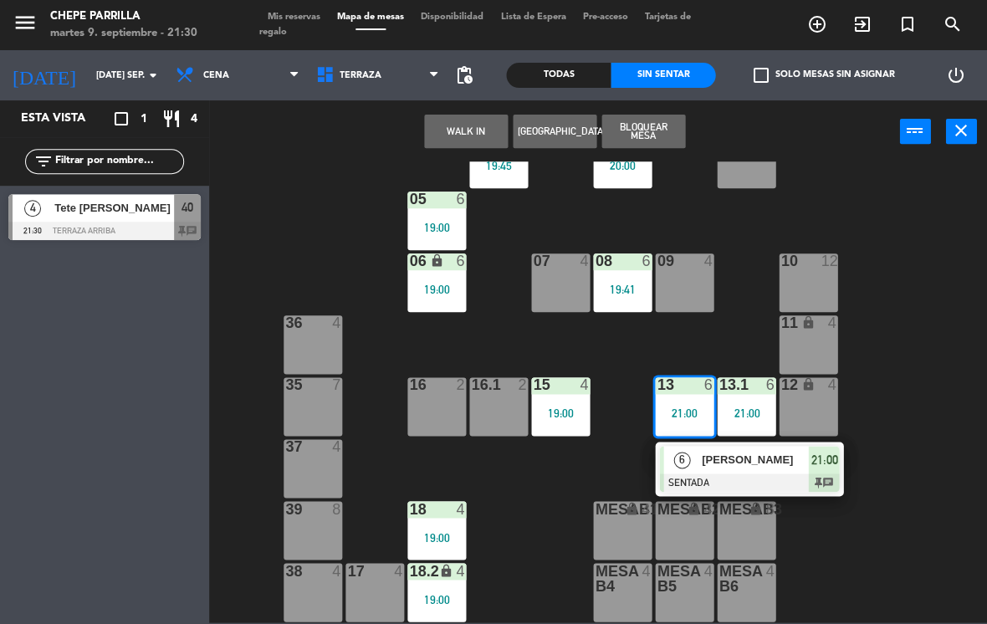
click at [303, 227] on div "02 3 20:00 4 3 19:45 01 3 05 6 19:00 06 lock 6 19:00 07 4 09 4 10 12 08 6 19:41…" at bounding box center [603, 391] width 768 height 461
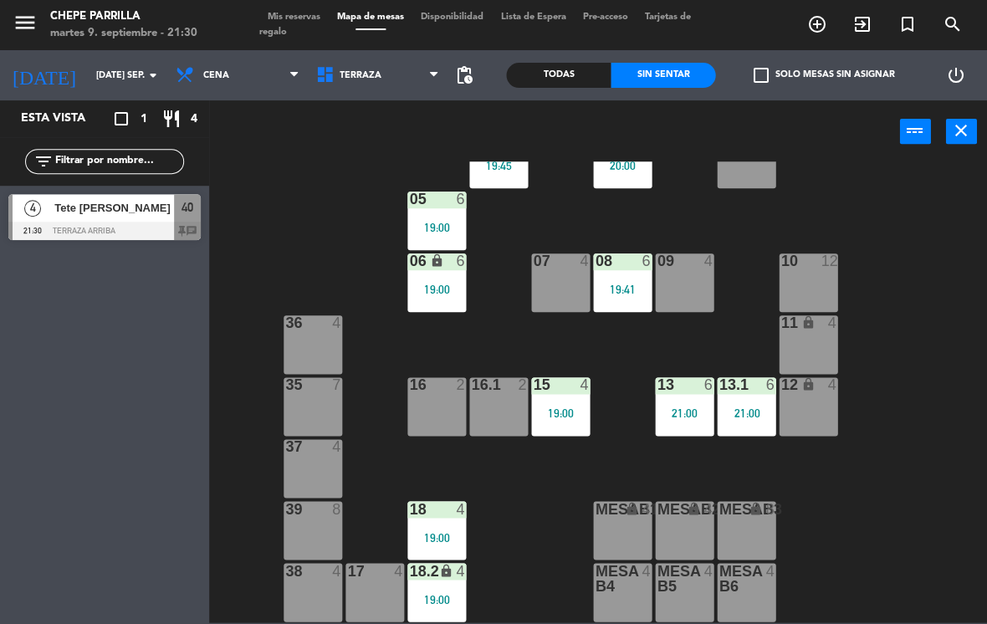
click at [125, 215] on span "Tete [PERSON_NAME]" at bounding box center [114, 208] width 120 height 18
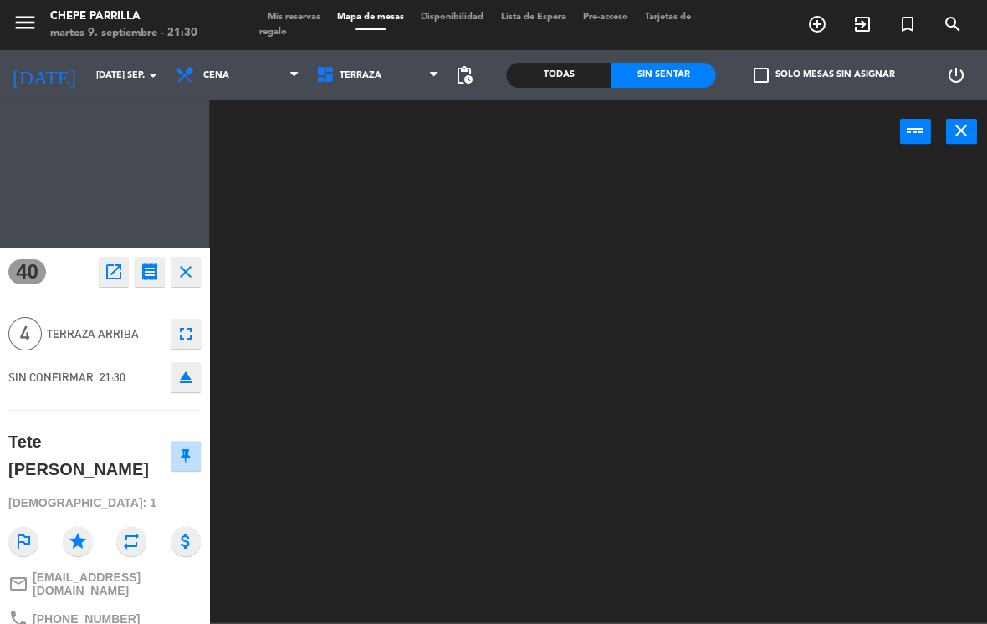
scroll to position [0, 0]
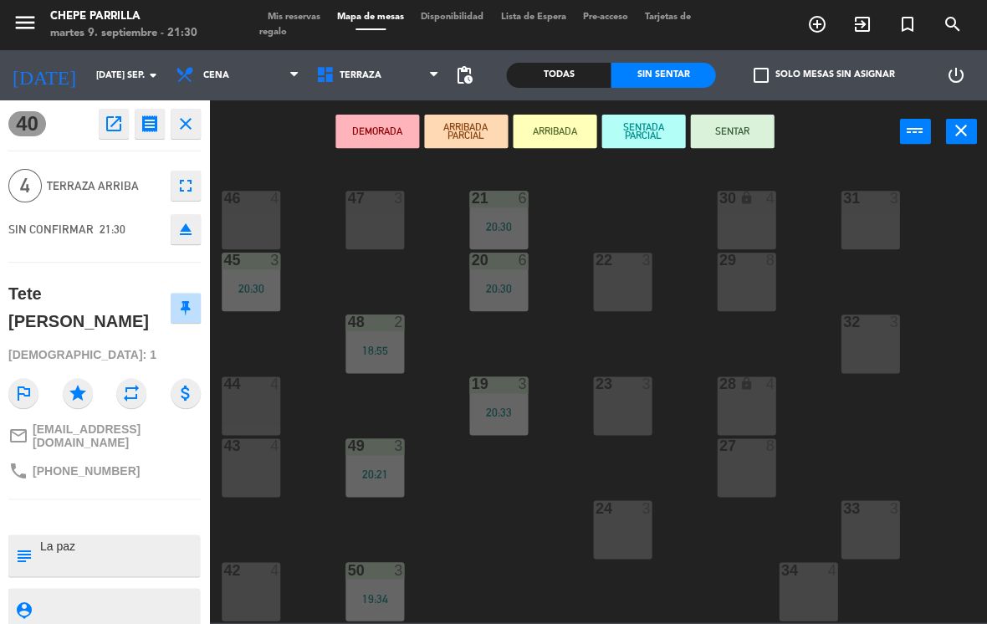
click at [739, 123] on button "SENTAR" at bounding box center [732, 131] width 84 height 33
